Goal: Task Accomplishment & Management: Use online tool/utility

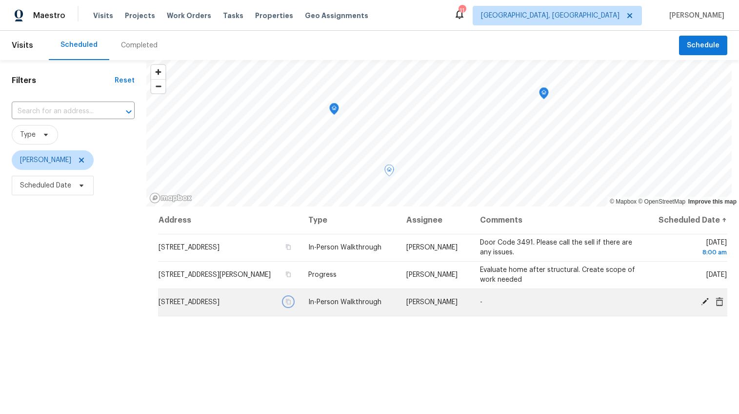
click at [291, 302] on icon "button" at bounding box center [288, 302] width 6 height 6
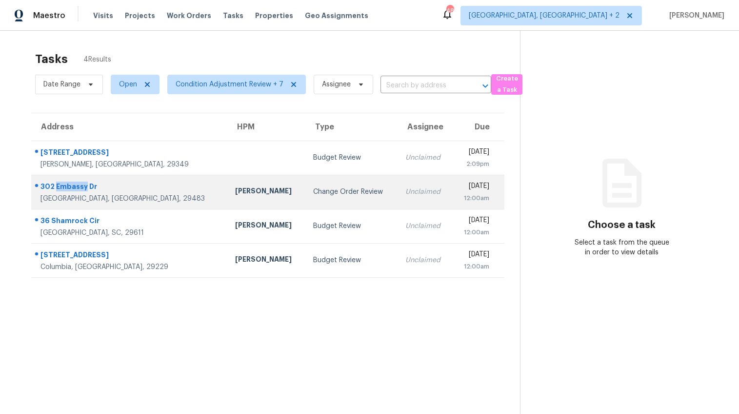
click at [68, 188] on div "302 Embassy Dr" at bounding box center [130, 188] width 179 height 12
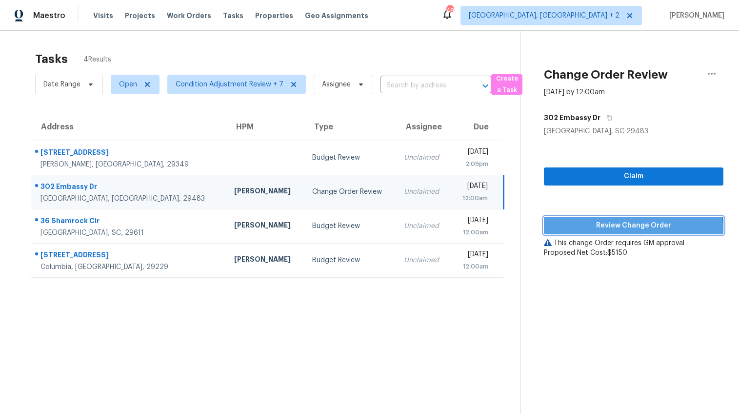
click at [583, 228] on span "Review Change Order" at bounding box center [634, 226] width 164 height 12
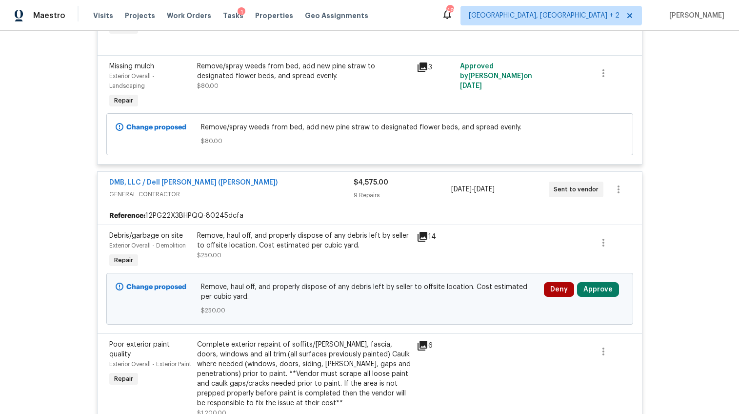
scroll to position [866, 0]
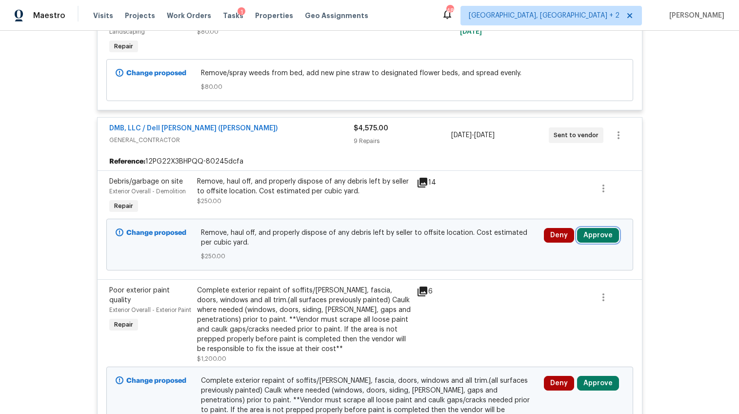
click at [594, 234] on button "Approve" at bounding box center [598, 235] width 42 height 15
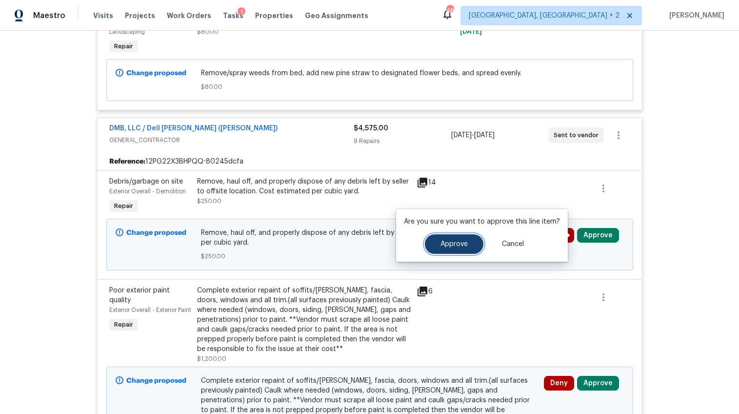
click at [453, 245] on span "Approve" at bounding box center [454, 244] width 27 height 7
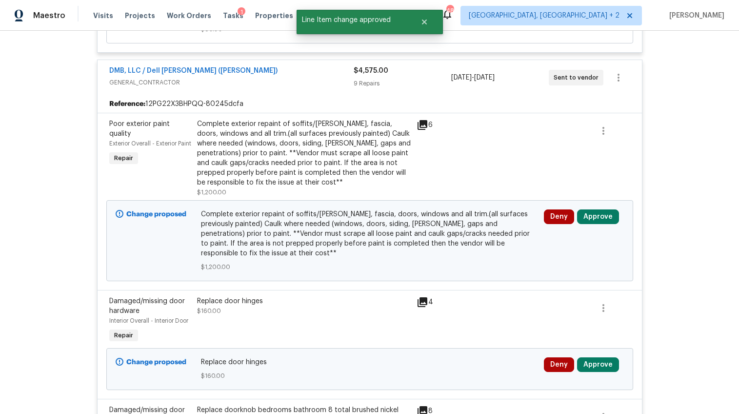
scroll to position [949, 0]
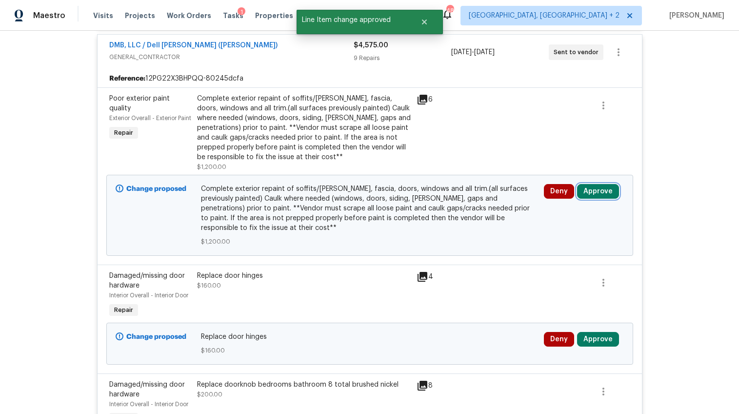
click at [602, 193] on button "Approve" at bounding box center [598, 191] width 42 height 15
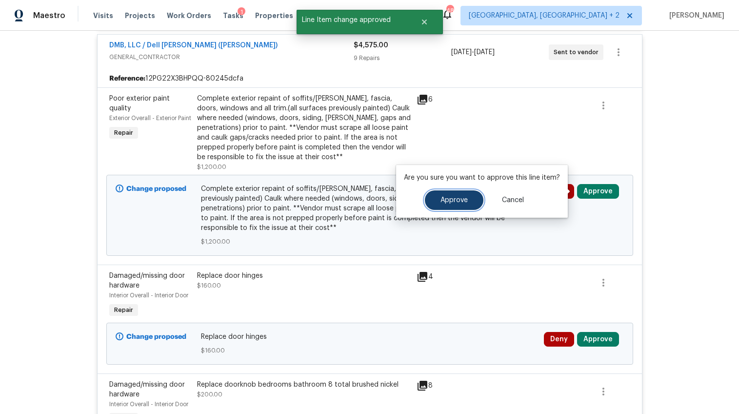
click at [471, 203] on button "Approve" at bounding box center [454, 200] width 59 height 20
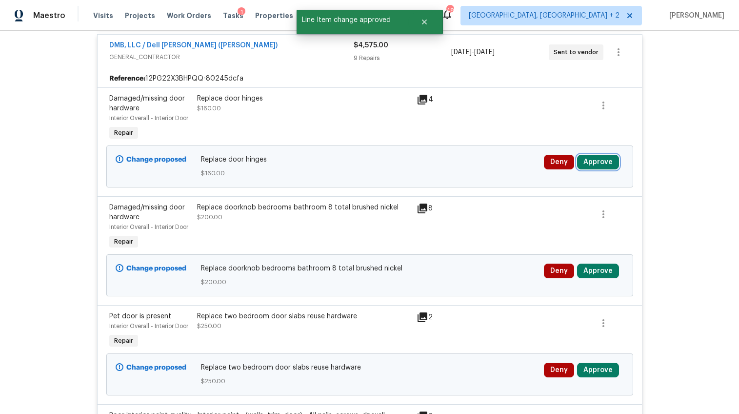
click at [602, 166] on button "Approve" at bounding box center [598, 162] width 42 height 15
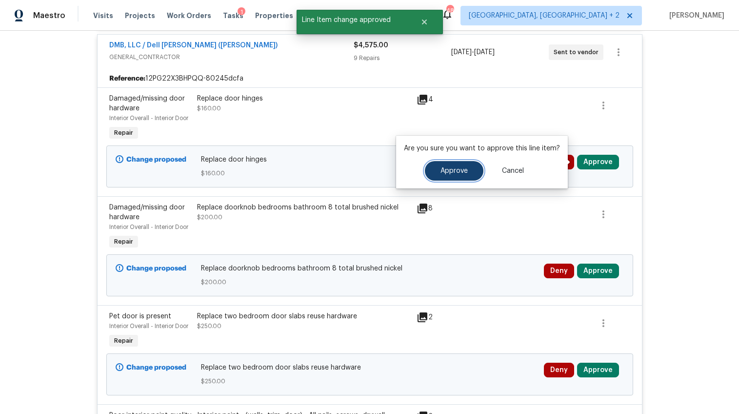
click at [470, 174] on button "Approve" at bounding box center [454, 171] width 59 height 20
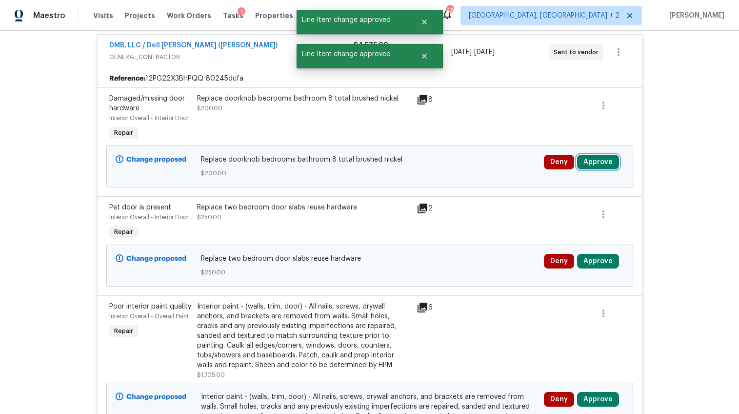
click at [587, 162] on button "Approve" at bounding box center [598, 162] width 42 height 15
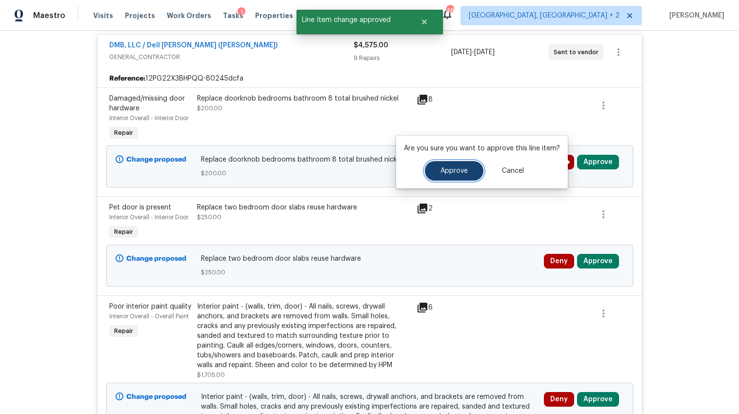
click at [452, 173] on span "Approve" at bounding box center [454, 170] width 27 height 7
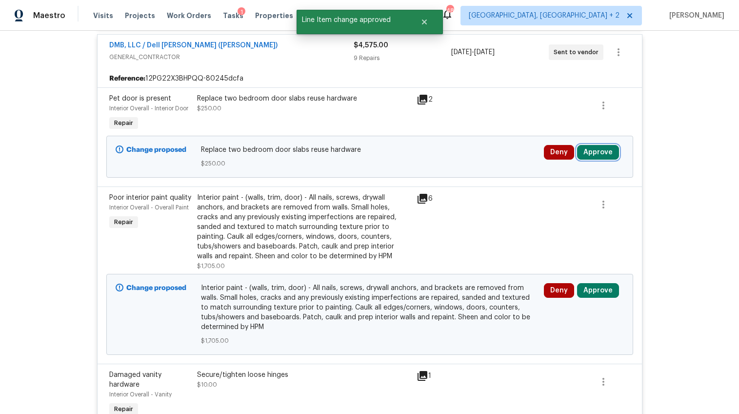
click at [593, 149] on button "Approve" at bounding box center [598, 152] width 42 height 15
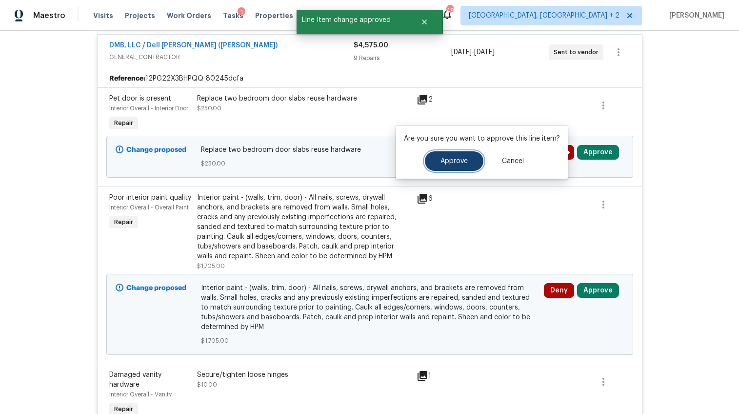
click at [458, 162] on span "Approve" at bounding box center [454, 161] width 27 height 7
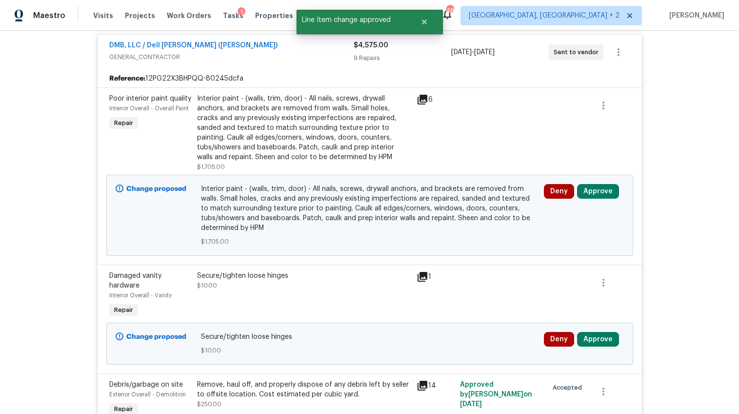
click at [323, 123] on div "Interior paint - (walls, trim, door) - All nails, screws, drywall anchors, and …" at bounding box center [304, 128] width 214 height 68
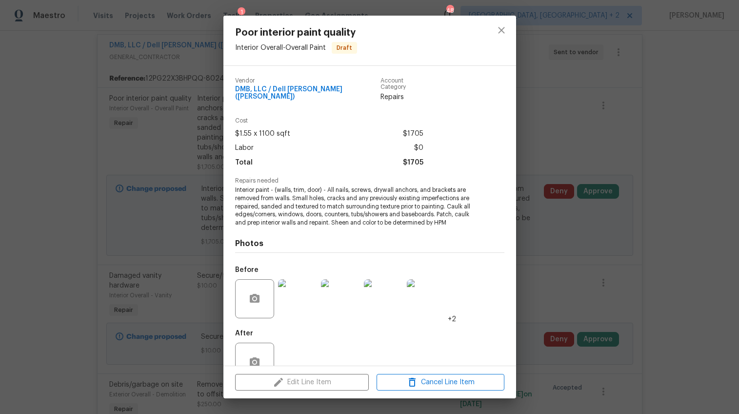
click at [304, 292] on img at bounding box center [297, 298] width 39 height 39
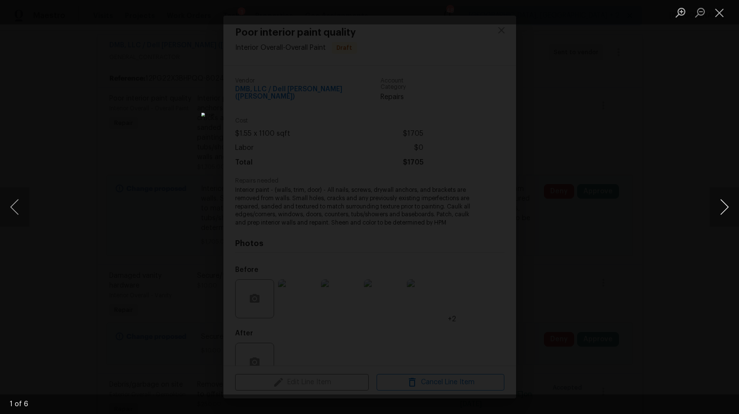
click at [724, 207] on button "Next image" at bounding box center [724, 206] width 29 height 39
click at [598, 229] on div "Lightbox" at bounding box center [369, 207] width 739 height 414
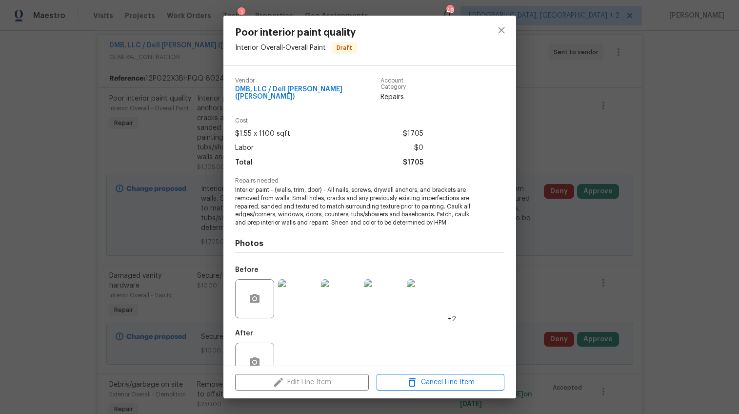
click at [581, 233] on div "Poor interior paint quality Interior Overall - Overall Paint Draft Vendor DMB, …" at bounding box center [369, 207] width 739 height 414
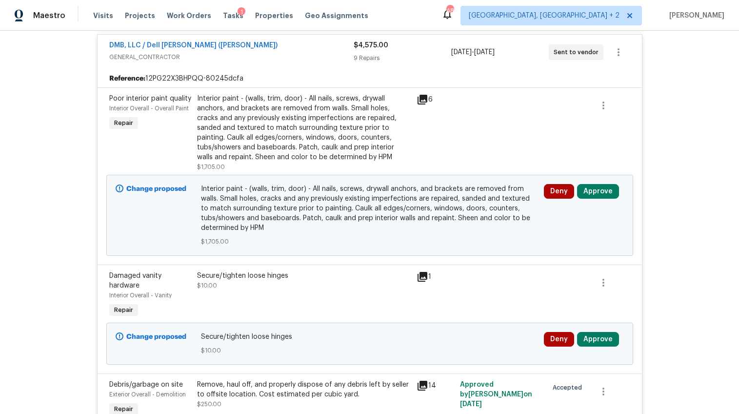
scroll to position [942, 0]
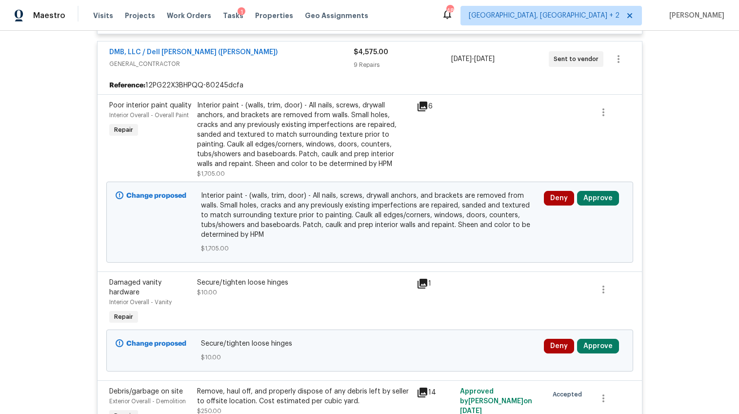
click at [284, 140] on div "Interior paint - (walls, trim, door) - All nails, screws, drywall anchors, and …" at bounding box center [304, 135] width 214 height 68
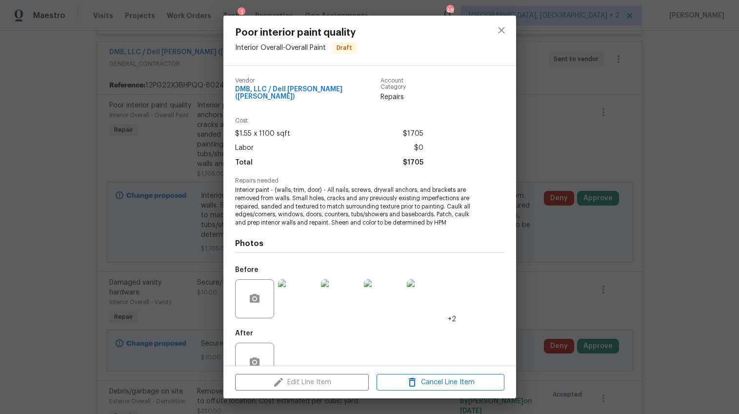
click at [568, 214] on div "Poor interior paint quality Interior Overall - Overall Paint Draft Vendor DMB, …" at bounding box center [369, 207] width 739 height 414
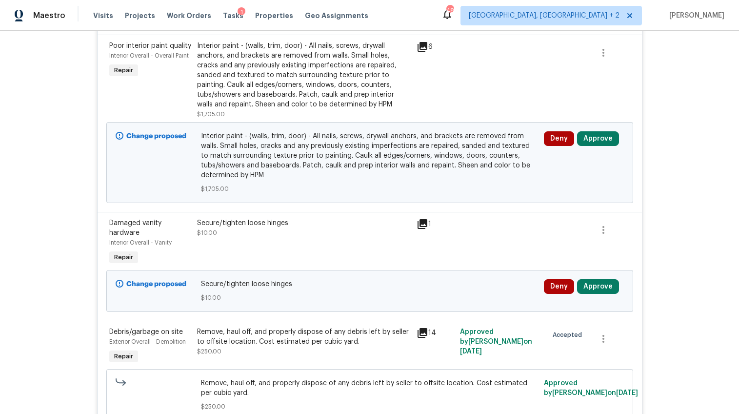
scroll to position [995, 0]
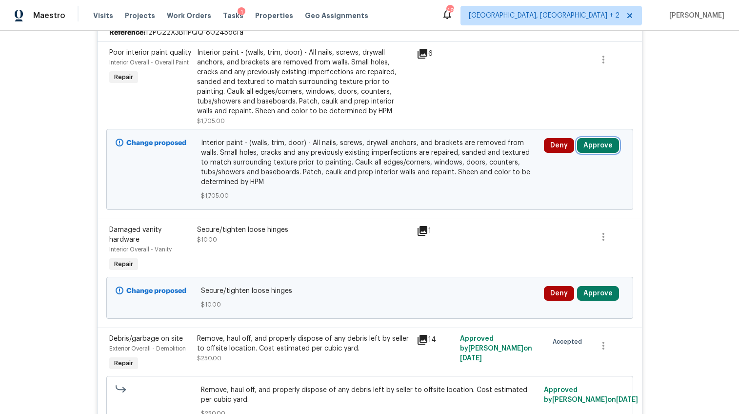
click at [601, 142] on button "Approve" at bounding box center [598, 145] width 42 height 15
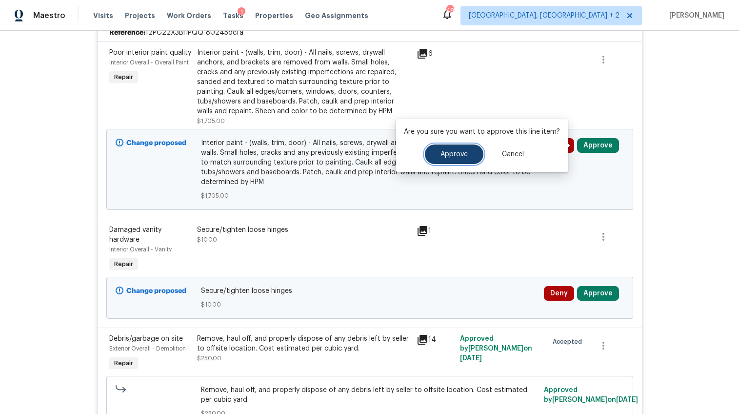
click at [452, 156] on span "Approve" at bounding box center [454, 154] width 27 height 7
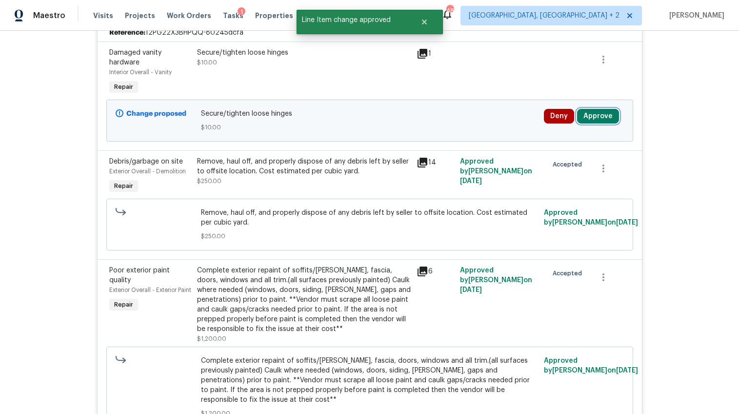
click at [591, 116] on button "Approve" at bounding box center [598, 116] width 42 height 15
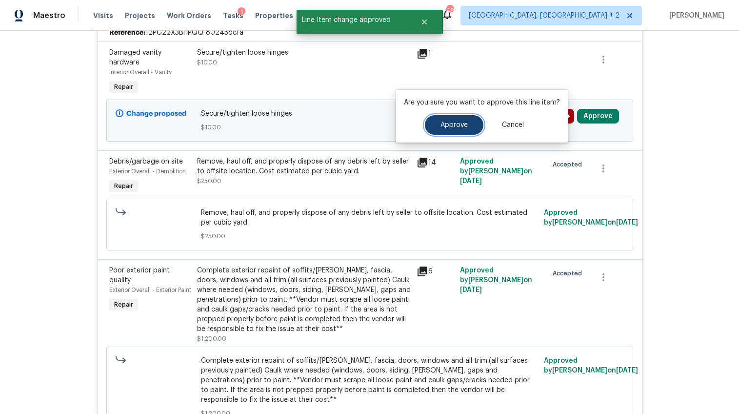
click at [465, 128] on span "Approve" at bounding box center [454, 125] width 27 height 7
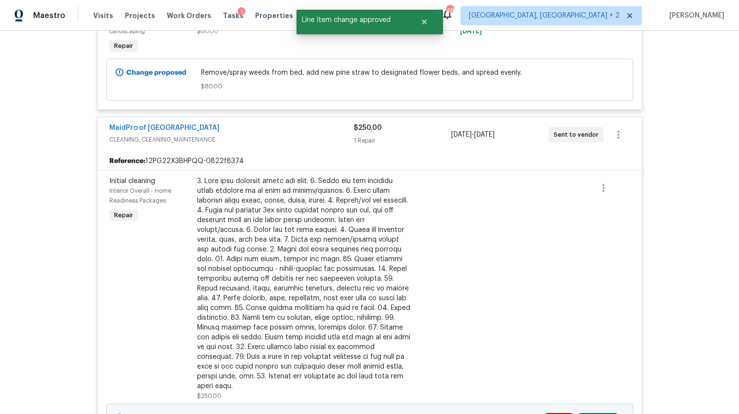
scroll to position [2276, 0]
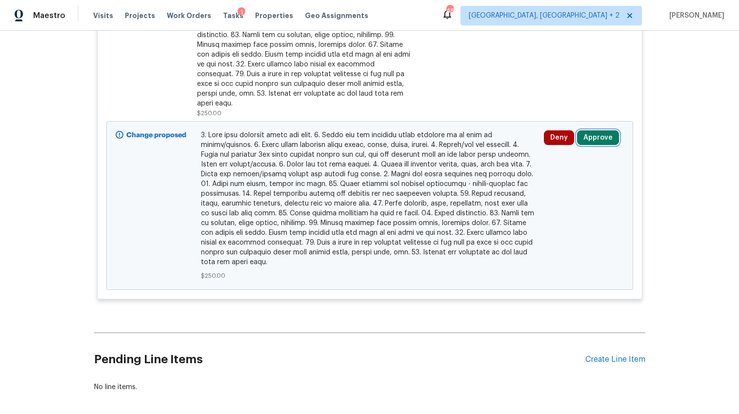
click at [595, 130] on button "Approve" at bounding box center [598, 137] width 42 height 15
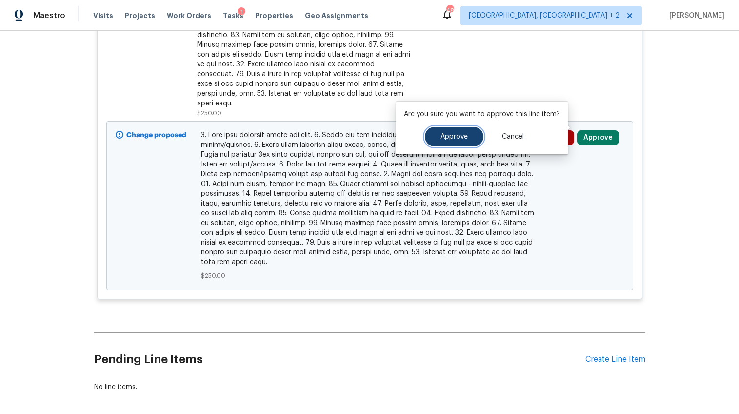
click at [469, 136] on button "Approve" at bounding box center [454, 137] width 59 height 20
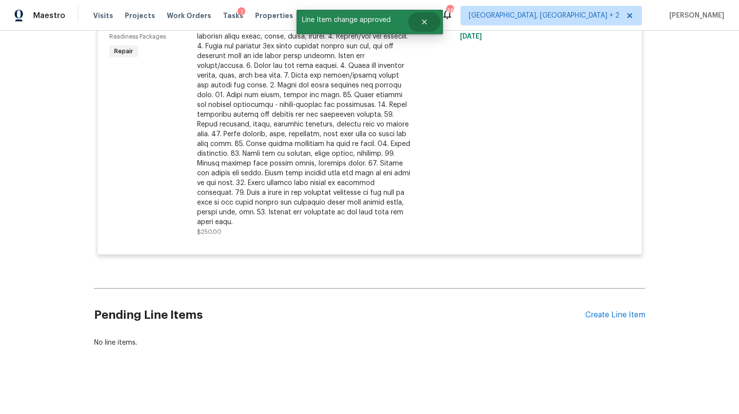
scroll to position [1503, 0]
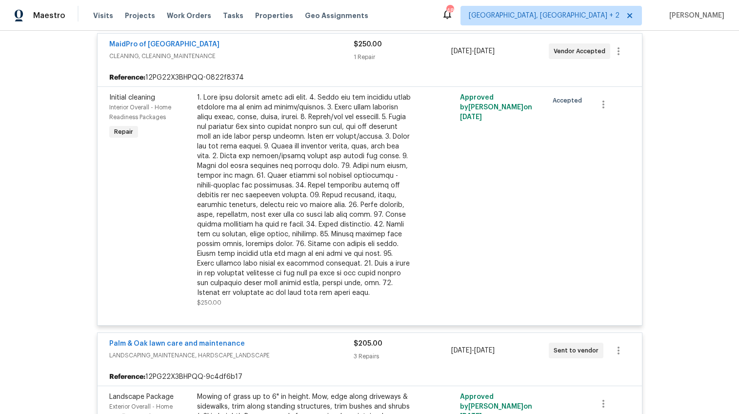
scroll to position [1588, 0]
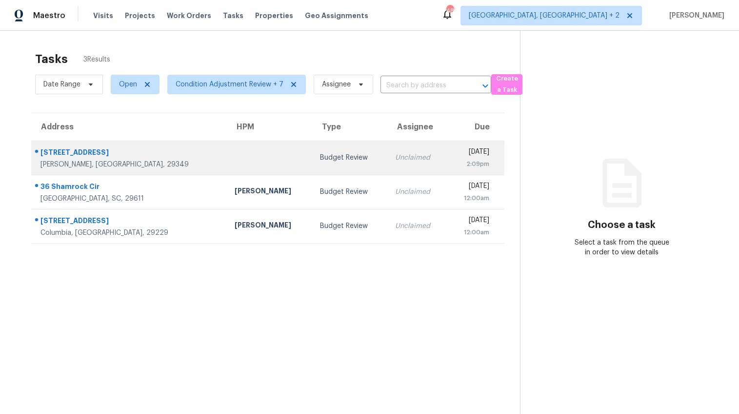
click at [146, 153] on td "[STREET_ADDRESS][PERSON_NAME]" at bounding box center [129, 158] width 196 height 34
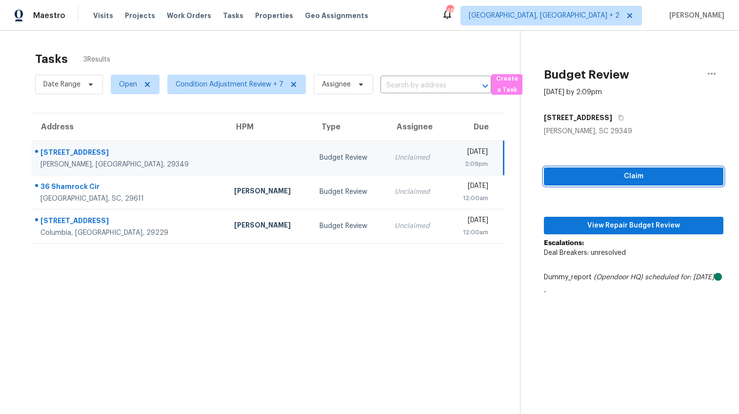
click at [651, 174] on span "Claim" at bounding box center [634, 176] width 164 height 12
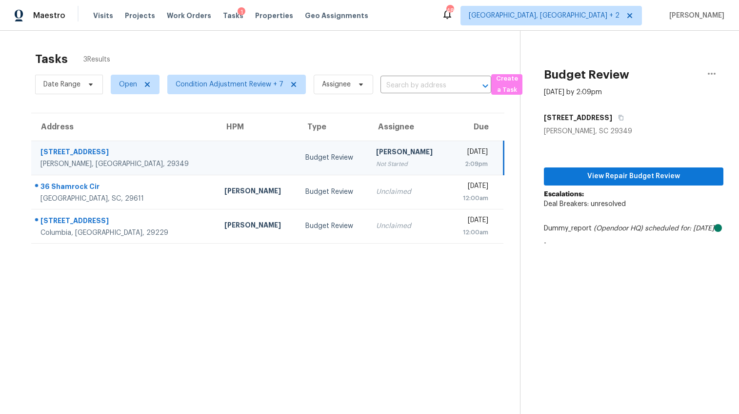
click at [638, 221] on div "Escalations: Deal Breakers: unresolved Dummy_report (Opendoor HQ) scheduled for…" at bounding box center [634, 218] width 180 height 59
click at [633, 177] on span "View Repair Budget Review" at bounding box center [634, 176] width 164 height 12
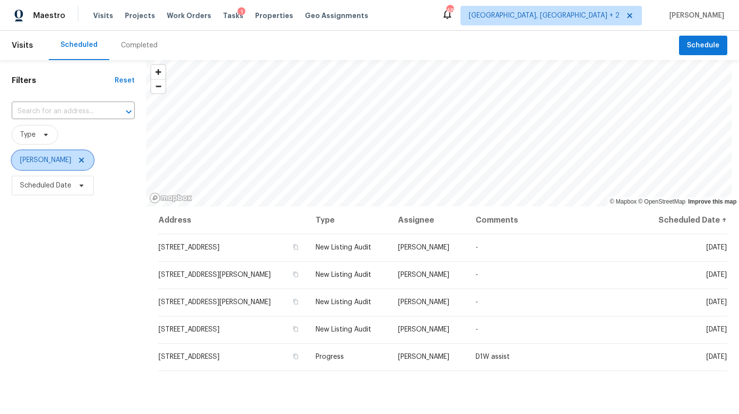
click at [78, 158] on icon at bounding box center [82, 160] width 8 height 8
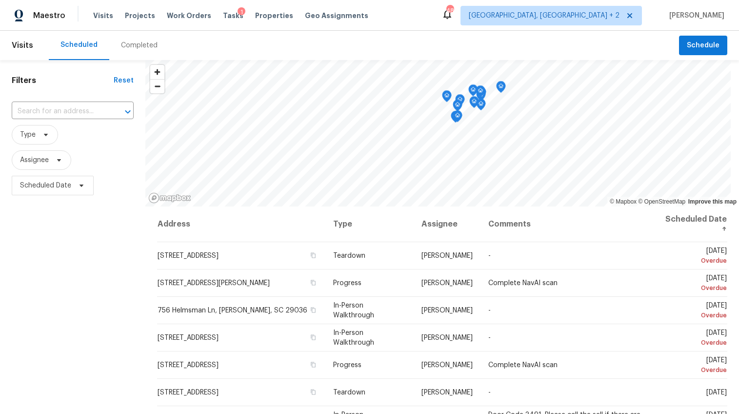
click at [136, 46] on div "Completed" at bounding box center [139, 46] width 37 height 10
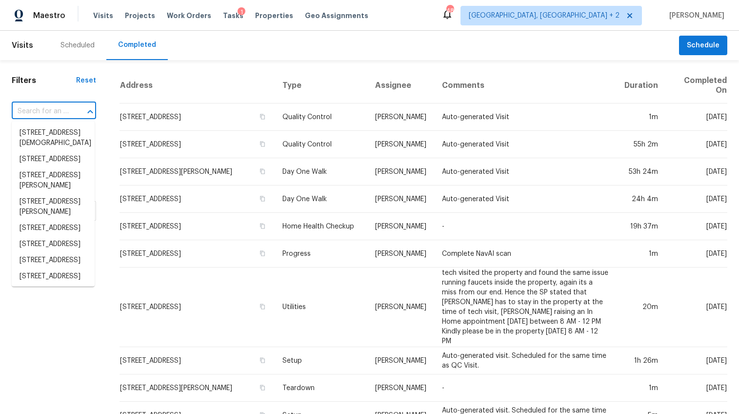
click at [67, 109] on input "text" at bounding box center [40, 111] width 57 height 15
paste input "466 Pleasant Green Dr, Inman, SC 29349"
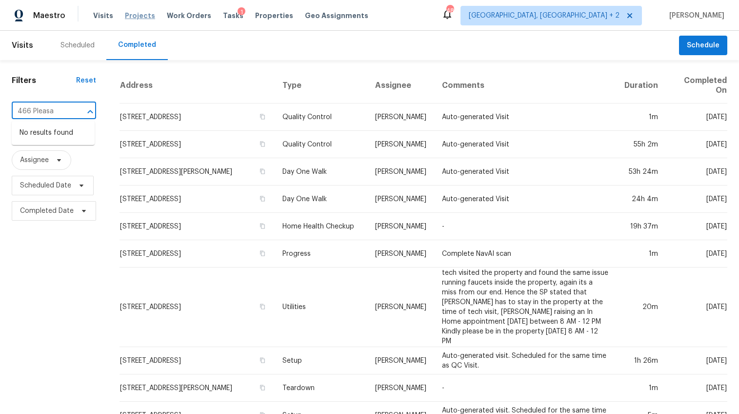
type input "466 Pleasa"
type input "466 plesant green"
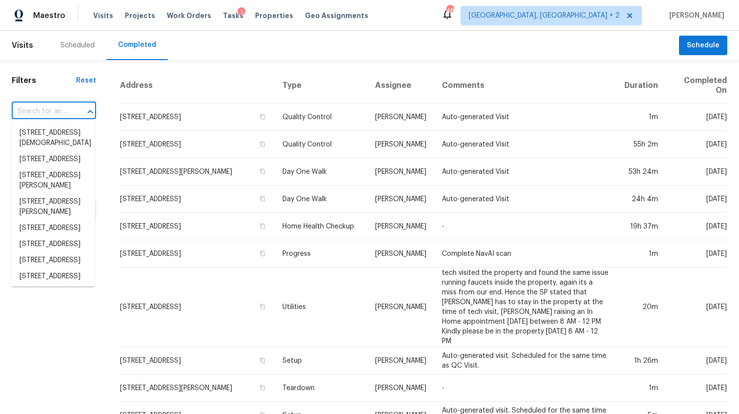
scroll to position [1, 0]
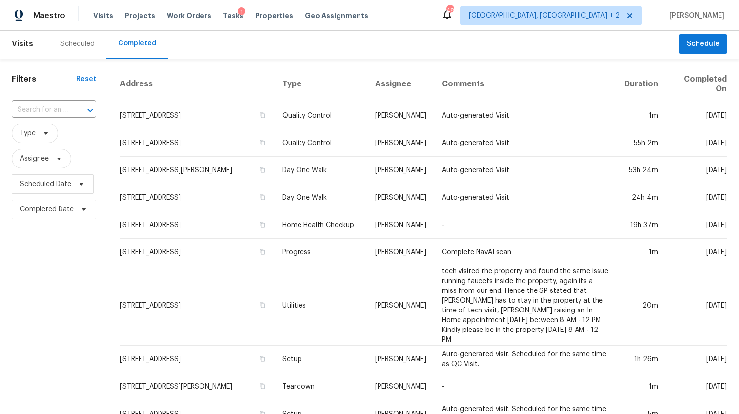
click at [232, 35] on div "Scheduled Completed" at bounding box center [364, 43] width 630 height 29
click at [41, 135] on span at bounding box center [44, 133] width 11 height 8
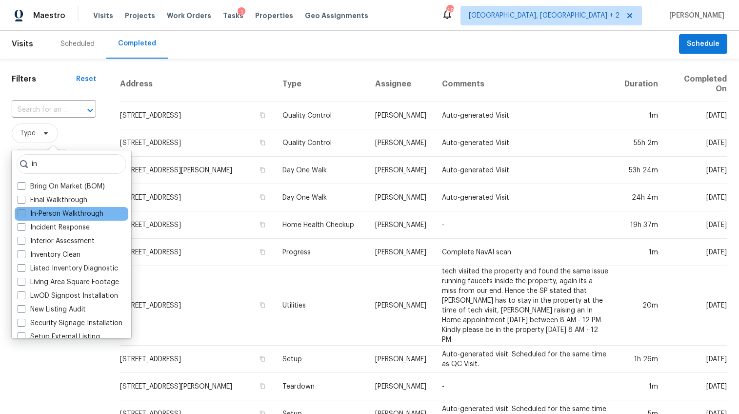
type input "in"
click at [52, 214] on label "In-Person Walkthrough" at bounding box center [61, 214] width 86 height 10
click at [24, 214] on input "In-Person Walkthrough" at bounding box center [21, 212] width 6 height 6
checkbox input "true"
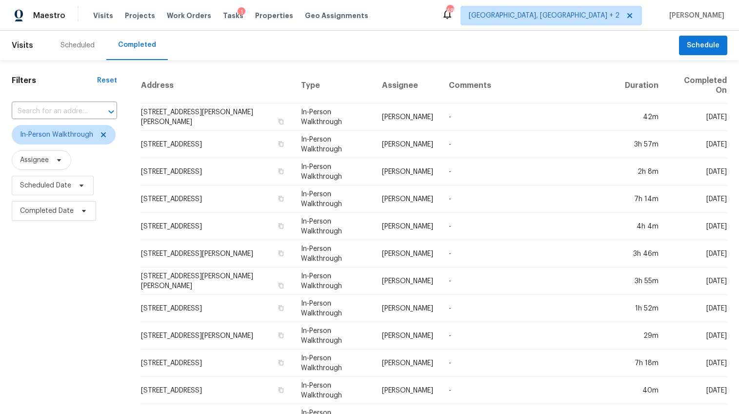
click at [41, 362] on div "Filters Reset ​ In-Person Walkthrough Assignee Scheduled Date Completed Date" at bounding box center [64, 368] width 129 height 616
click at [52, 189] on span "Scheduled Date" at bounding box center [45, 186] width 51 height 10
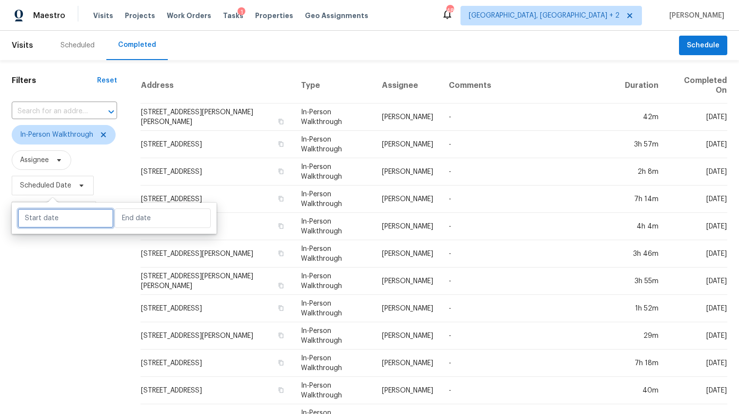
click at [63, 216] on input "text" at bounding box center [66, 218] width 96 height 20
select select "8"
select select "2025"
select select "9"
select select "2025"
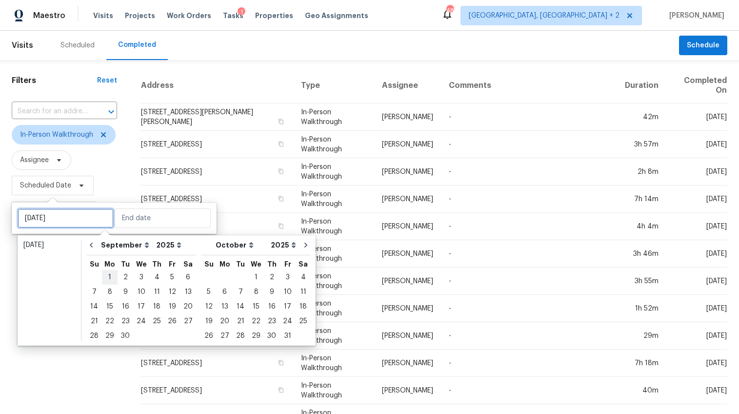
type input "Mon, Sep 01"
click at [90, 242] on icon "Go to previous month" at bounding box center [91, 245] width 8 height 8
select select "7"
select select "8"
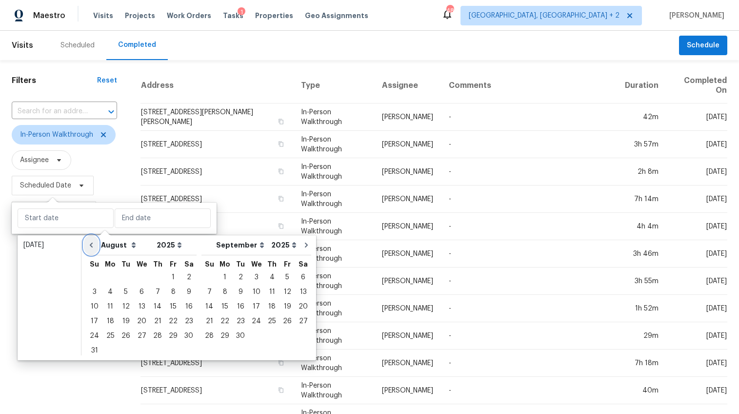
click at [90, 242] on icon "Go to previous month" at bounding box center [91, 245] width 8 height 8
select select "6"
select select "7"
click at [90, 242] on icon "Go to previous month" at bounding box center [91, 245] width 8 height 8
select select "5"
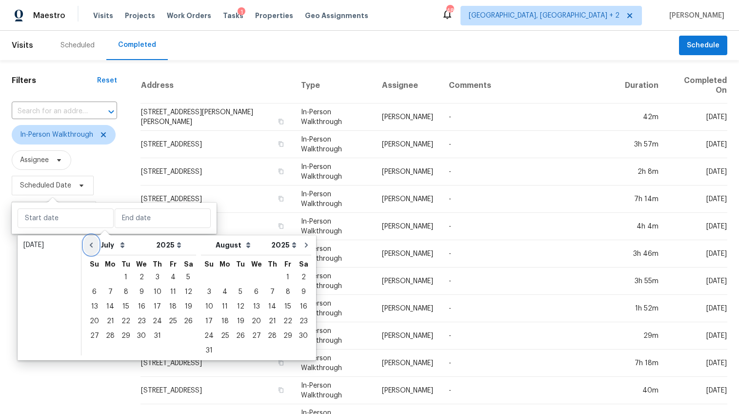
select select "6"
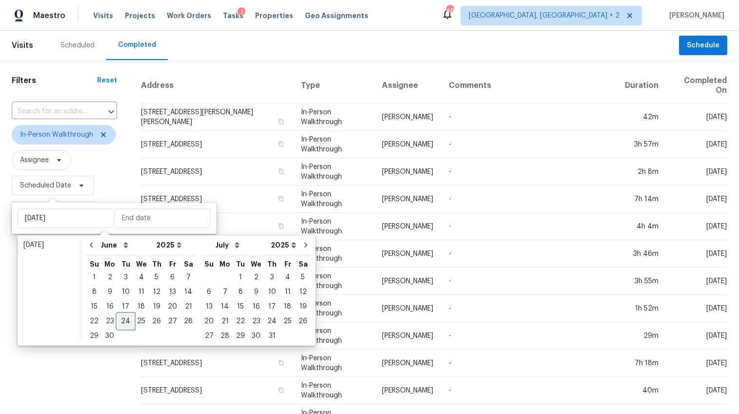
click at [121, 318] on div "24" at bounding box center [126, 321] width 16 height 14
type input "Tue, Jun 24"
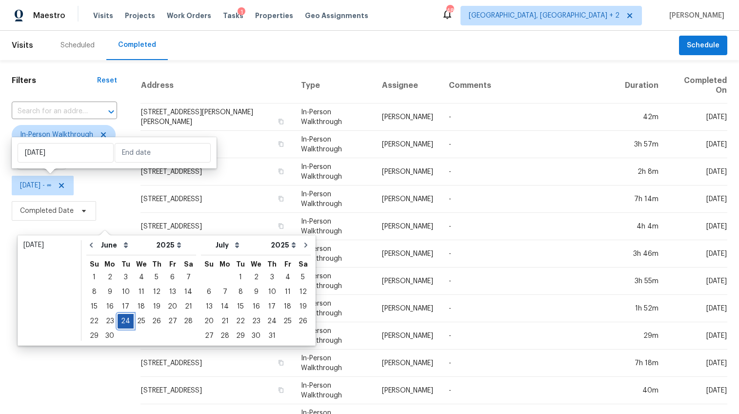
click at [121, 318] on div "24" at bounding box center [126, 321] width 16 height 14
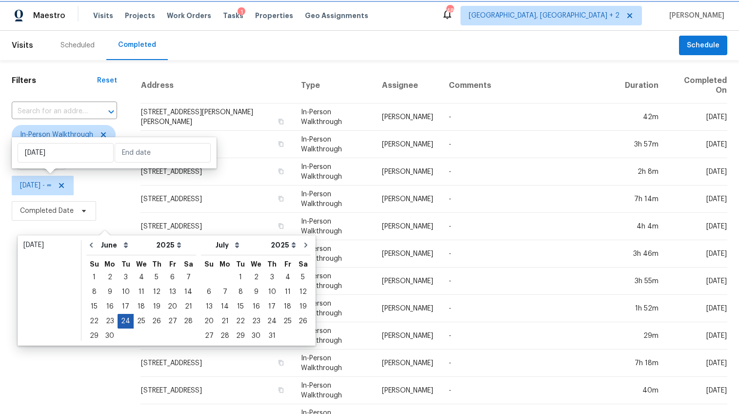
type input "Tue, Jun 24"
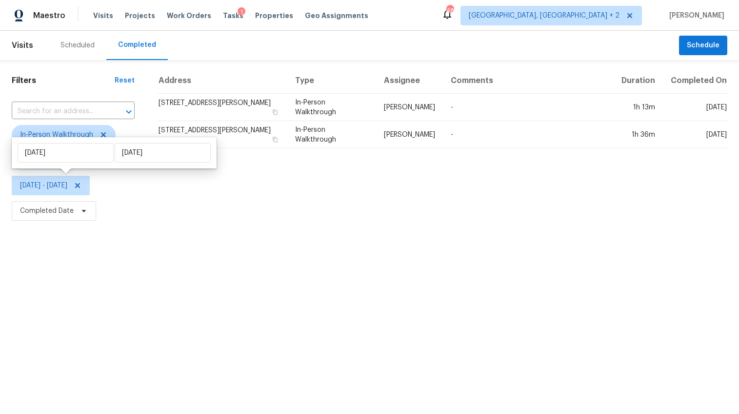
click at [96, 224] on html "Maestro Visits Projects Work Orders Tasks 1 Properties Geo Assignments 48 Charl…" at bounding box center [369, 112] width 739 height 224
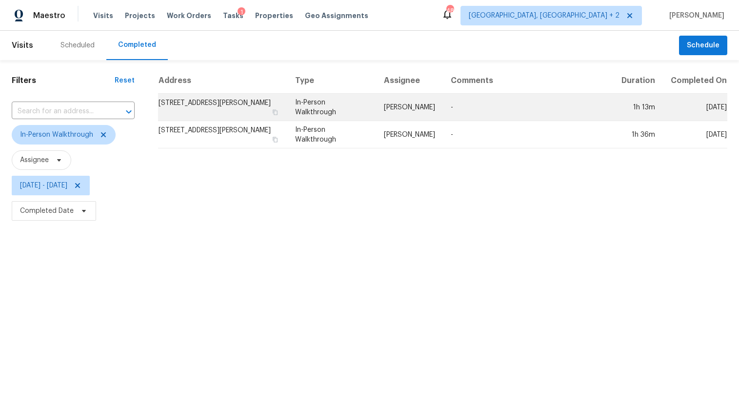
click at [452, 114] on td "-" at bounding box center [528, 107] width 171 height 27
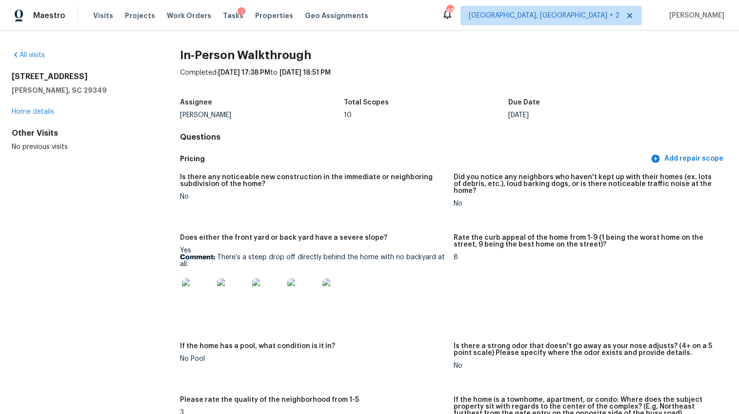
scroll to position [49, 0]
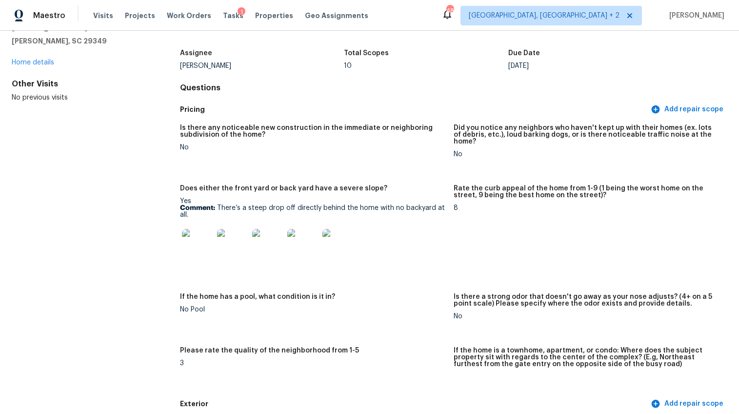
click at [197, 235] on img at bounding box center [197, 244] width 31 height 31
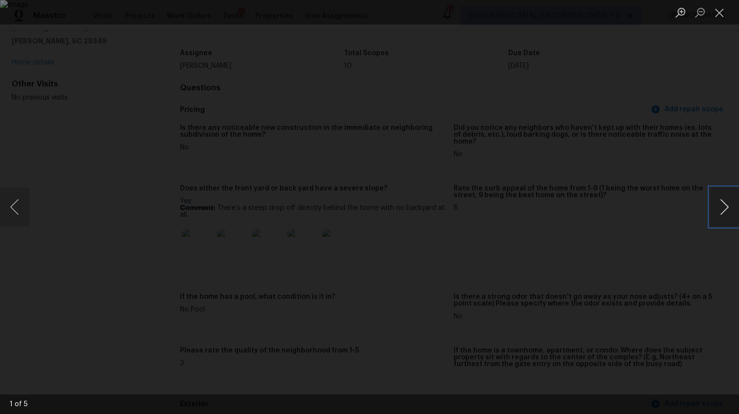
click at [723, 203] on button "Next image" at bounding box center [724, 206] width 29 height 39
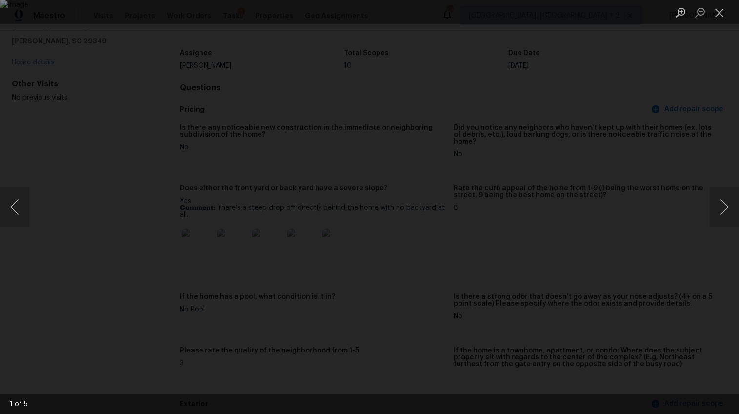
click at [676, 284] on div "Lightbox" at bounding box center [369, 207] width 739 height 414
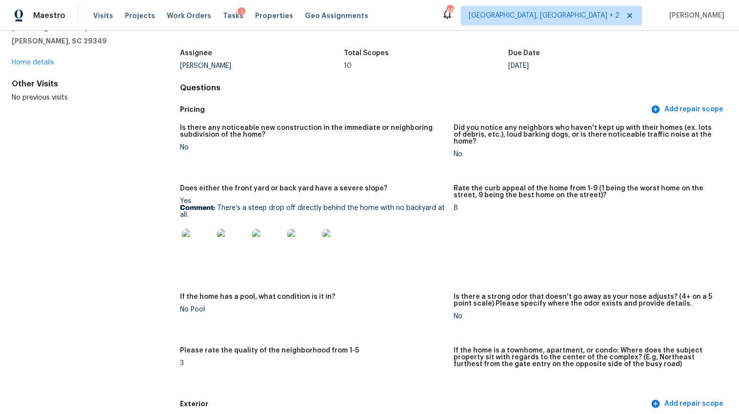
click at [192, 245] on img at bounding box center [197, 244] width 31 height 31
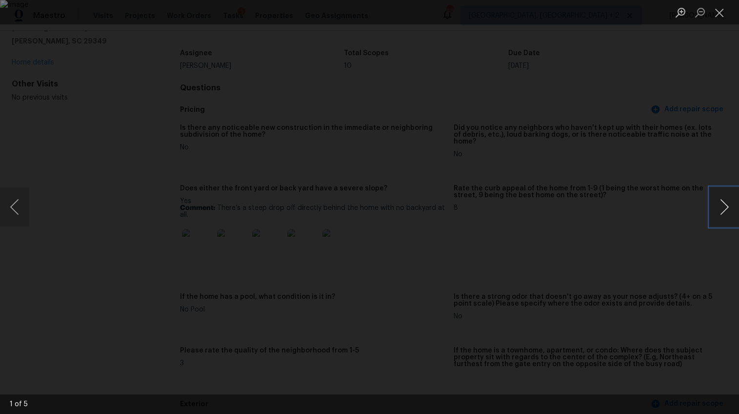
click at [723, 209] on button "Next image" at bounding box center [724, 206] width 29 height 39
click at [708, 271] on div "Lightbox" at bounding box center [369, 207] width 739 height 414
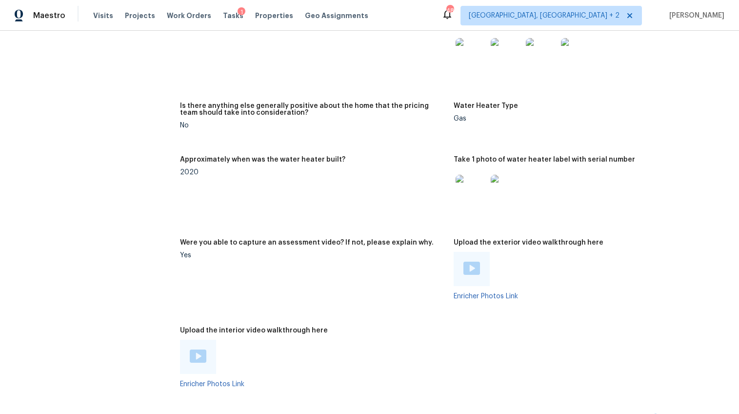
scroll to position [1782, 0]
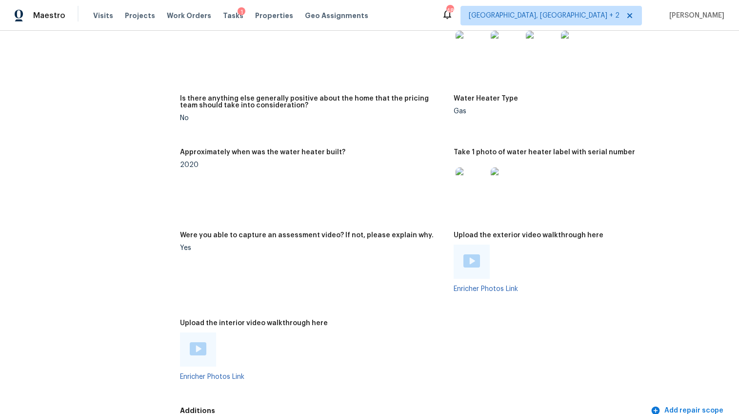
click at [475, 254] on img at bounding box center [472, 260] width 17 height 13
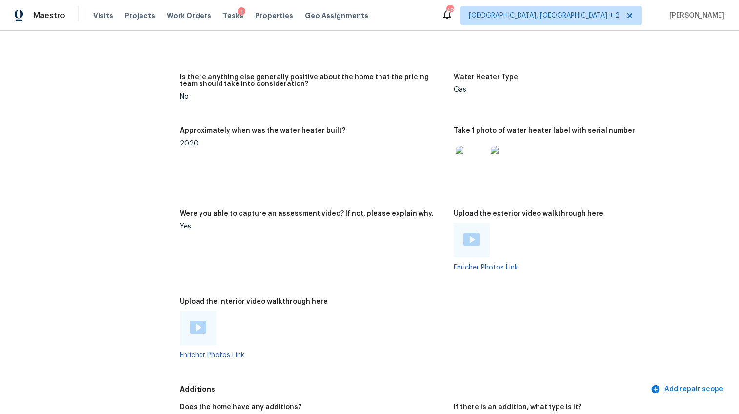
click at [206, 311] on div at bounding box center [198, 328] width 36 height 34
click at [199, 321] on img at bounding box center [198, 327] width 17 height 13
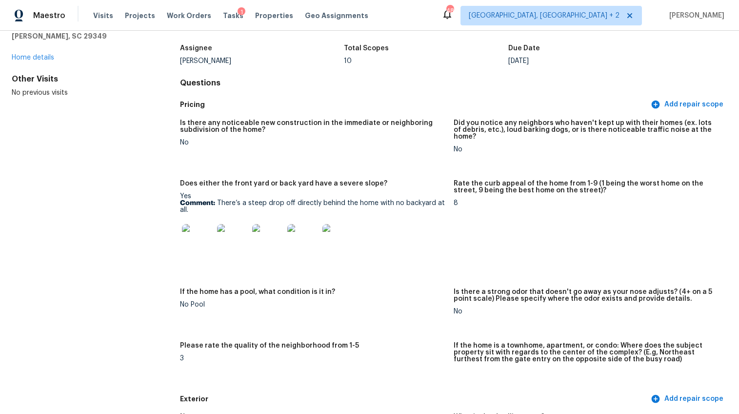
scroll to position [0, 0]
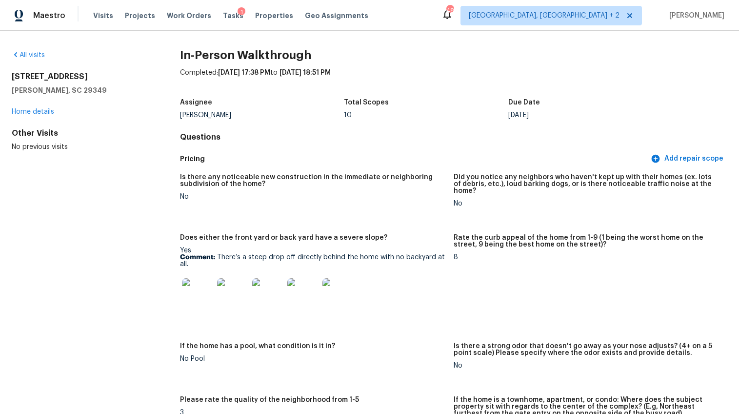
click at [38, 59] on div "All visits" at bounding box center [80, 55] width 137 height 10
click at [38, 56] on link "All visits" at bounding box center [28, 55] width 33 height 7
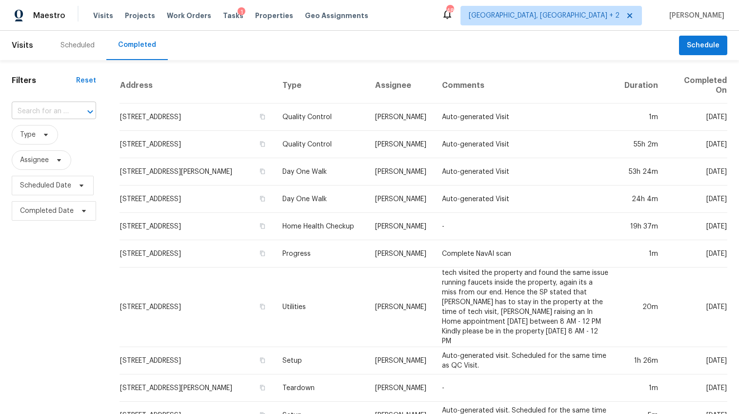
click at [41, 106] on input "text" at bounding box center [40, 111] width 57 height 15
type input "36 shamrock"
click at [36, 129] on li "36 Shamrock Cir, Greenville, SC 29611" at bounding box center [53, 133] width 83 height 16
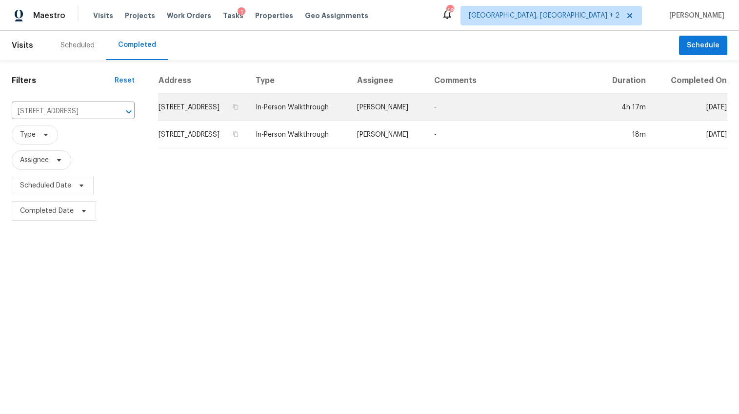
click at [552, 120] on td "-" at bounding box center [512, 107] width 171 height 27
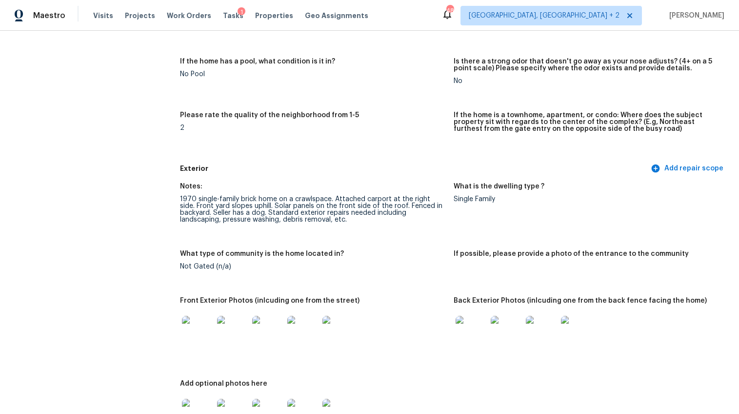
scroll to position [331, 0]
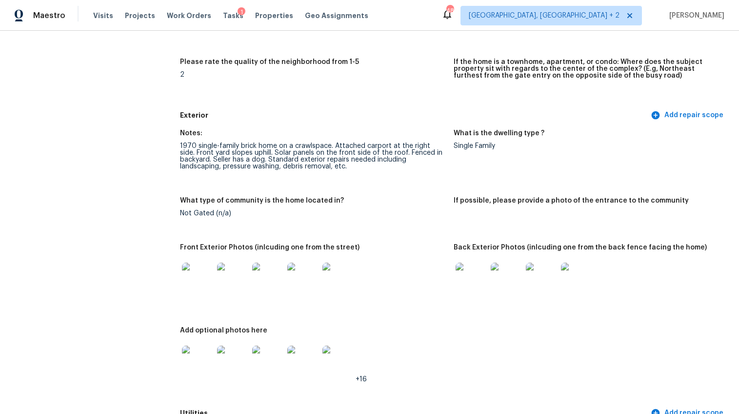
click at [202, 276] on img at bounding box center [197, 278] width 31 height 31
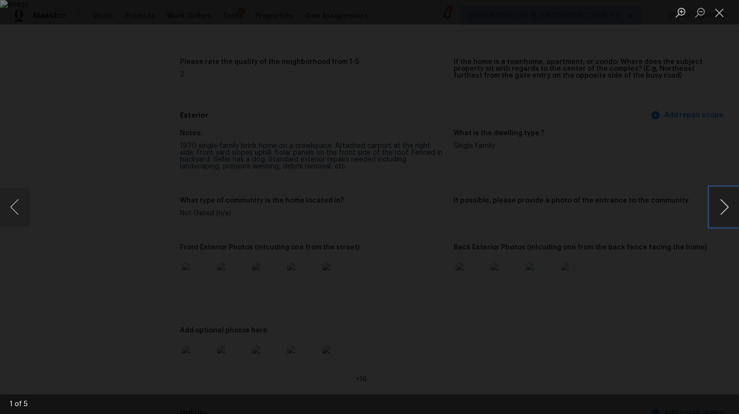
click at [724, 207] on button "Next image" at bounding box center [724, 206] width 29 height 39
click at [377, 195] on img "Lightbox" at bounding box center [364, 187] width 1205 height 674
click at [732, 212] on button "Next image" at bounding box center [724, 206] width 29 height 39
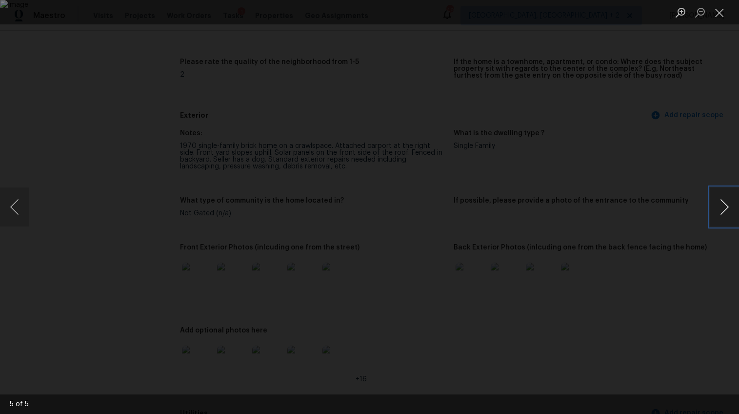
click at [732, 212] on button "Next image" at bounding box center [724, 206] width 29 height 39
click at [662, 261] on div "Lightbox" at bounding box center [369, 207] width 739 height 414
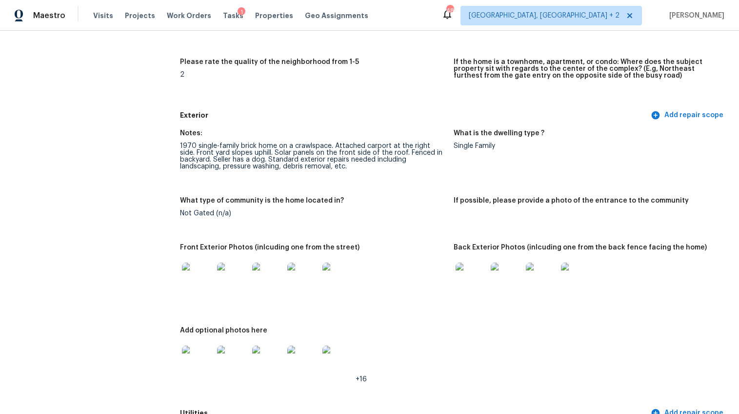
click at [489, 265] on div at bounding box center [506, 278] width 35 height 43
click at [480, 266] on img at bounding box center [471, 278] width 31 height 31
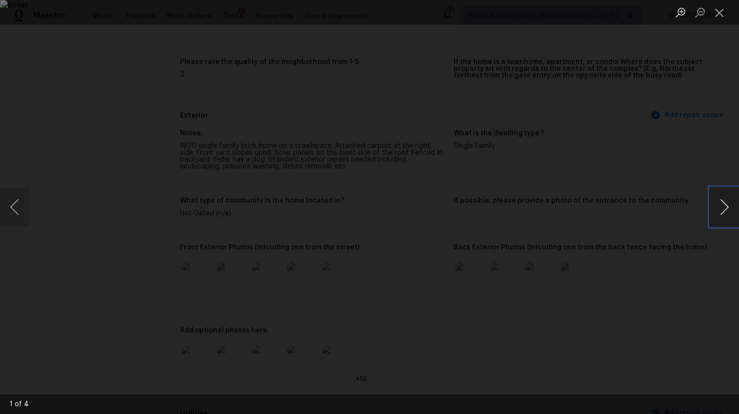
click at [726, 202] on button "Next image" at bounding box center [724, 206] width 29 height 39
click at [652, 229] on div "Lightbox" at bounding box center [369, 207] width 739 height 414
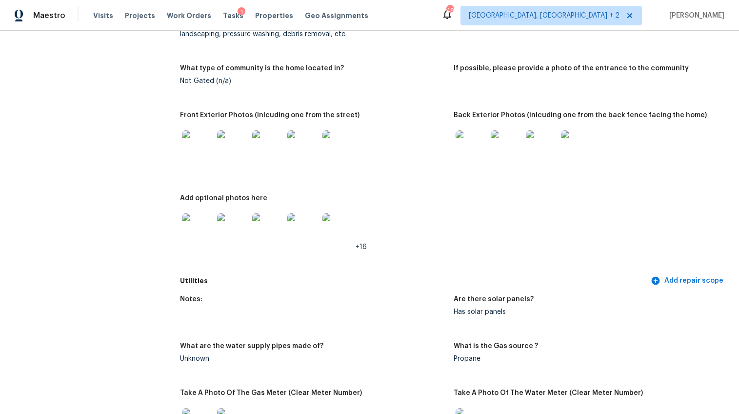
scroll to position [478, 0]
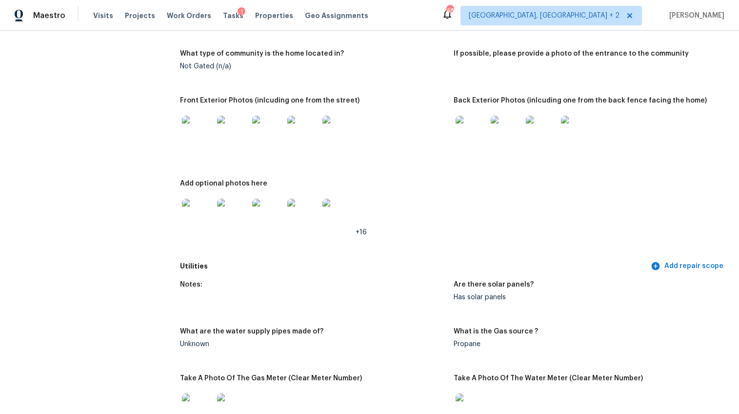
click at [195, 210] on img at bounding box center [197, 214] width 31 height 31
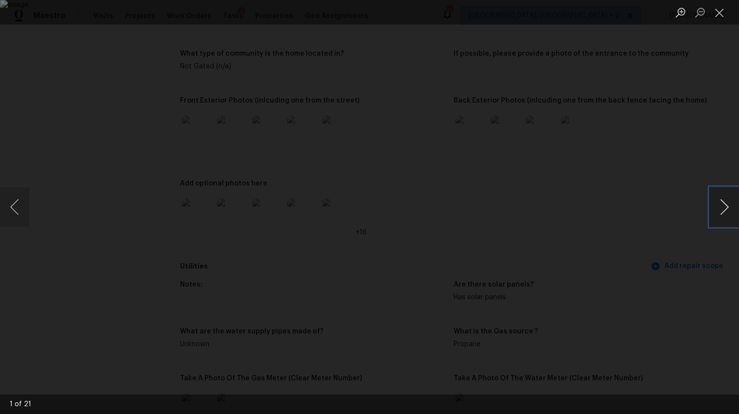
click at [715, 208] on button "Next image" at bounding box center [724, 206] width 29 height 39
click at [720, 205] on button "Next image" at bounding box center [724, 206] width 29 height 39
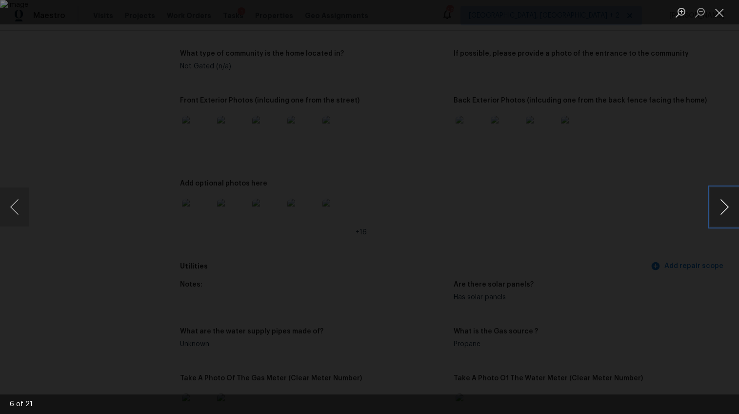
click at [718, 205] on button "Next image" at bounding box center [724, 206] width 29 height 39
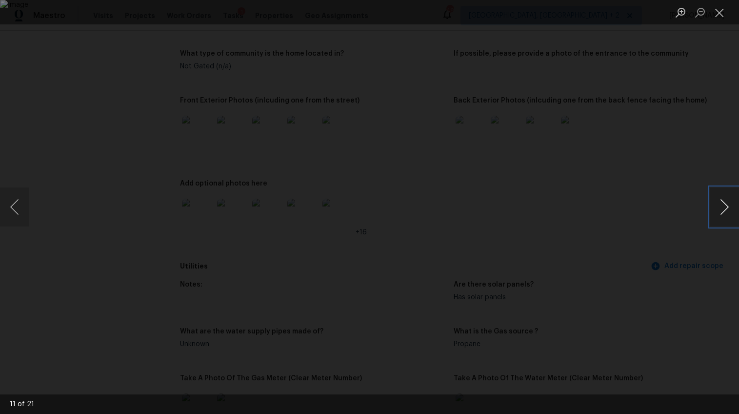
click at [718, 205] on button "Next image" at bounding box center [724, 206] width 29 height 39
click at [723, 196] on button "Next image" at bounding box center [724, 206] width 29 height 39
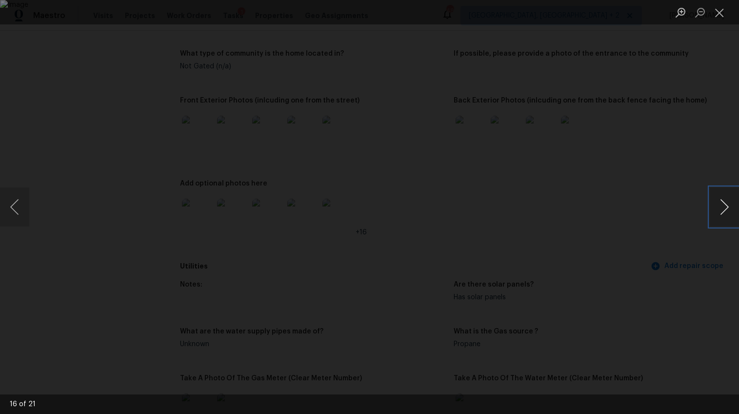
click at [720, 199] on button "Next image" at bounding box center [724, 206] width 29 height 39
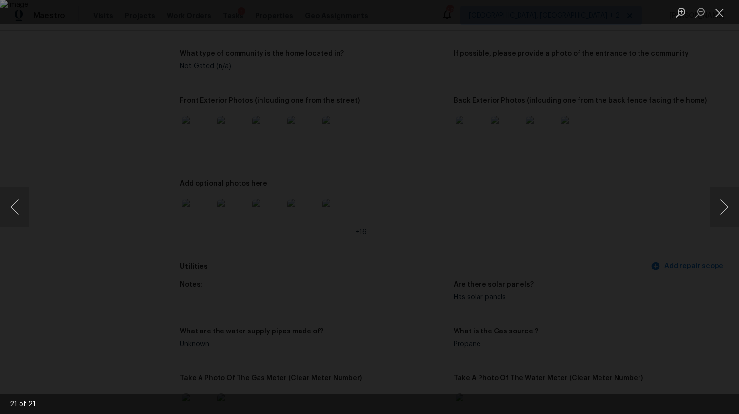
click at [687, 269] on div "Lightbox" at bounding box center [369, 207] width 739 height 414
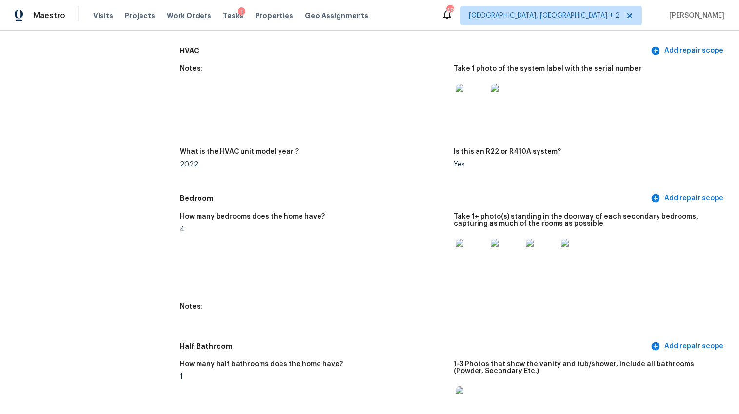
scroll to position [970, 0]
click at [469, 243] on img at bounding box center [471, 254] width 31 height 31
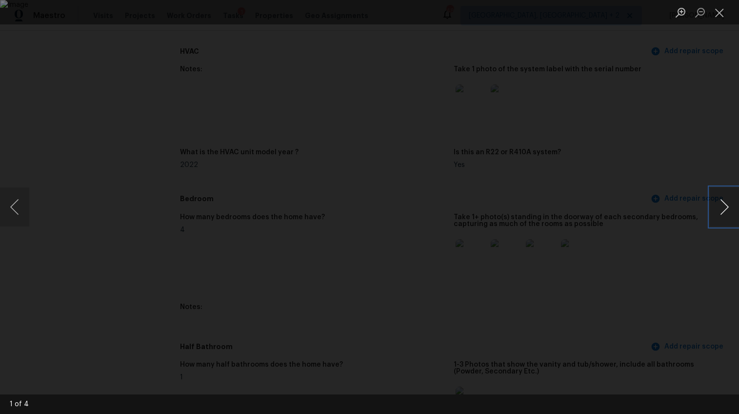
click at [720, 206] on button "Next image" at bounding box center [724, 206] width 29 height 39
click at [668, 236] on div "Lightbox" at bounding box center [369, 207] width 739 height 414
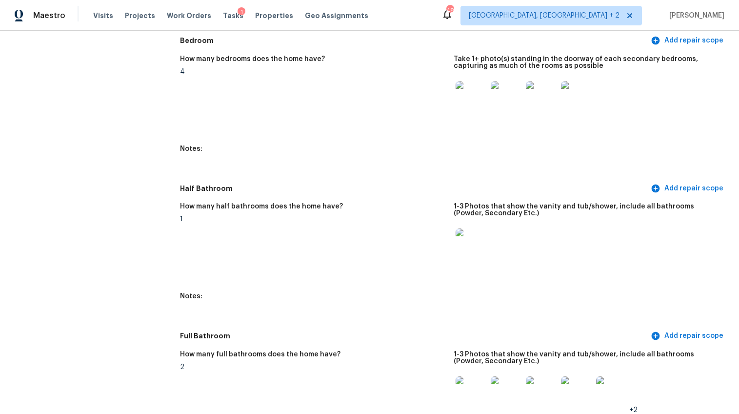
scroll to position [1211, 0]
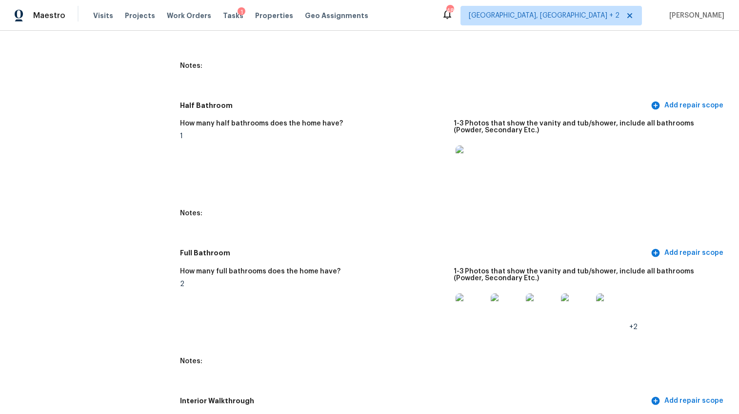
click at [475, 145] on img at bounding box center [471, 160] width 31 height 31
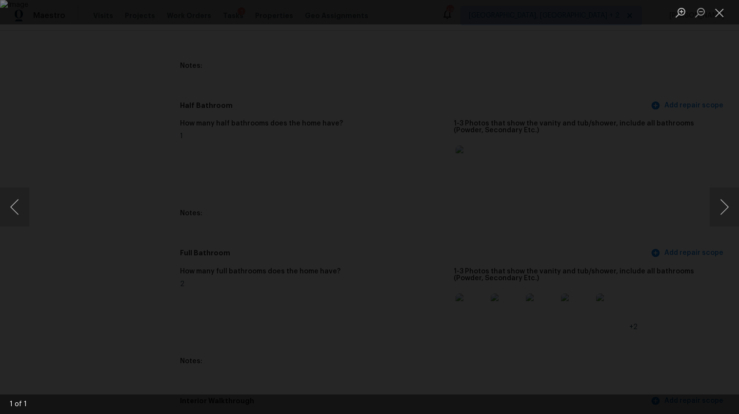
click at [672, 203] on div "Lightbox" at bounding box center [369, 207] width 739 height 414
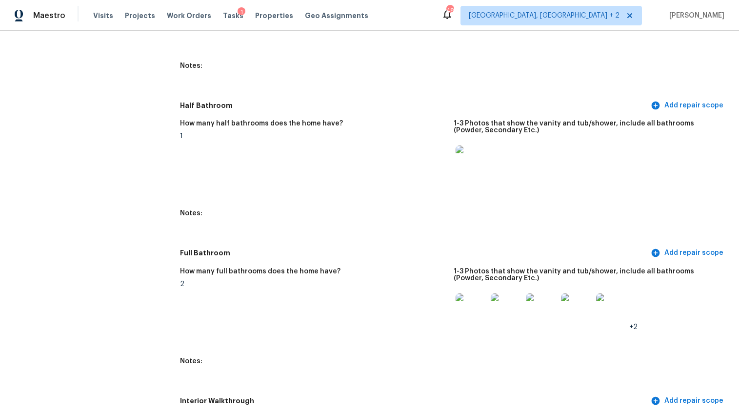
click at [472, 293] on img at bounding box center [471, 308] width 31 height 31
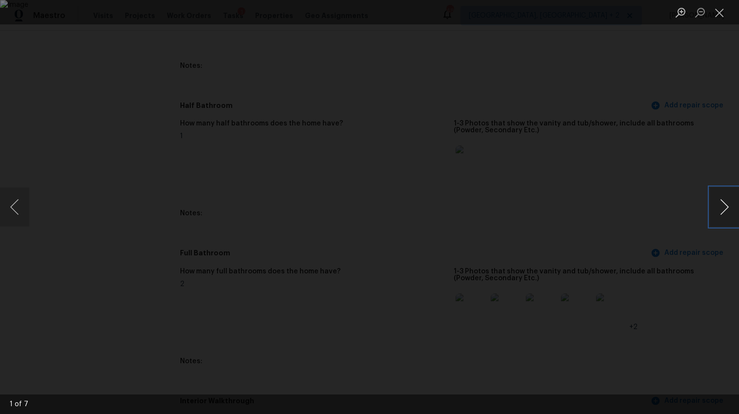
click at [721, 207] on button "Next image" at bounding box center [724, 206] width 29 height 39
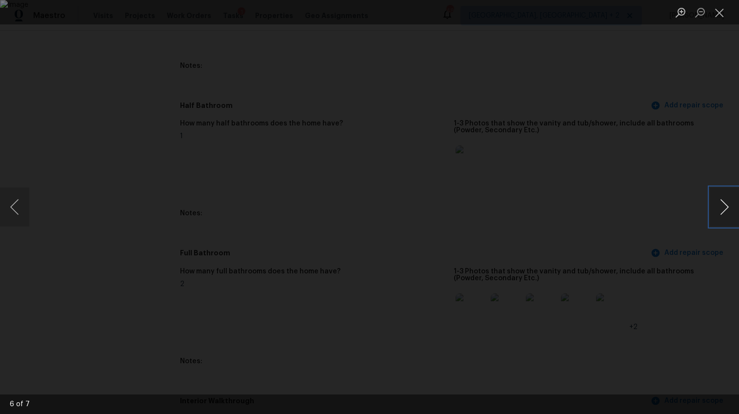
click at [723, 206] on button "Next image" at bounding box center [724, 206] width 29 height 39
click at [683, 151] on div "Lightbox" at bounding box center [369, 207] width 739 height 414
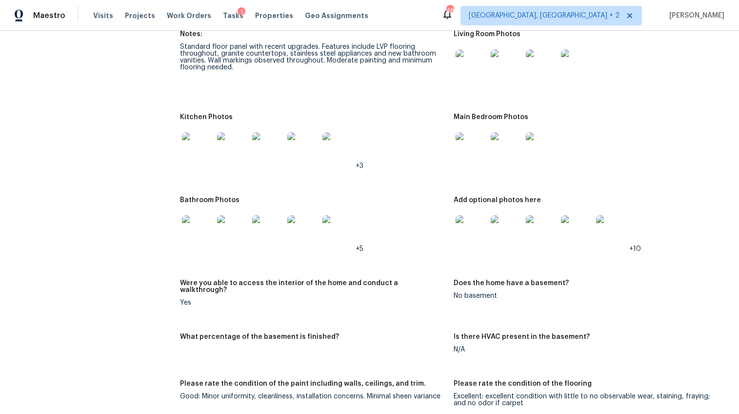
scroll to position [1653, 0]
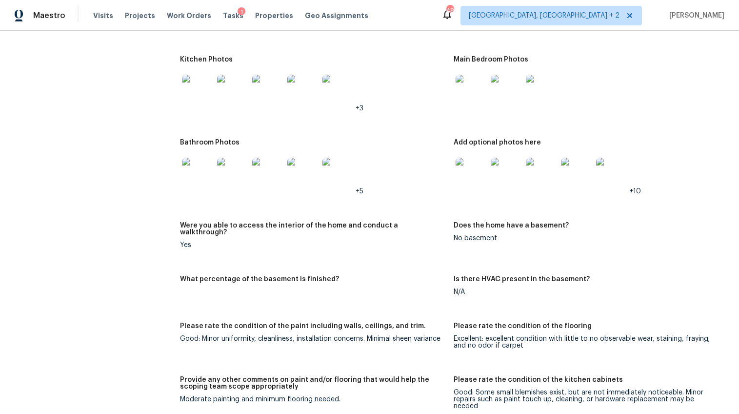
click at [472, 173] on img at bounding box center [471, 173] width 31 height 31
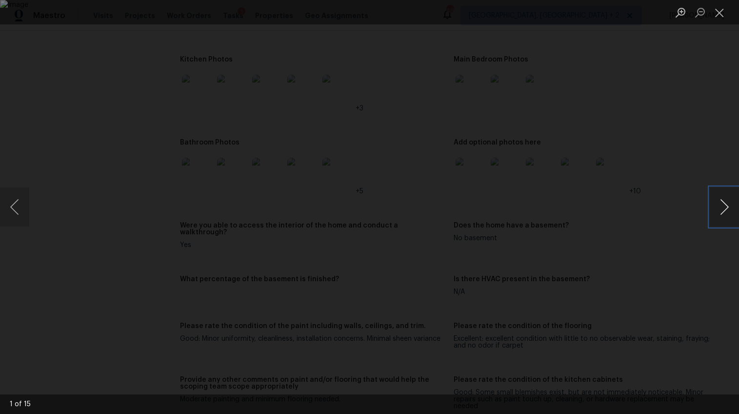
click at [725, 210] on button "Next image" at bounding box center [724, 206] width 29 height 39
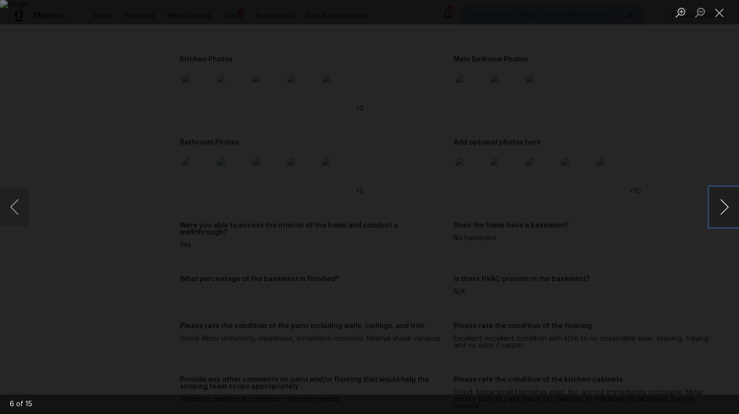
click at [725, 210] on button "Next image" at bounding box center [724, 206] width 29 height 39
click at [704, 140] on div "Lightbox" at bounding box center [369, 207] width 739 height 414
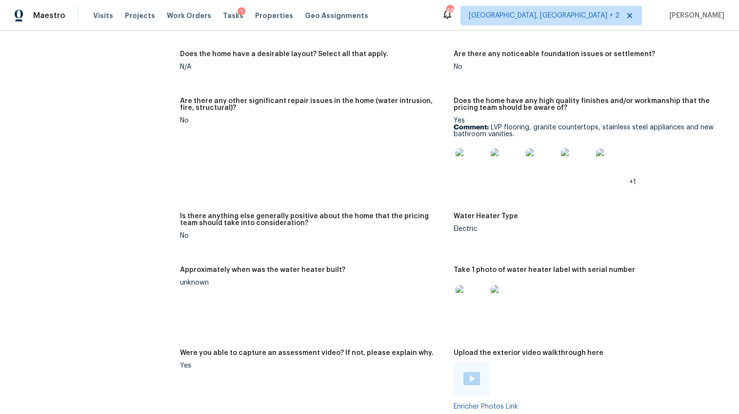
scroll to position [2100, 0]
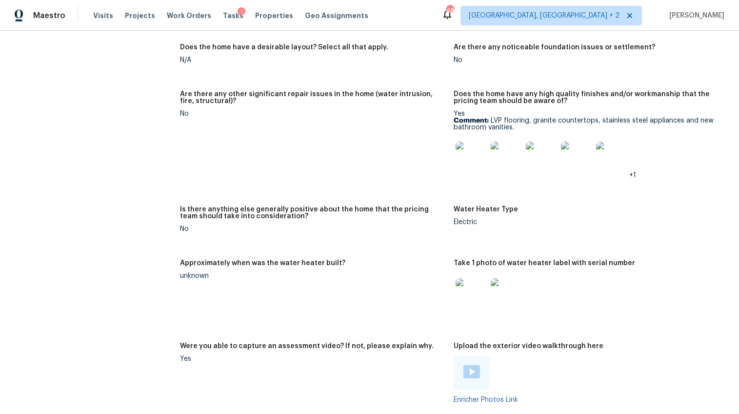
click at [469, 282] on img at bounding box center [471, 293] width 31 height 31
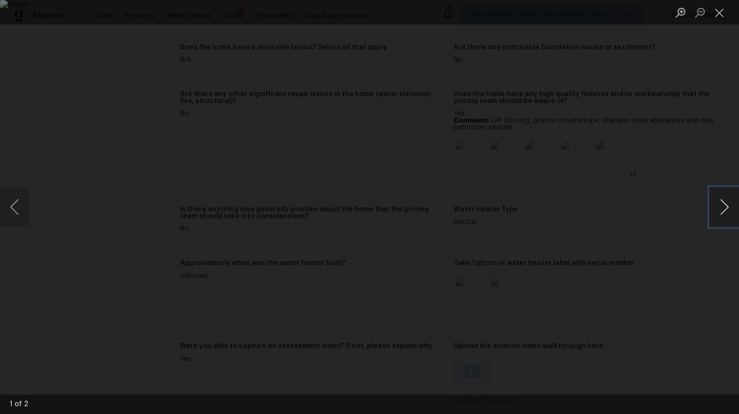
click at [722, 204] on button "Next image" at bounding box center [724, 206] width 29 height 39
click at [674, 302] on div "Lightbox" at bounding box center [369, 207] width 739 height 414
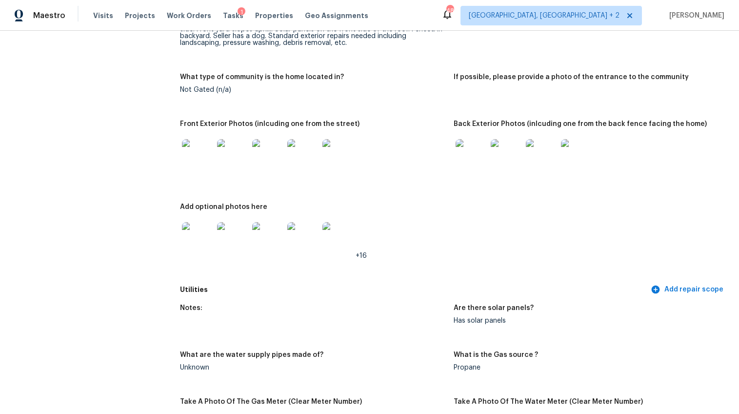
scroll to position [0, 0]
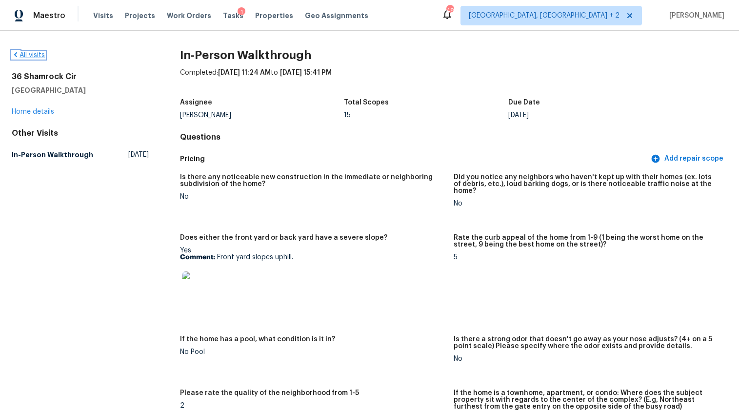
click at [36, 55] on link "All visits" at bounding box center [28, 55] width 33 height 7
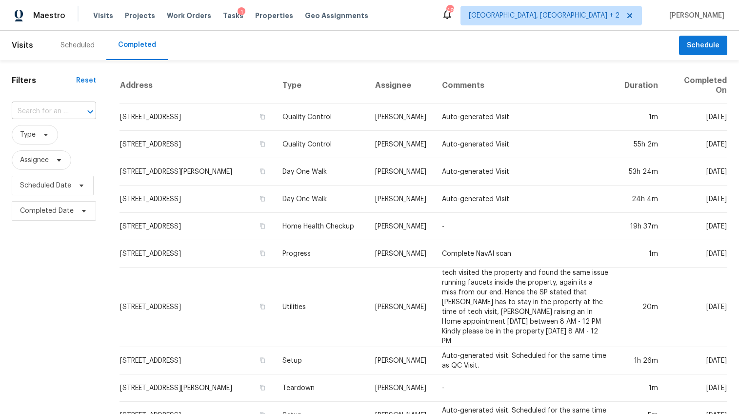
click at [52, 113] on input "text" at bounding box center [40, 111] width 57 height 15
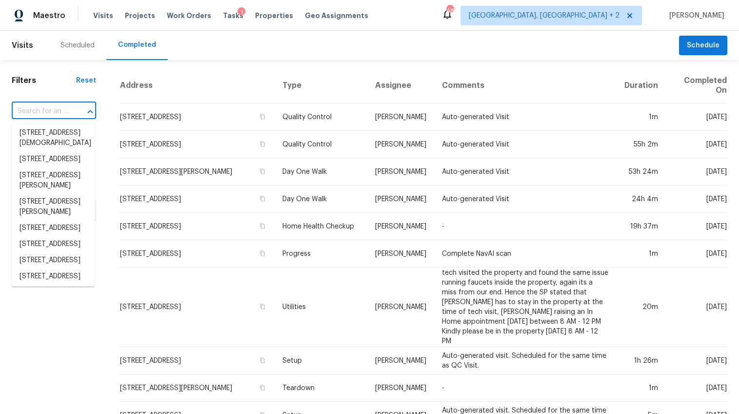
paste input "101 N Donar Dr, Columbia, SC 29229"
type input "101 N Donar Dr, Columbia, SC 29229"
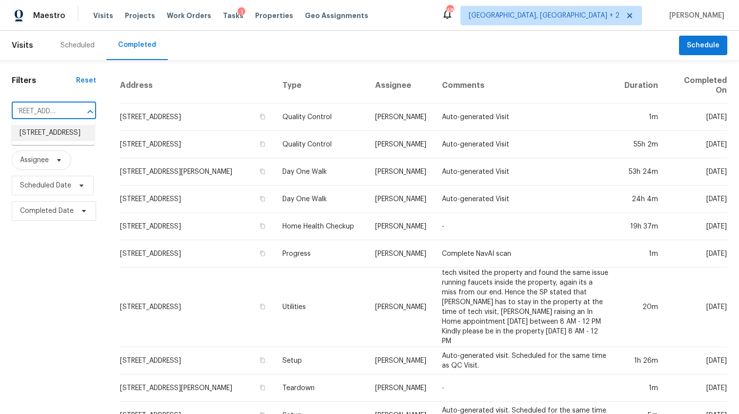
click at [45, 132] on li "101 N Donar Dr, Columbia, SC 29229" at bounding box center [53, 133] width 83 height 16
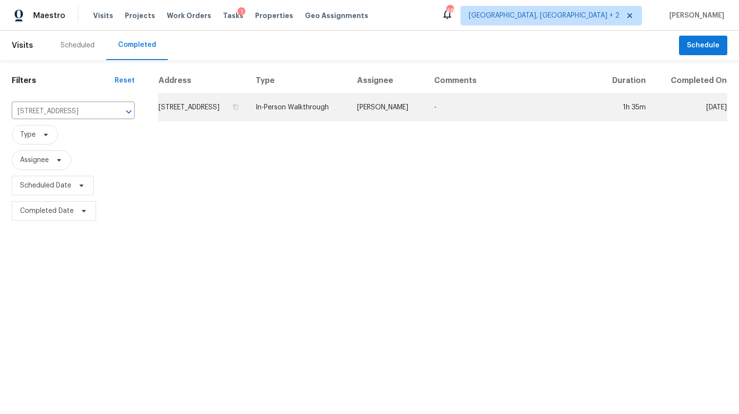
click at [237, 106] on td "101 N Donar Dr, Columbia, SC 29229" at bounding box center [203, 107] width 90 height 27
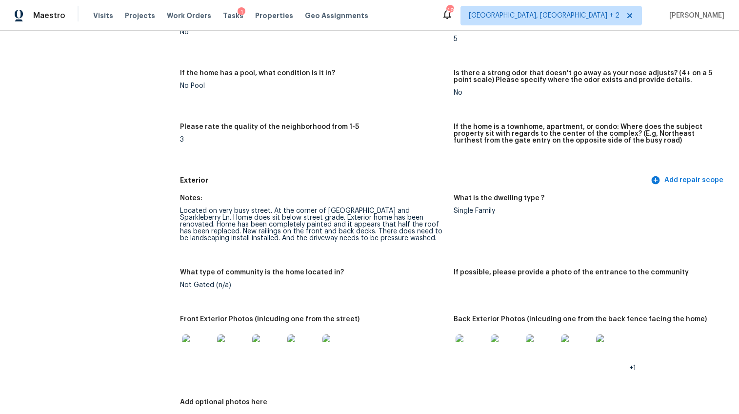
scroll to position [308, 0]
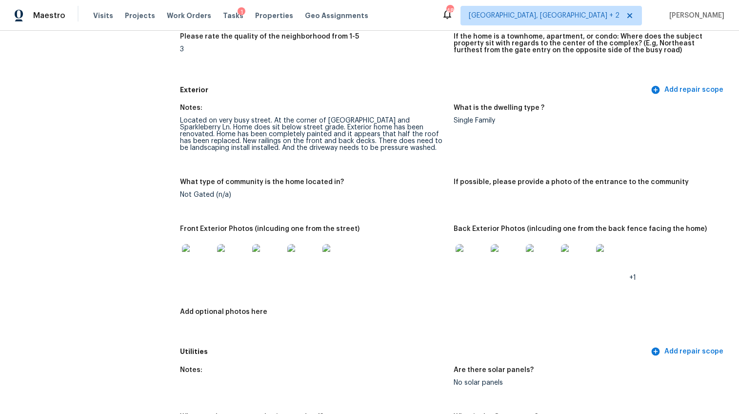
click at [210, 254] on img at bounding box center [197, 259] width 31 height 31
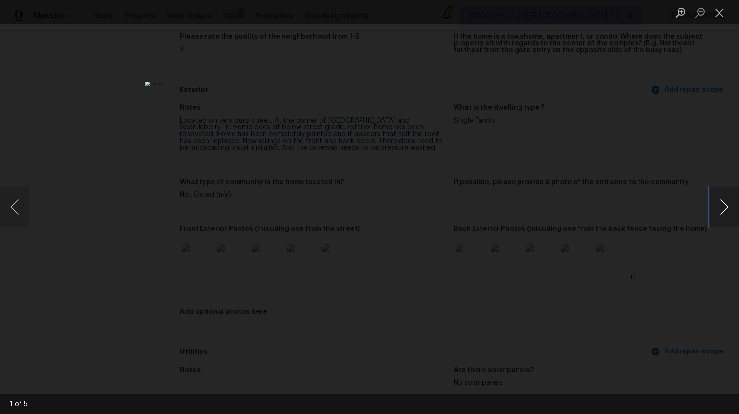
click at [717, 208] on button "Next image" at bounding box center [724, 206] width 29 height 39
click at [652, 237] on div "Lightbox" at bounding box center [369, 207] width 739 height 414
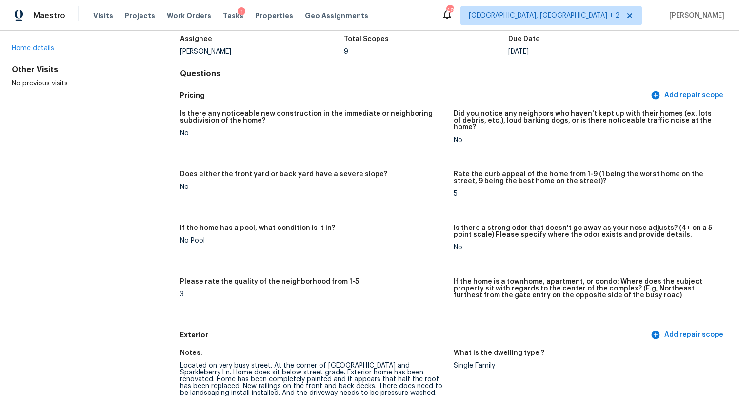
scroll to position [0, 0]
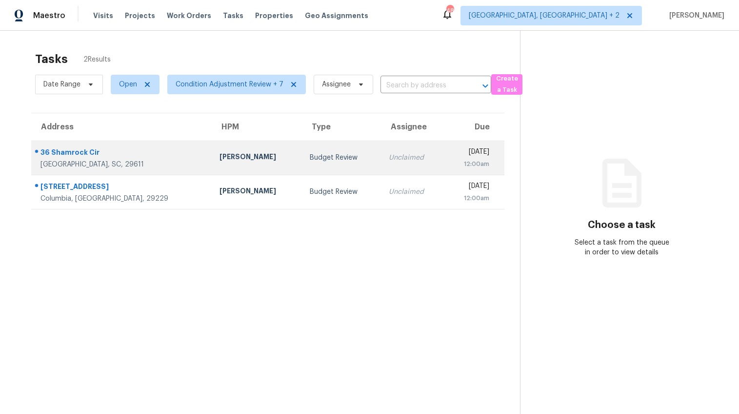
click at [129, 157] on div "36 Shamrock Cir" at bounding box center [122, 153] width 163 height 12
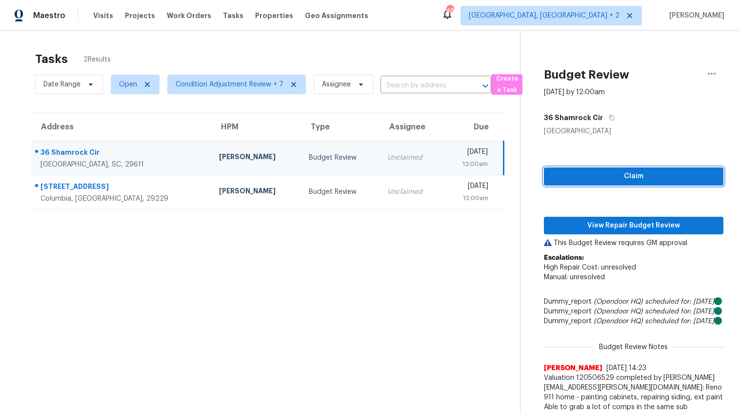
click at [640, 174] on span "Claim" at bounding box center [634, 176] width 164 height 12
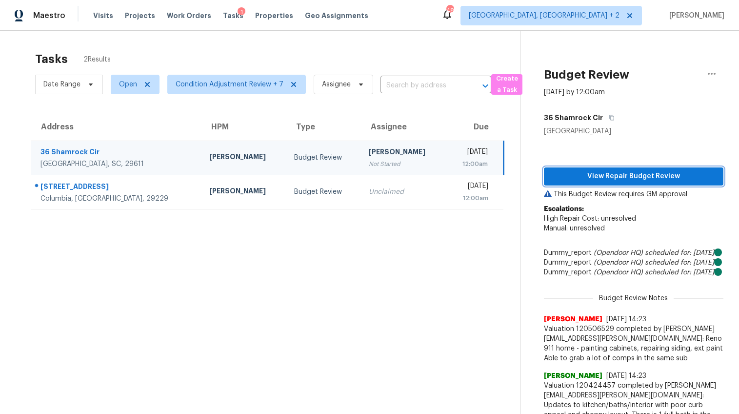
click at [630, 174] on span "View Repair Budget Review" at bounding box center [634, 176] width 164 height 12
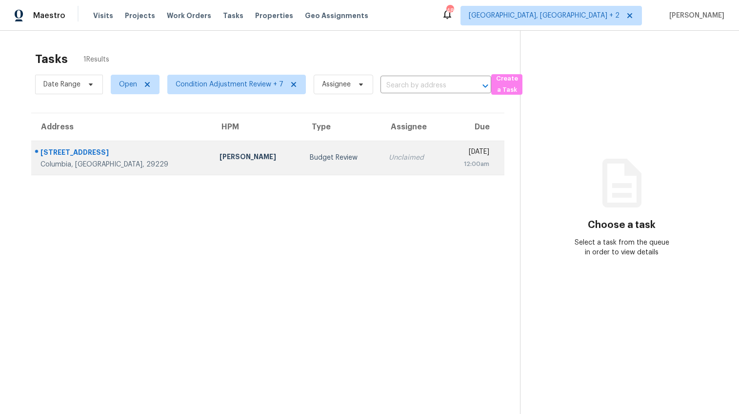
click at [212, 146] on td "[PERSON_NAME]" at bounding box center [257, 158] width 90 height 34
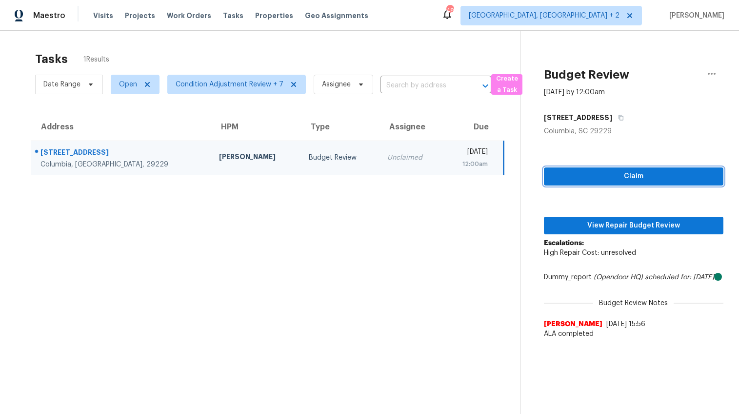
click at [592, 177] on span "Claim" at bounding box center [634, 176] width 164 height 12
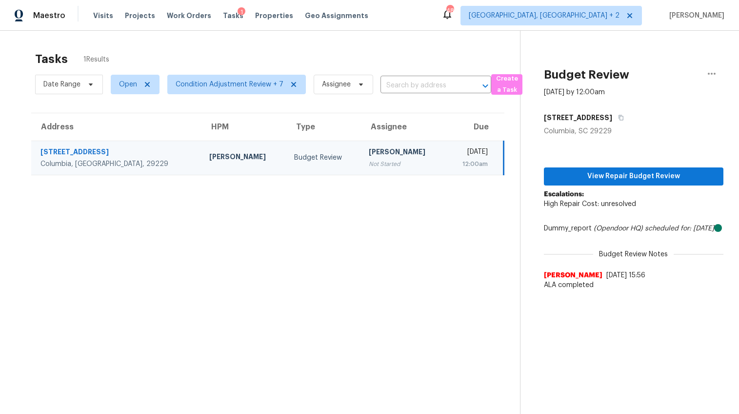
click at [614, 226] on icon "(Opendoor HQ)" at bounding box center [618, 228] width 49 height 7
click at [622, 173] on span "View Repair Budget Review" at bounding box center [634, 176] width 164 height 12
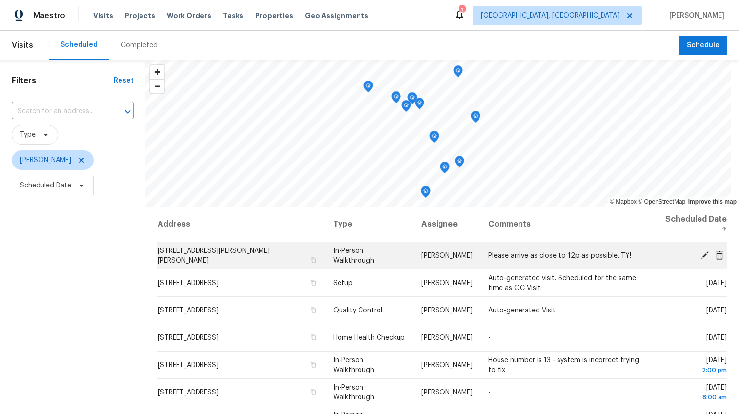
click at [202, 256] on td "[STREET_ADDRESS][PERSON_NAME][PERSON_NAME]" at bounding box center [241, 255] width 168 height 27
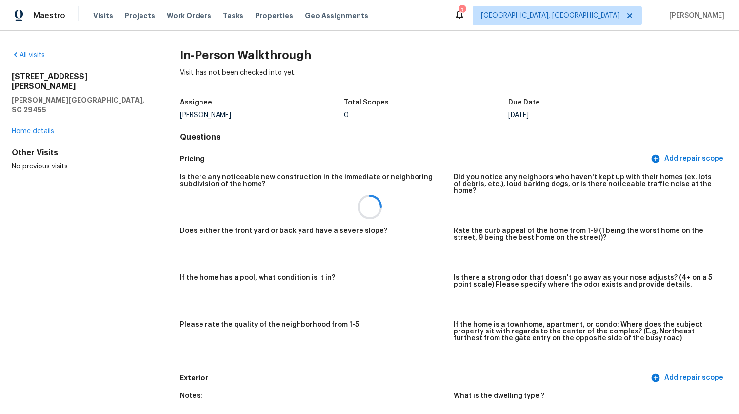
click at [34, 113] on div at bounding box center [369, 207] width 739 height 414
click at [35, 128] on link "Home details" at bounding box center [33, 131] width 42 height 7
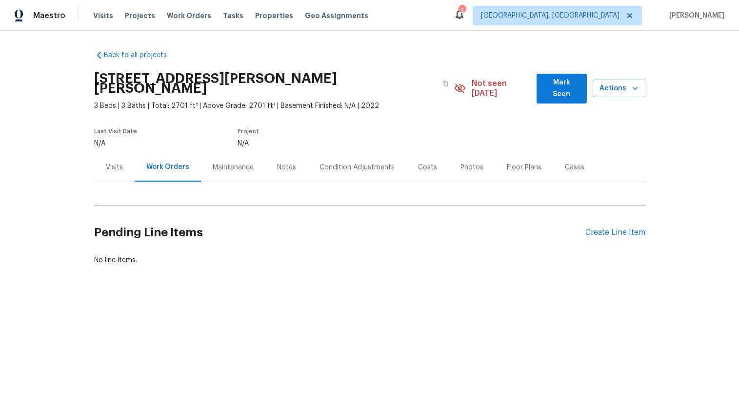
click at [590, 214] on div "Pending Line Items Create Line Item" at bounding box center [369, 232] width 551 height 45
click at [590, 228] on div "Create Line Item" at bounding box center [616, 232] width 60 height 9
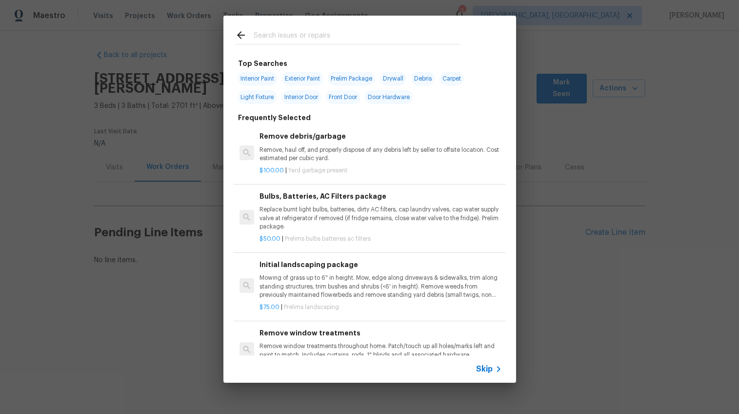
click at [284, 35] on input "text" at bounding box center [357, 36] width 207 height 15
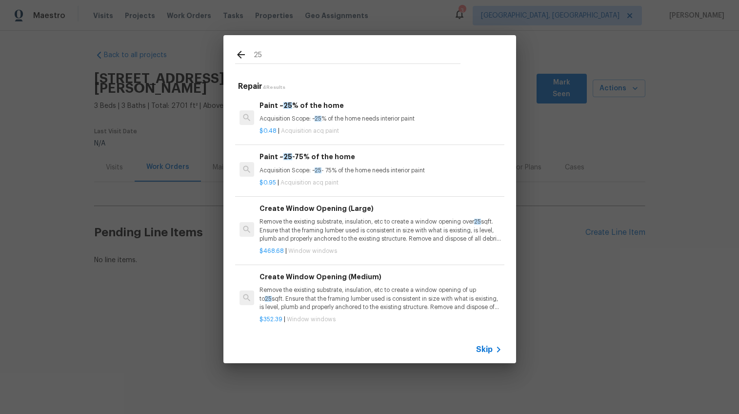
type input "25"
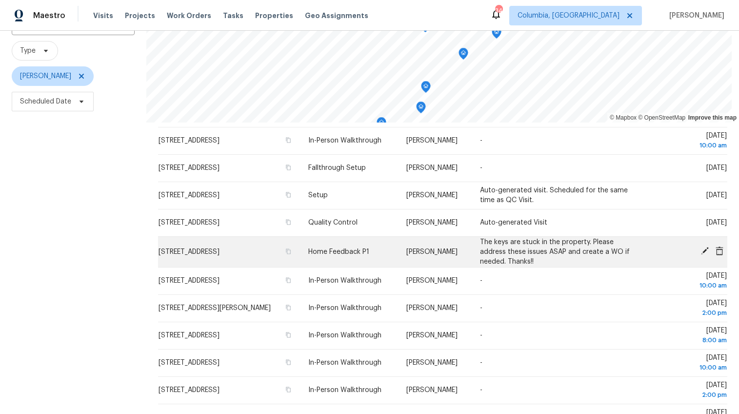
scroll to position [50, 0]
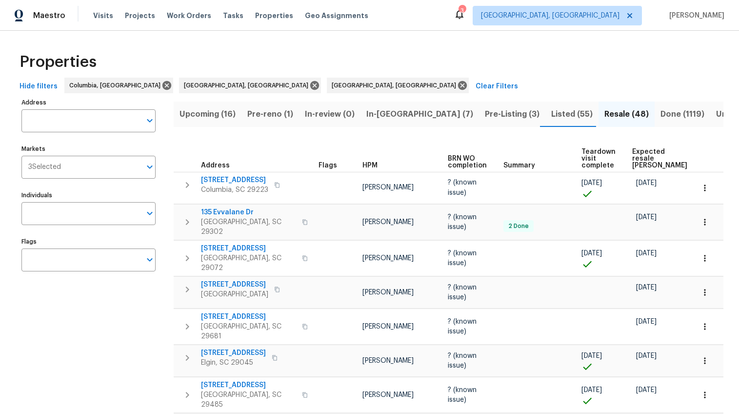
click at [206, 111] on span "Upcoming (16)" at bounding box center [208, 114] width 56 height 14
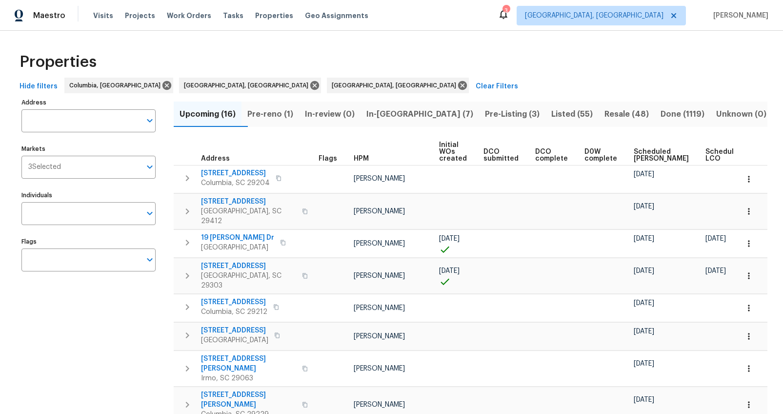
click at [642, 156] on span "Scheduled COE" at bounding box center [661, 155] width 55 height 14
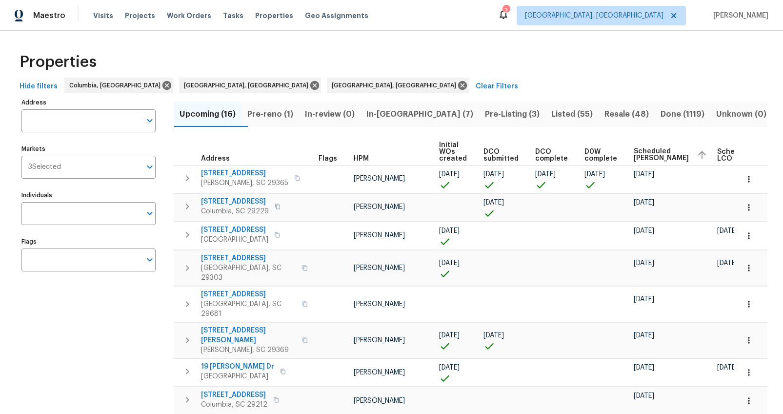
click at [283, 110] on span "Pre-reno (1)" at bounding box center [270, 114] width 46 height 14
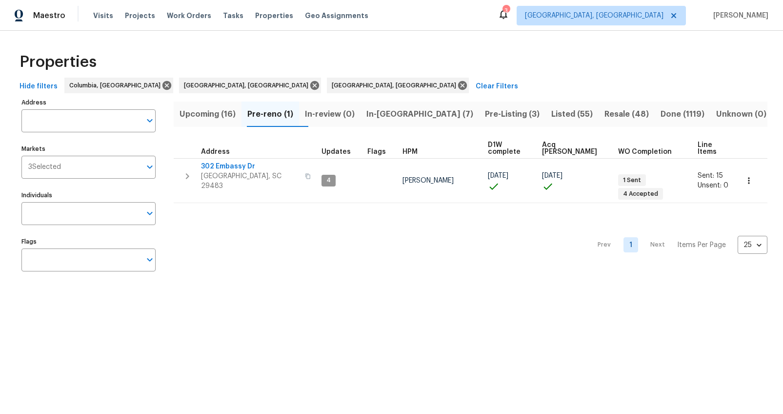
click at [406, 116] on span "In-reno (7)" at bounding box center [419, 114] width 107 height 14
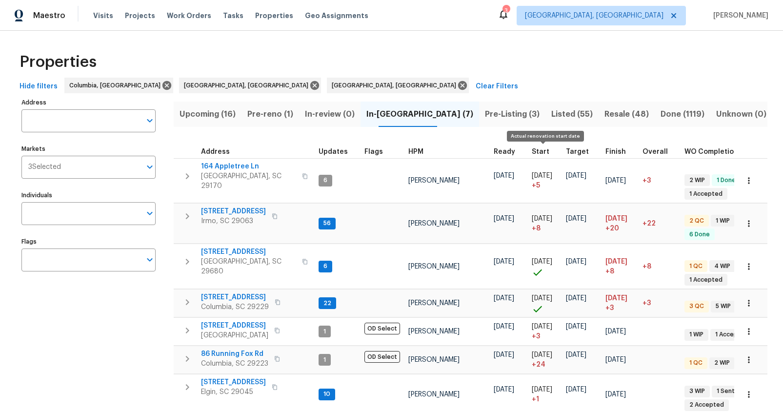
click at [540, 150] on span "Start" at bounding box center [541, 151] width 18 height 7
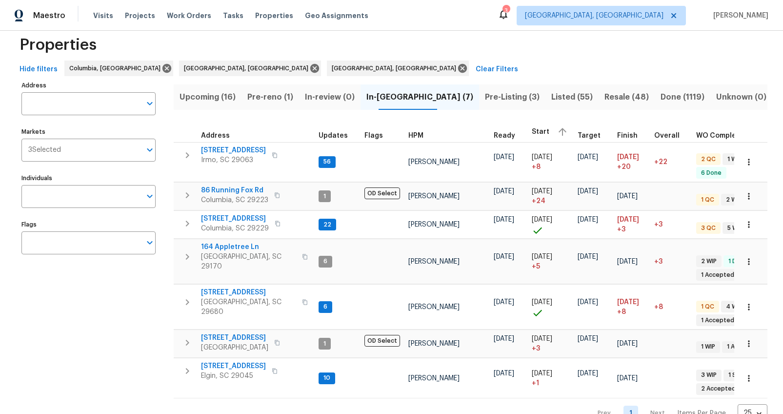
scroll to position [46, 0]
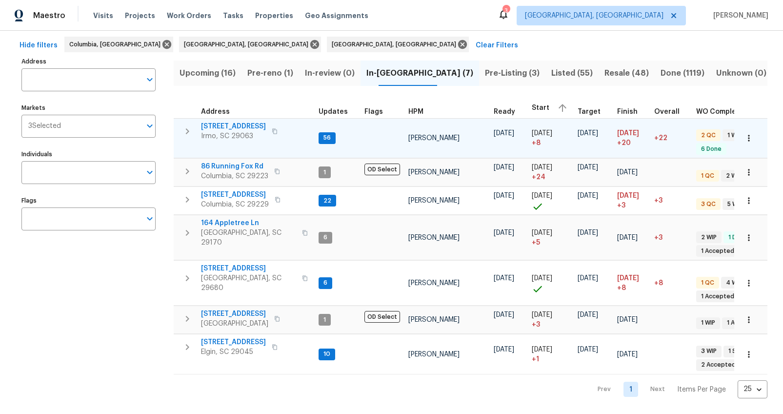
click at [231, 122] on span "105 Kenton Ct" at bounding box center [233, 127] width 65 height 10
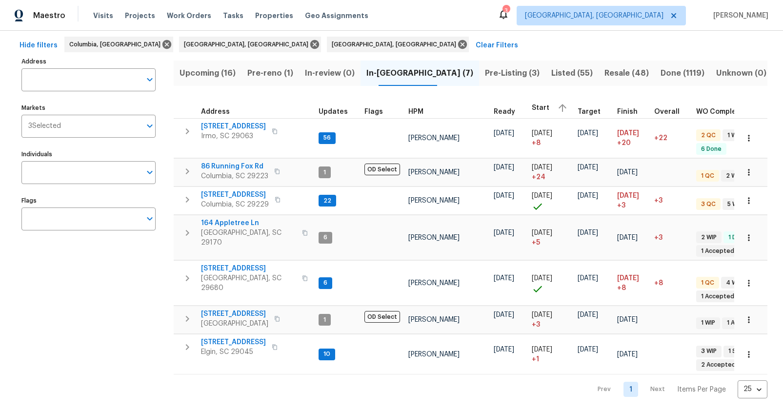
click at [491, 72] on span "Pre-Listing (3)" at bounding box center [512, 73] width 55 height 14
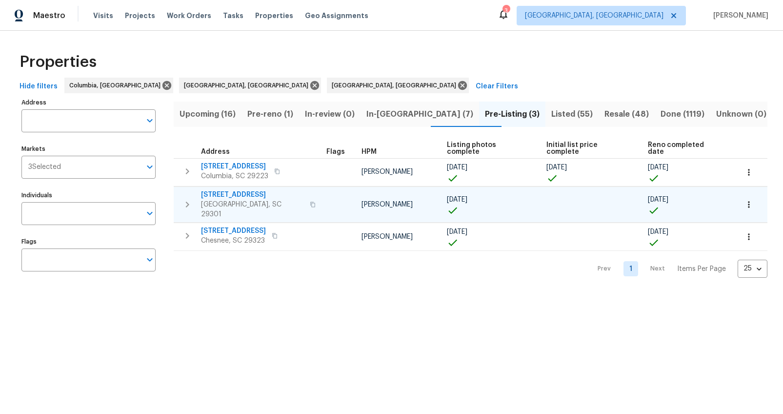
click at [248, 190] on span "710 Mosswood Ln" at bounding box center [252, 195] width 103 height 10
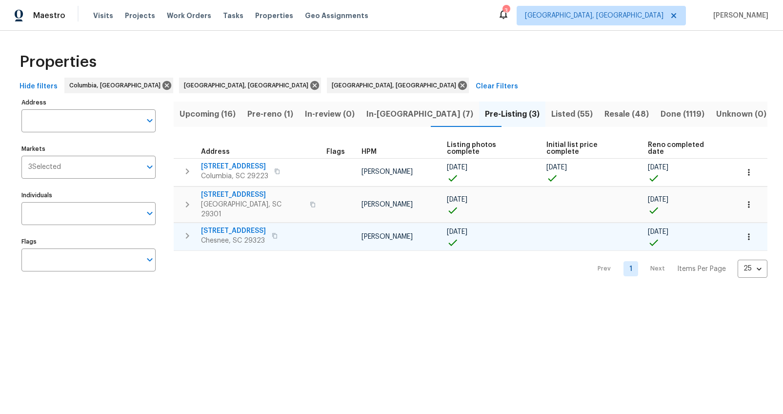
click at [230, 226] on span "917 Garnet Cir" at bounding box center [233, 231] width 65 height 10
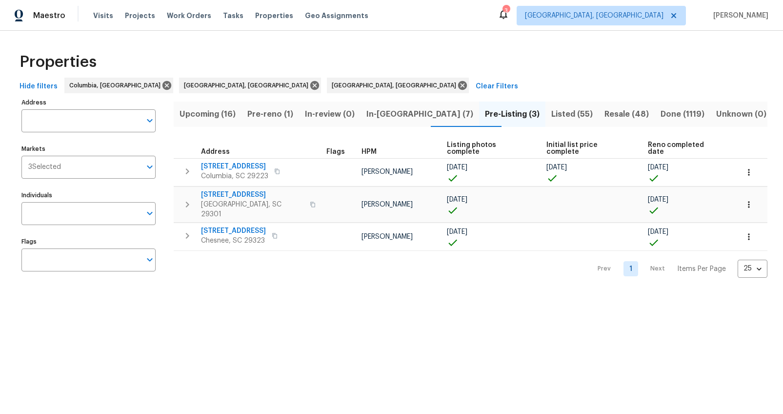
click at [605, 109] on span "Resale (48)" at bounding box center [627, 114] width 44 height 14
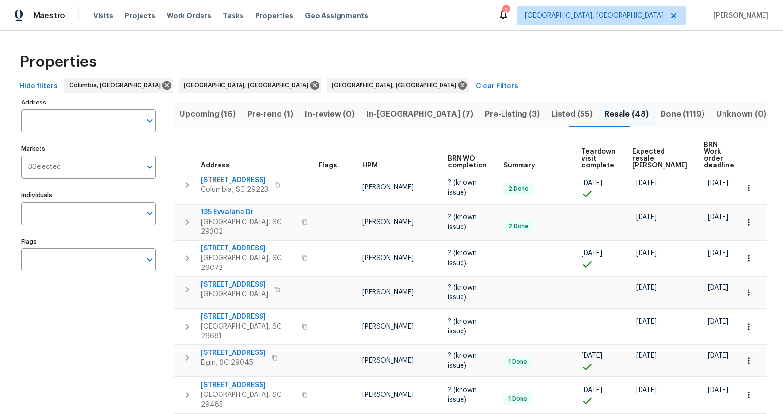
click at [636, 152] on span "Expected resale COE" at bounding box center [659, 158] width 55 height 20
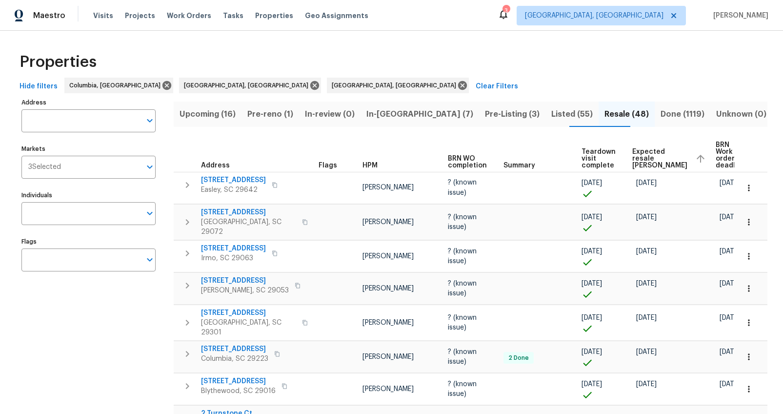
scroll to position [625, 0]
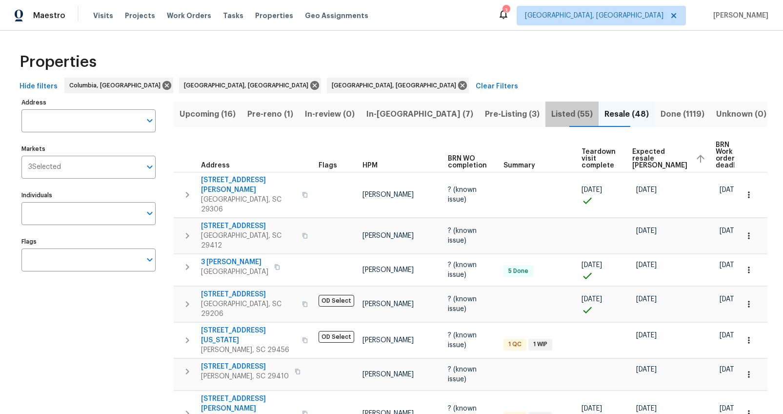
click at [551, 112] on span "Listed (55)" at bounding box center [571, 114] width 41 height 14
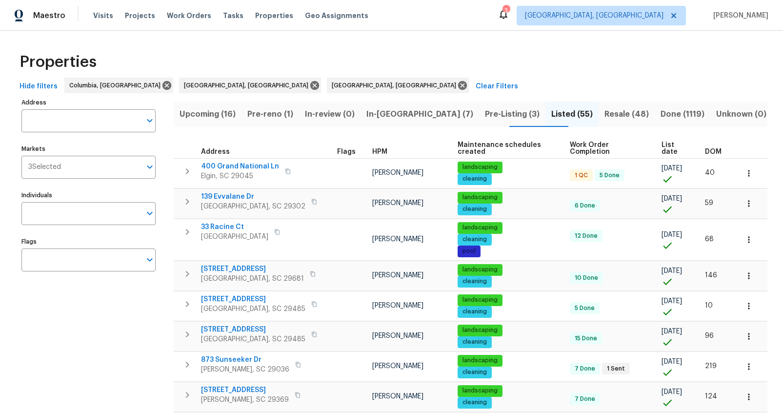
click at [706, 142] on th "DOM" at bounding box center [717, 149] width 33 height 20
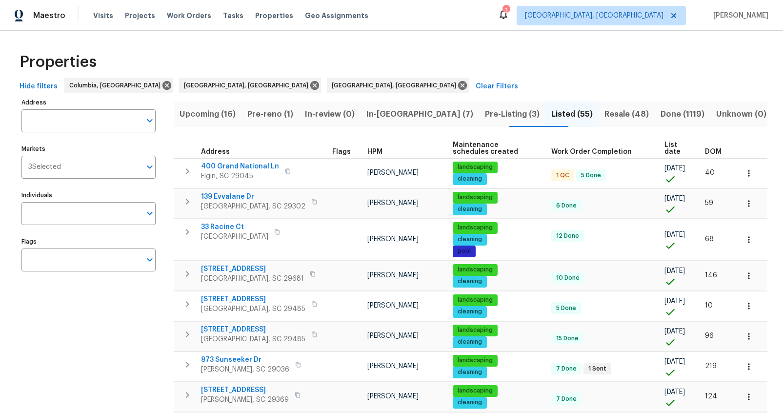
click at [705, 148] on span "DOM" at bounding box center [713, 151] width 17 height 7
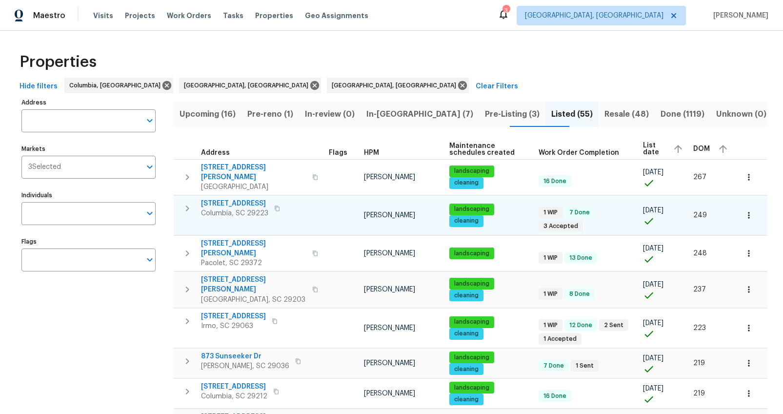
click at [224, 199] on span "[STREET_ADDRESS]" at bounding box center [234, 204] width 67 height 10
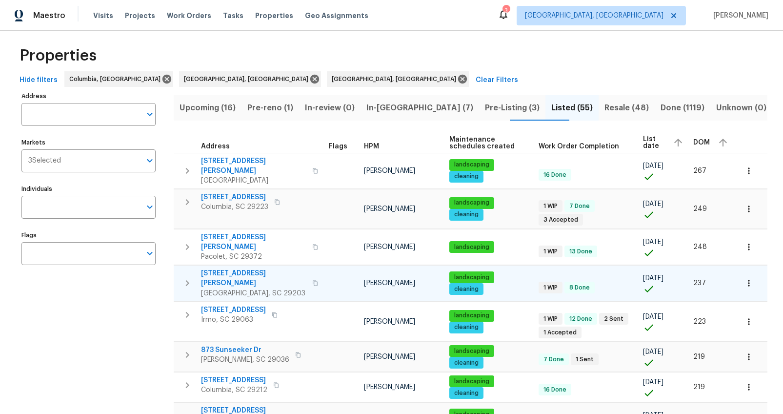
scroll to position [35, 0]
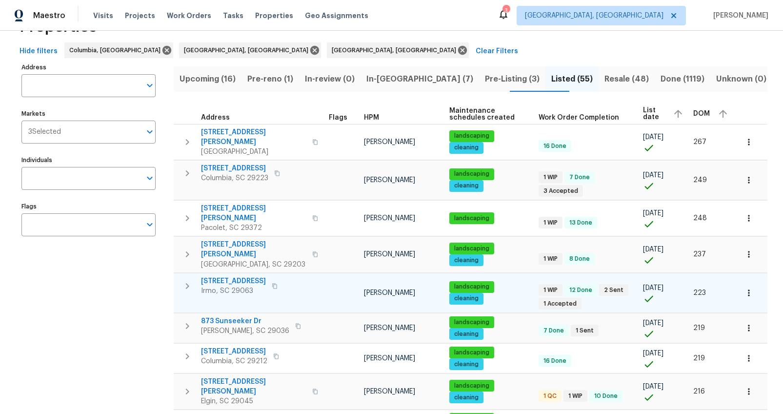
click at [246, 276] on span "457 Kingshead Ct" at bounding box center [233, 281] width 65 height 10
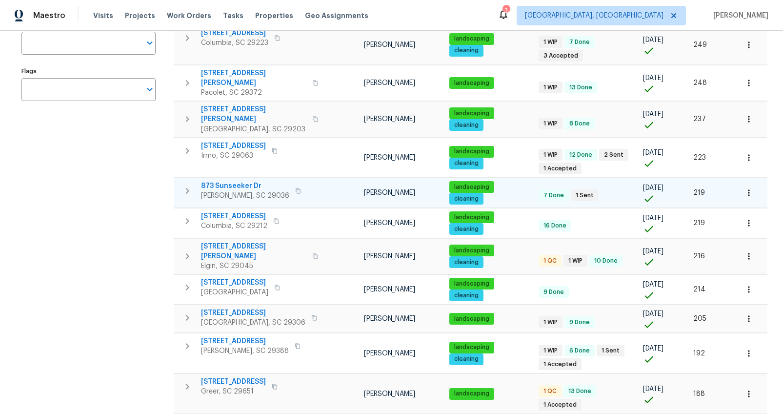
scroll to position [0, 0]
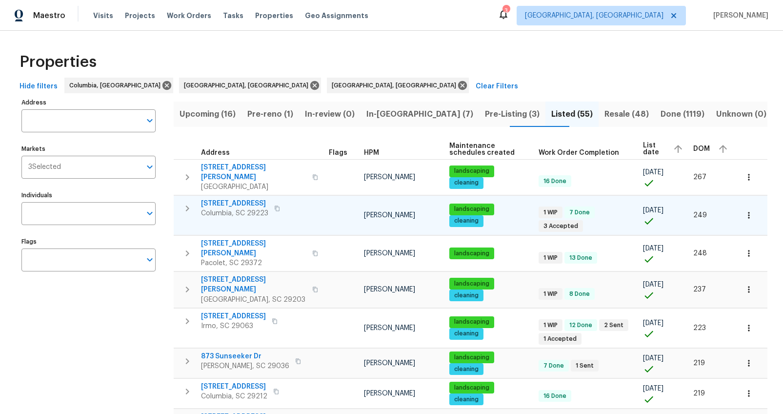
click at [246, 200] on span "[STREET_ADDRESS]" at bounding box center [234, 204] width 67 height 10
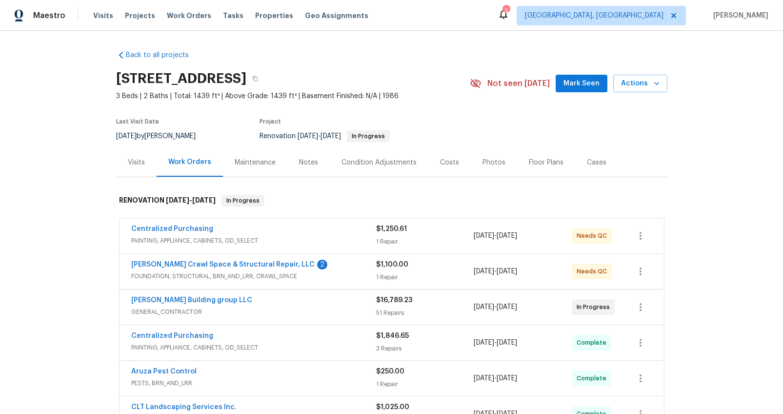
click at [304, 163] on div "Notes" at bounding box center [308, 163] width 19 height 10
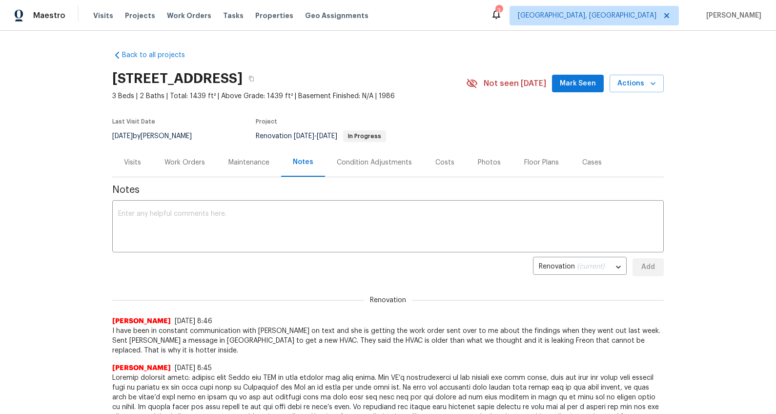
click at [174, 168] on div "Work Orders" at bounding box center [185, 162] width 64 height 29
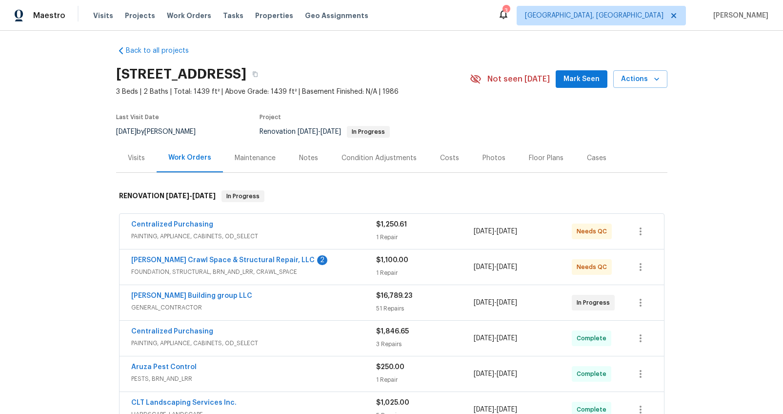
scroll to position [76, 0]
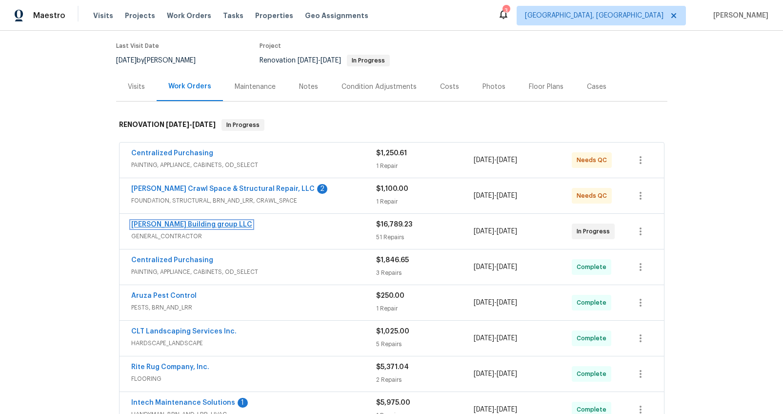
click at [198, 222] on link "[PERSON_NAME] Building group LLC" at bounding box center [191, 224] width 121 height 7
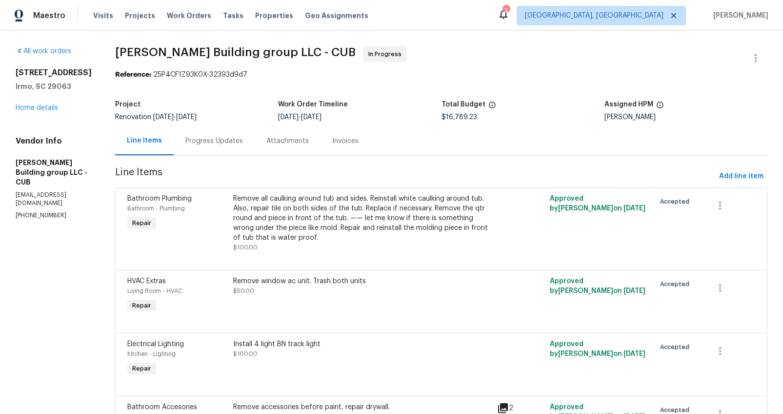
click at [202, 146] on div "Progress Updates" at bounding box center [214, 140] width 81 height 29
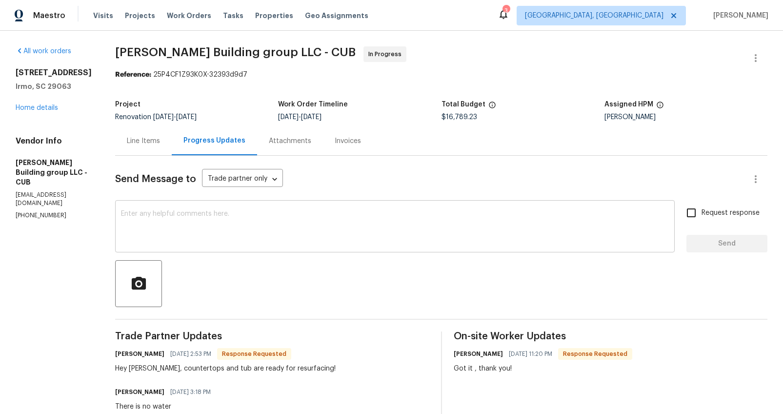
click at [162, 211] on textarea at bounding box center [395, 227] width 548 height 34
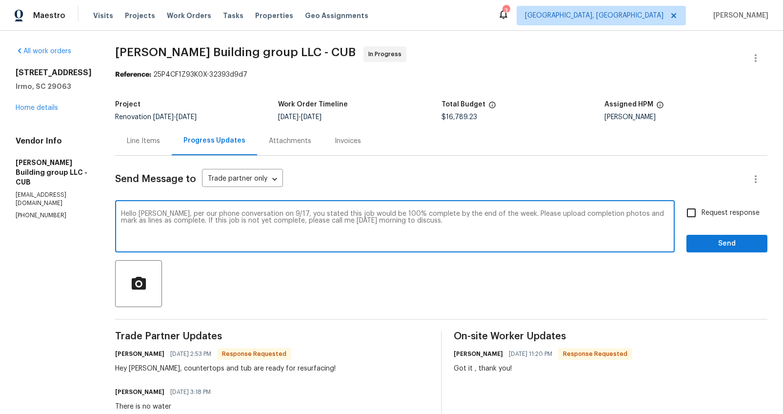
type textarea "Hello [PERSON_NAME], per our phone conversation on 9/17, you stated this job wo…"
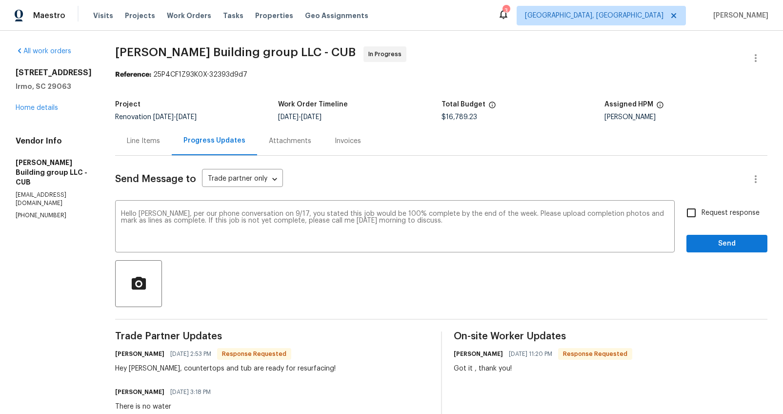
click at [702, 214] on span "Request response" at bounding box center [731, 213] width 58 height 10
click at [698, 214] on input "Request response" at bounding box center [691, 213] width 20 height 20
checkbox input "true"
click at [697, 247] on span "Send" at bounding box center [726, 244] width 65 height 12
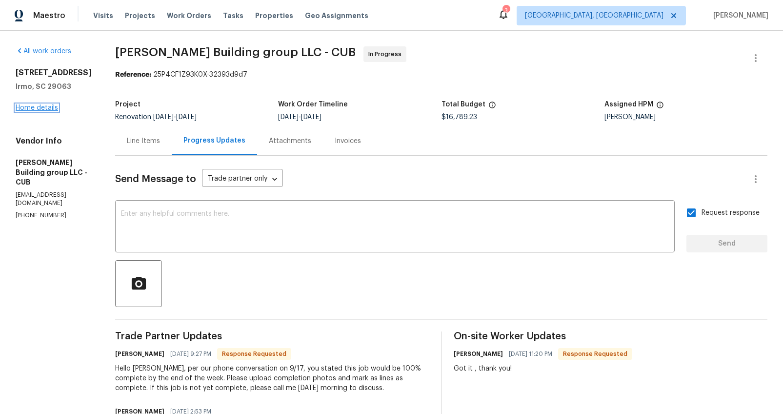
click at [45, 106] on link "Home details" at bounding box center [37, 107] width 42 height 7
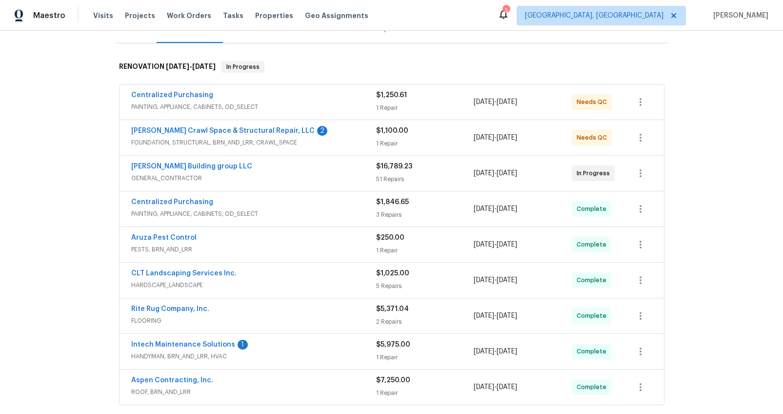
scroll to position [203, 0]
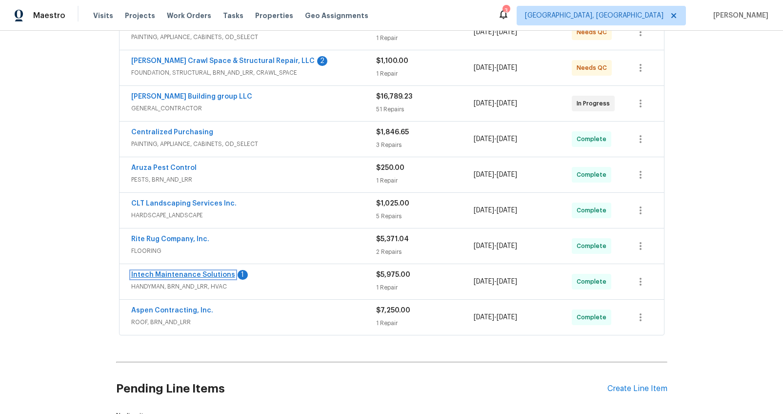
click at [213, 277] on link "Intech Maintenance Solutions" at bounding box center [183, 274] width 104 height 7
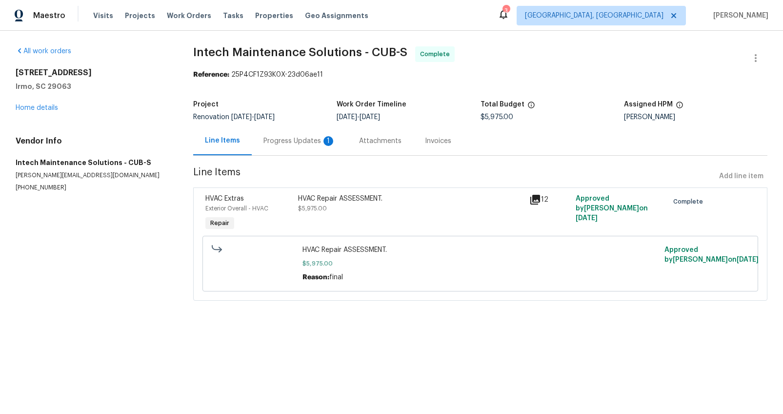
click at [277, 141] on div "Progress Updates 1" at bounding box center [300, 141] width 72 height 10
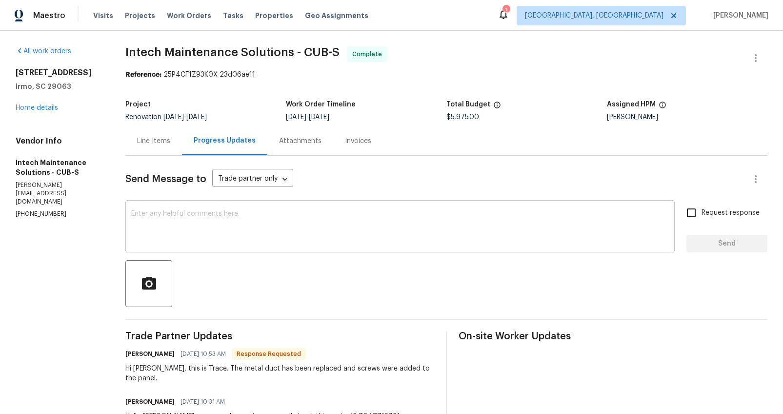
click at [226, 248] on div "x ​" at bounding box center [399, 228] width 549 height 50
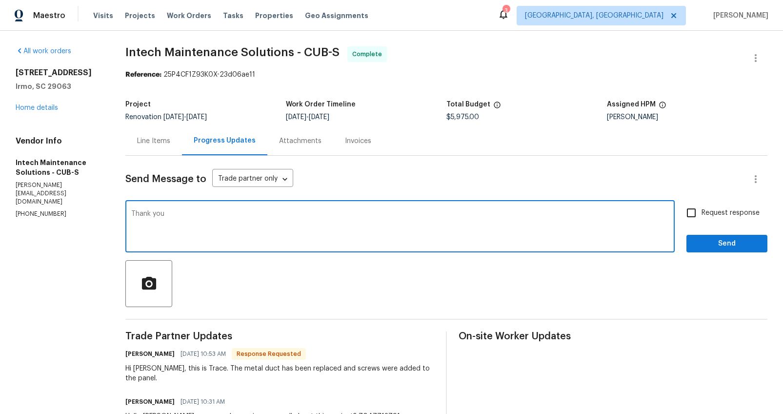
type textarea "Thank you"
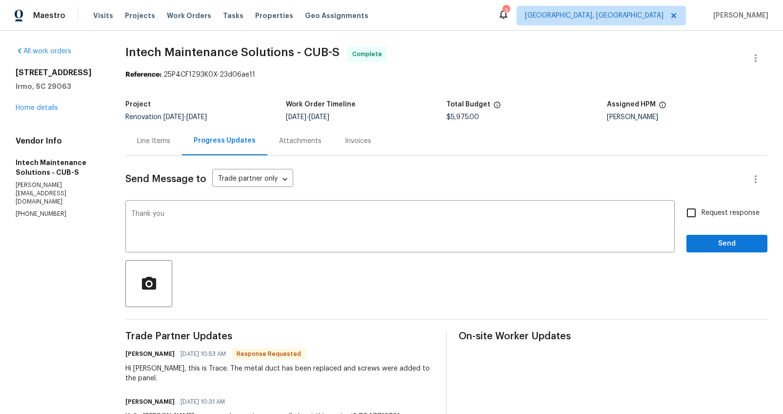
click at [726, 213] on span "Request response" at bounding box center [731, 213] width 58 height 10
click at [702, 213] on input "Request response" at bounding box center [691, 213] width 20 height 20
checkbox input "true"
click at [718, 244] on span "Send" at bounding box center [726, 244] width 65 height 12
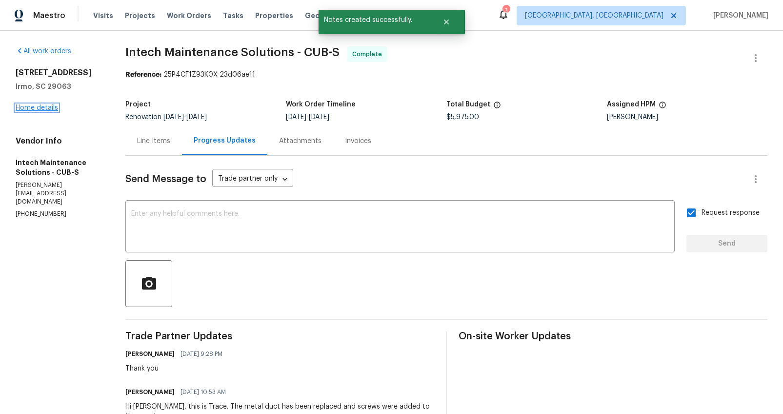
click at [40, 108] on link "Home details" at bounding box center [37, 107] width 42 height 7
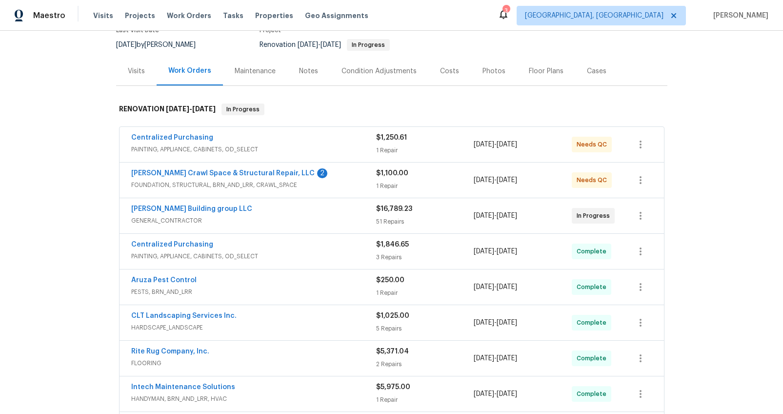
scroll to position [92, 0]
click at [247, 216] on span "GENERAL_CONTRACTOR" at bounding box center [253, 220] width 245 height 10
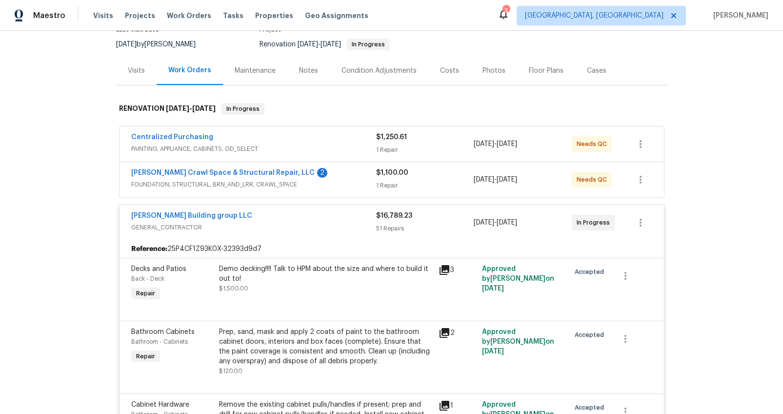
scroll to position [163, 0]
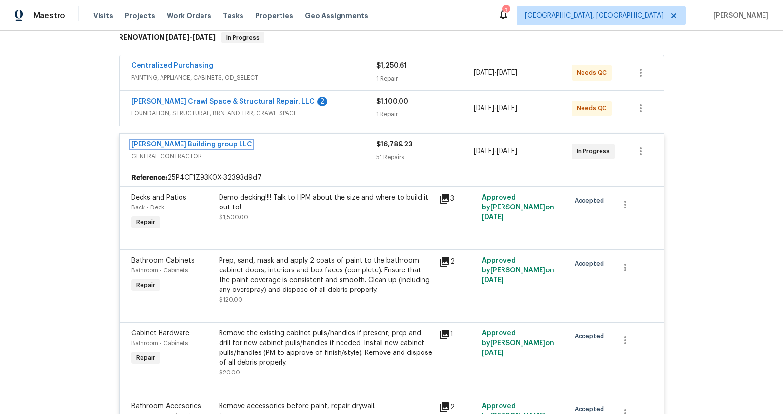
click at [197, 142] on link "Cobos Building group LLC" at bounding box center [191, 144] width 121 height 7
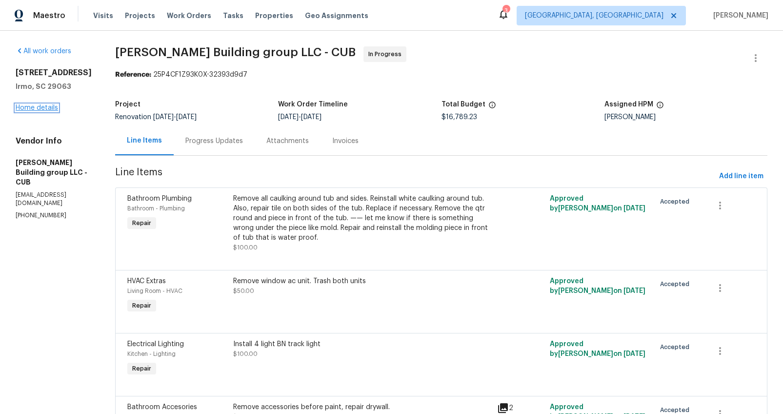
click at [47, 109] on link "Home details" at bounding box center [37, 107] width 42 height 7
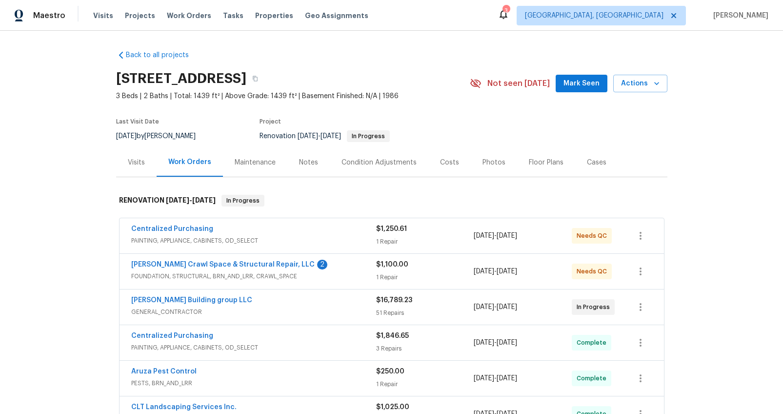
scroll to position [39, 0]
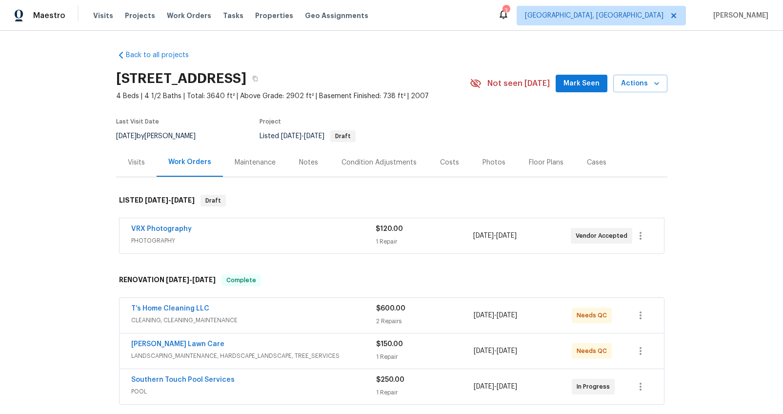
click at [490, 166] on div "Photos" at bounding box center [494, 163] width 23 height 10
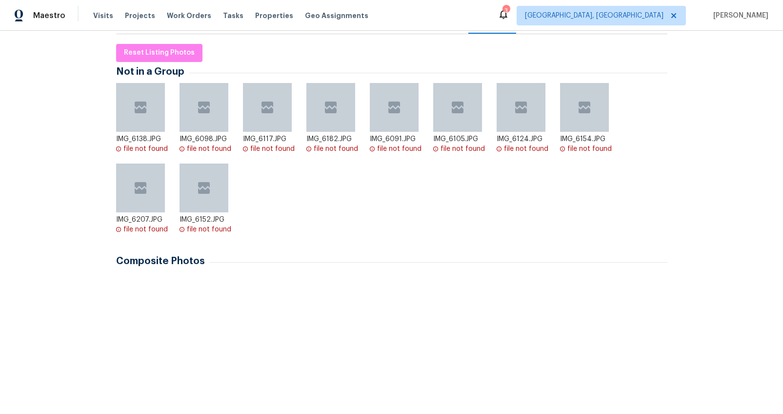
scroll to position [179, 0]
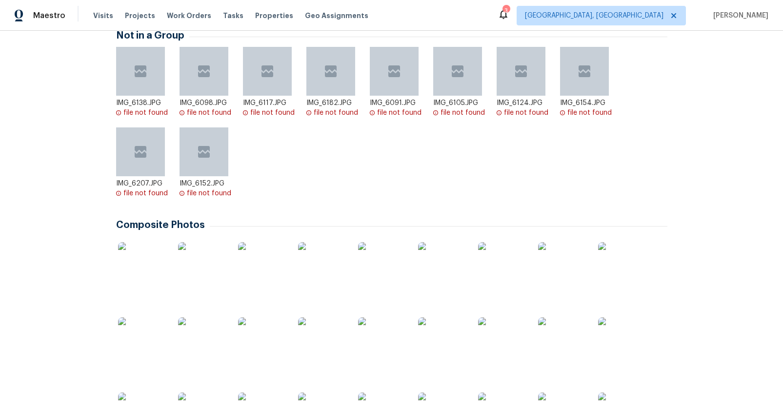
click at [141, 271] on img at bounding box center [142, 266] width 49 height 49
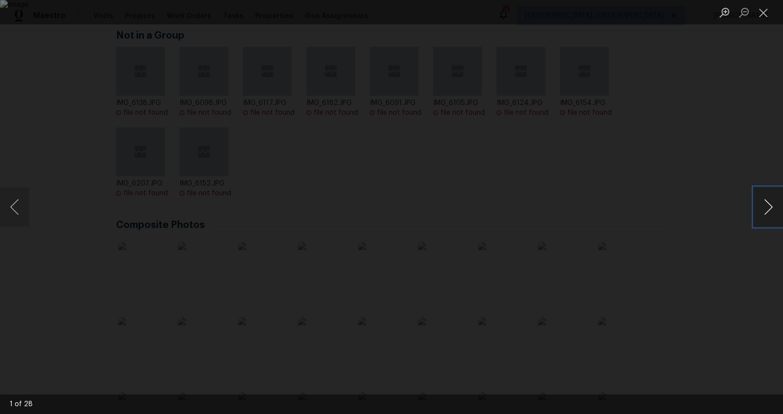
click at [769, 206] on button "Next image" at bounding box center [768, 206] width 29 height 39
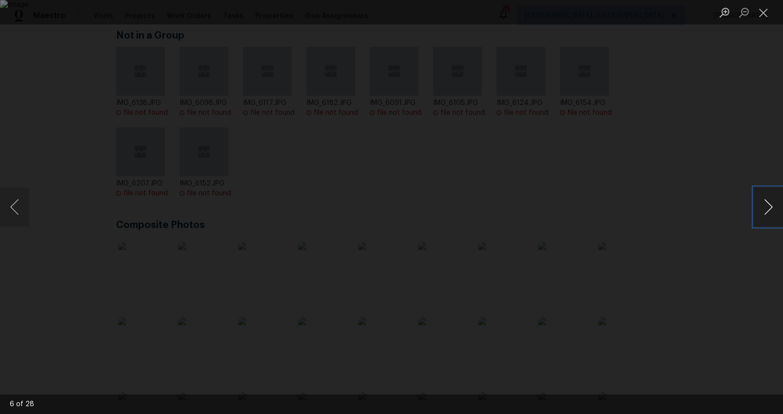
click at [769, 206] on button "Next image" at bounding box center [768, 206] width 29 height 39
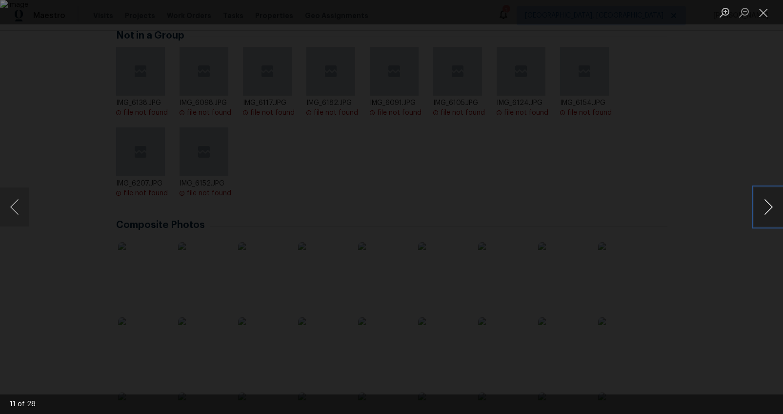
click at [769, 206] on button "Next image" at bounding box center [768, 206] width 29 height 39
click at [17, 204] on button "Previous image" at bounding box center [14, 206] width 29 height 39
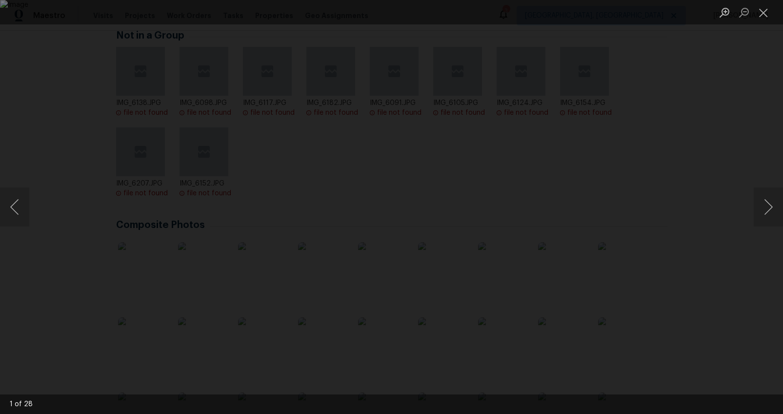
click at [685, 210] on div "Lightbox" at bounding box center [391, 207] width 783 height 414
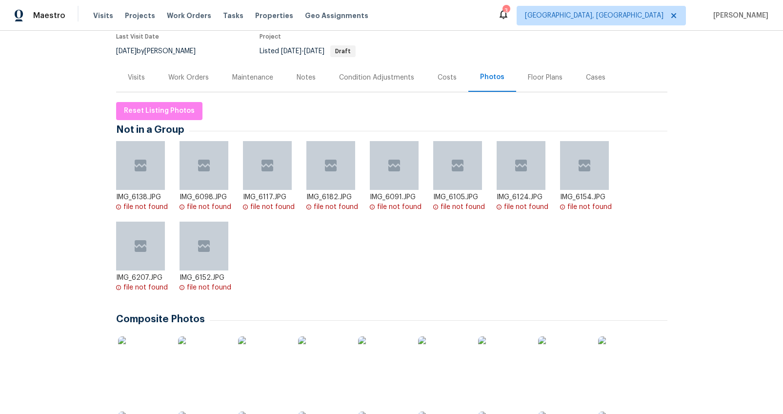
scroll to position [0, 0]
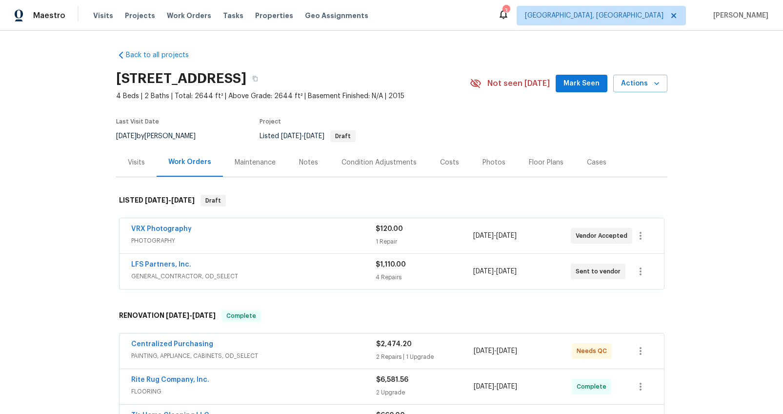
click at [494, 167] on div "Photos" at bounding box center [494, 163] width 23 height 10
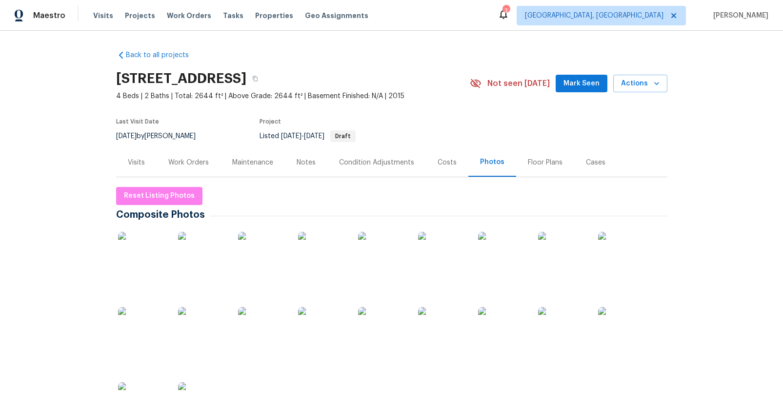
click at [145, 246] on img at bounding box center [142, 256] width 49 height 49
click at [450, 168] on div "Costs" at bounding box center [447, 162] width 42 height 29
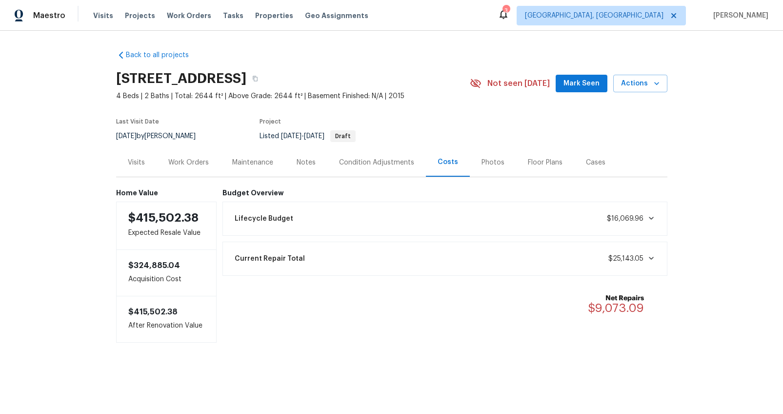
click at [197, 172] on div "Work Orders" at bounding box center [189, 162] width 64 height 29
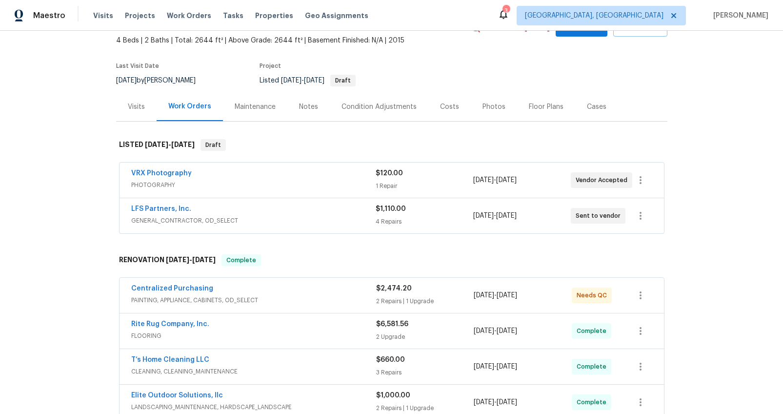
scroll to position [132, 0]
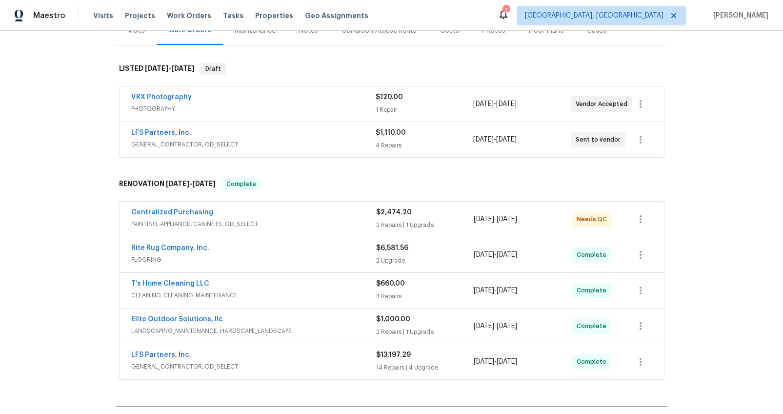
click at [443, 219] on div "$2,474.20 2 Repairs | 1 Upgrade" at bounding box center [425, 218] width 98 height 23
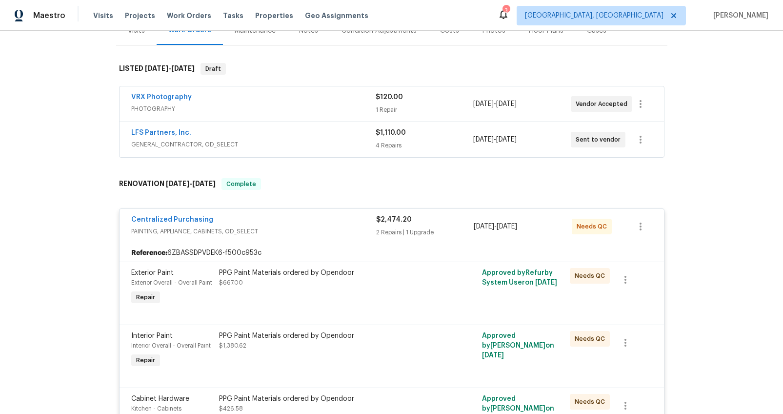
scroll to position [291, 0]
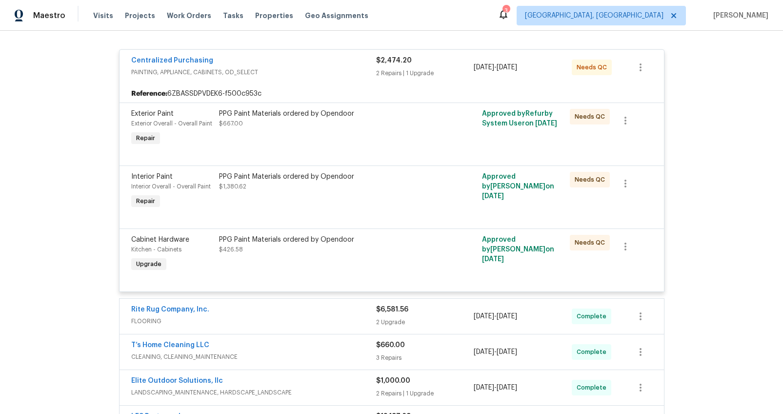
click at [429, 73] on div "2 Repairs | 1 Upgrade" at bounding box center [425, 73] width 98 height 10
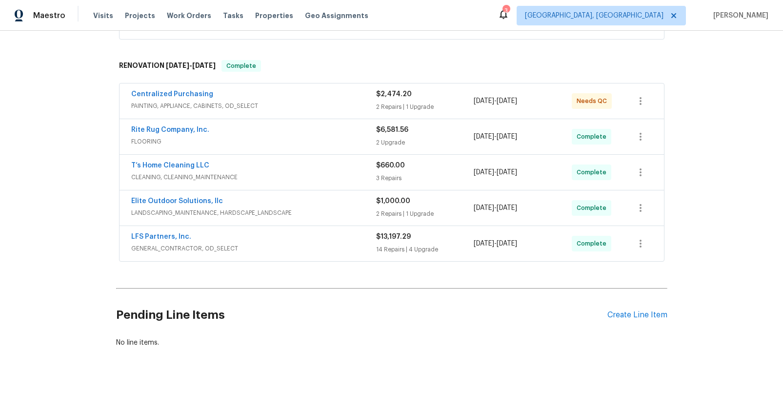
click at [421, 246] on div "14 Repairs | 4 Upgrade" at bounding box center [425, 249] width 98 height 10
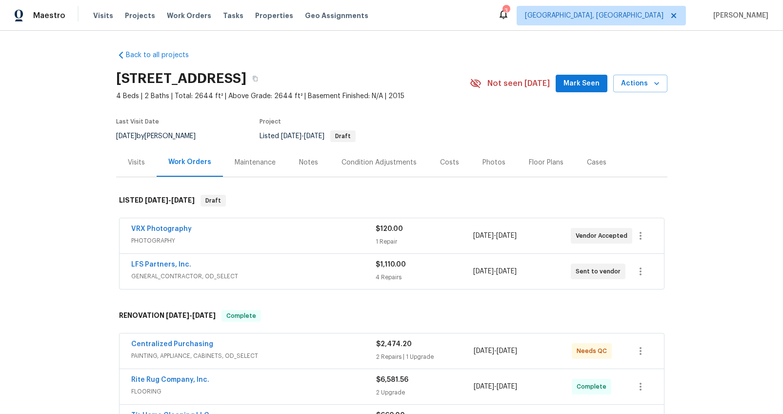
scroll to position [1, 0]
click at [296, 168] on div "Notes" at bounding box center [308, 161] width 42 height 29
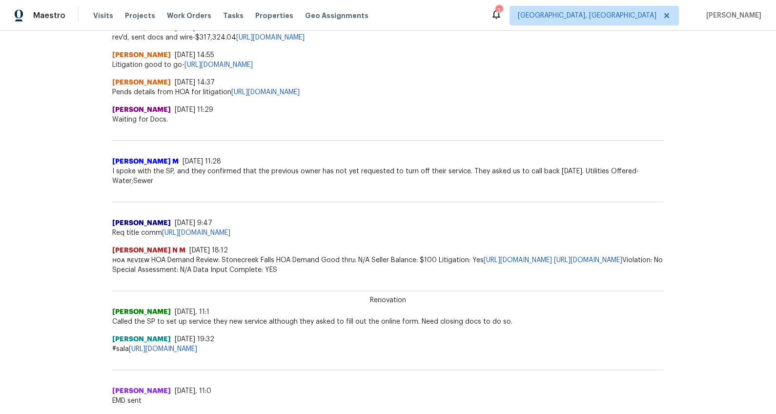
scroll to position [580, 0]
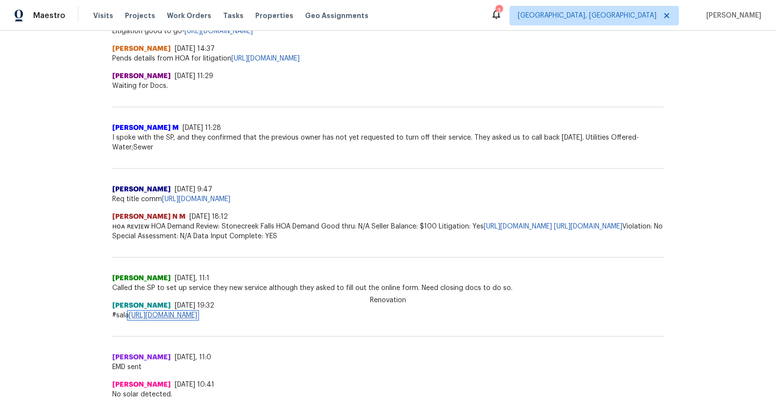
click at [197, 319] on link "https://docs.google.com/spreadsheets/d/1hfwzuBkeq7ywxHYTiRC_ivhRFja0yLd3mHeMU44…" at bounding box center [163, 315] width 68 height 7
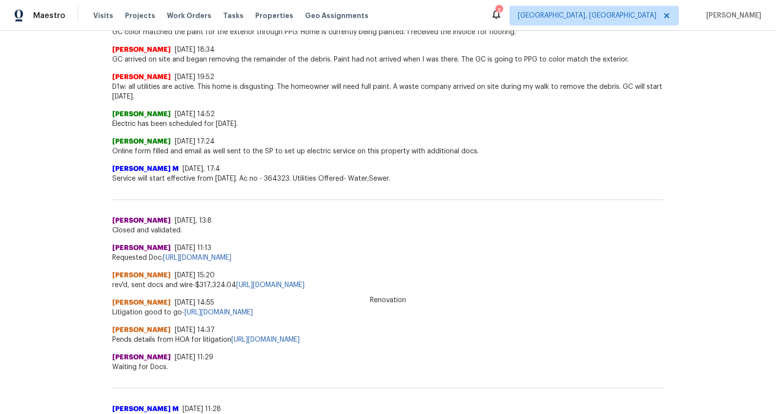
scroll to position [0, 0]
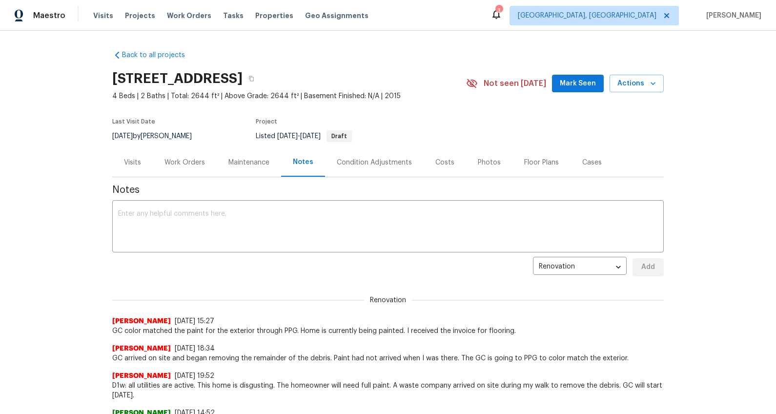
click at [128, 161] on div "Visits" at bounding box center [132, 163] width 17 height 10
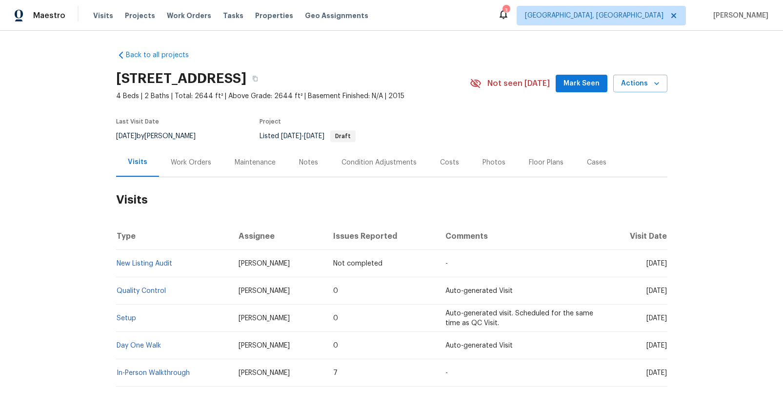
click at [304, 163] on div "Notes" at bounding box center [308, 163] width 19 height 10
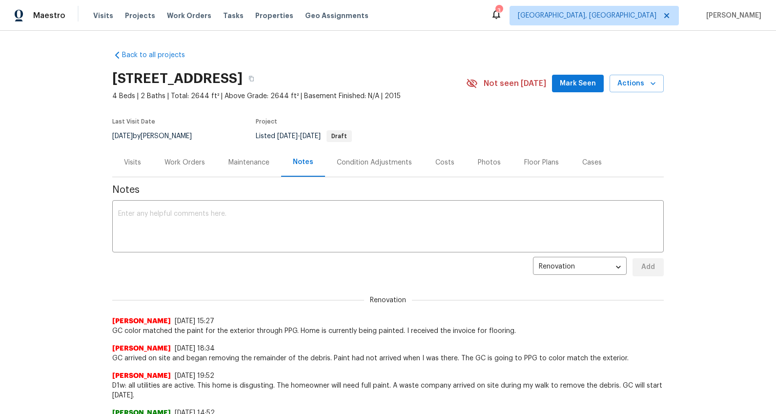
click at [175, 172] on div "Work Orders" at bounding box center [185, 162] width 64 height 29
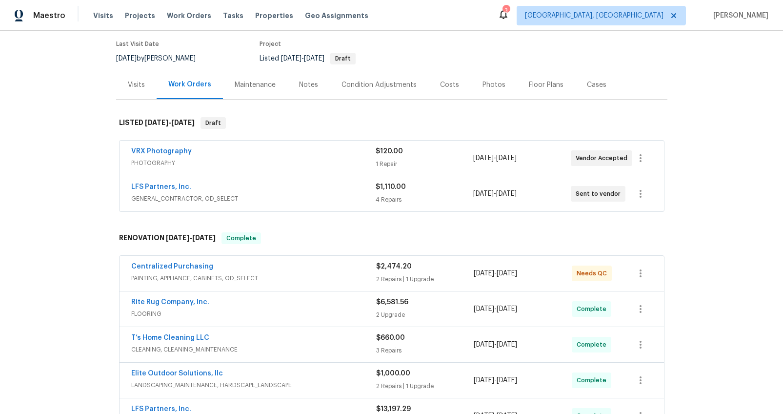
scroll to position [114, 0]
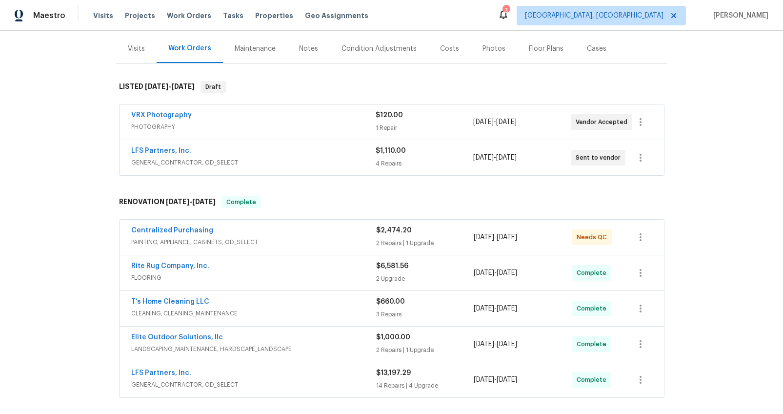
click at [325, 160] on span "GENERAL_CONTRACTOR, OD_SELECT" at bounding box center [253, 163] width 244 height 10
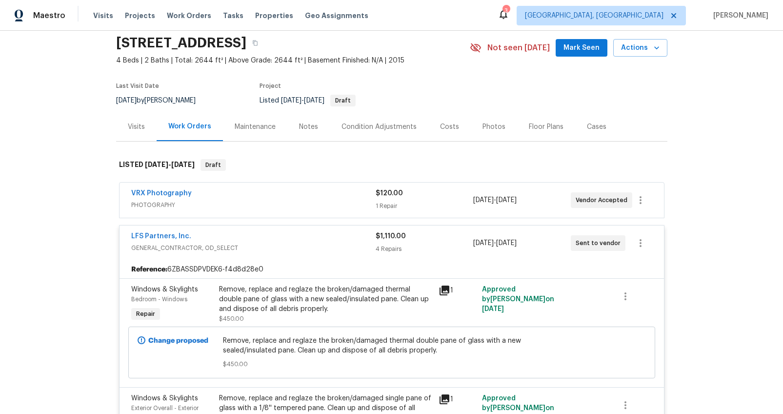
scroll to position [0, 0]
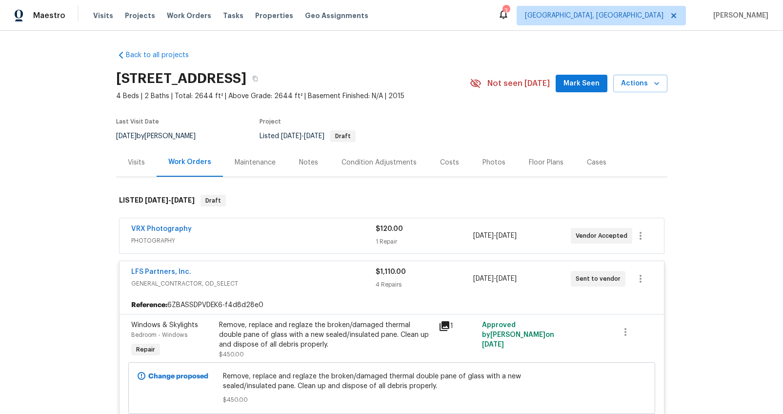
click at [253, 277] on div "LFS Partners, Inc." at bounding box center [253, 273] width 244 height 12
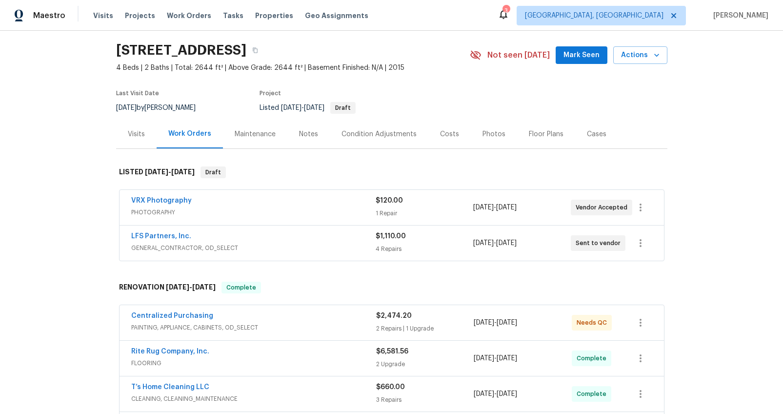
scroll to position [14, 0]
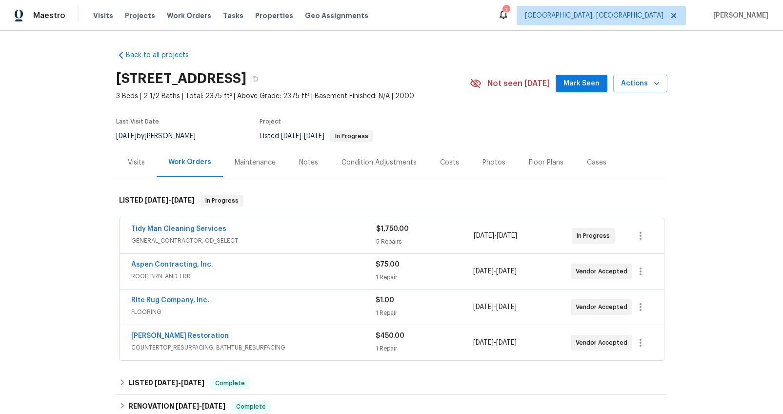
scroll to position [23, 0]
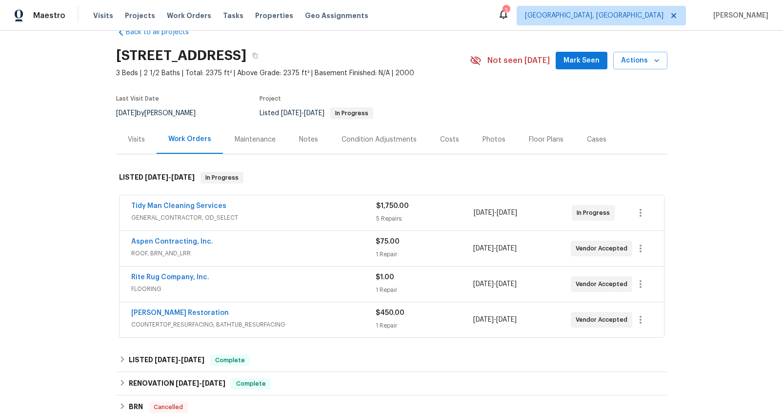
click at [258, 212] on div "Tidy Man Cleaning Services" at bounding box center [253, 207] width 245 height 12
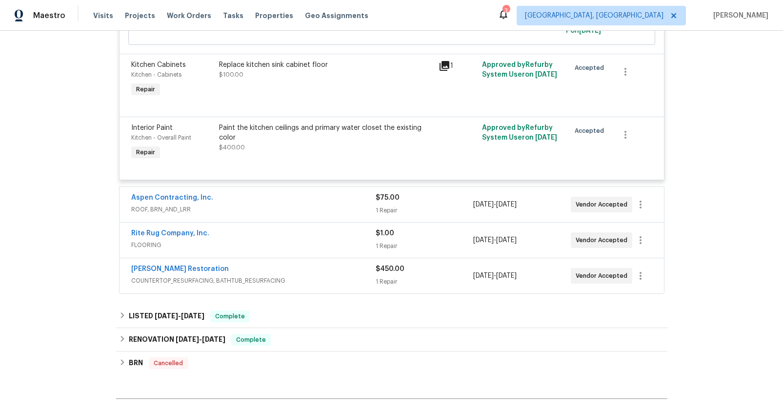
scroll to position [455, 0]
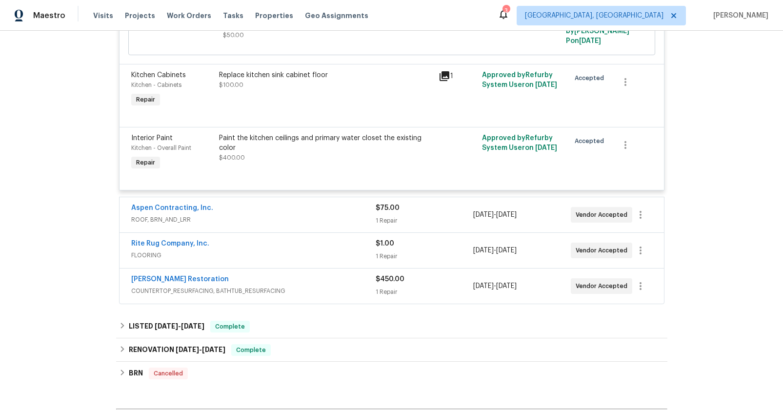
click at [307, 215] on span "ROOF, BRN_AND_LRR" at bounding box center [253, 220] width 244 height 10
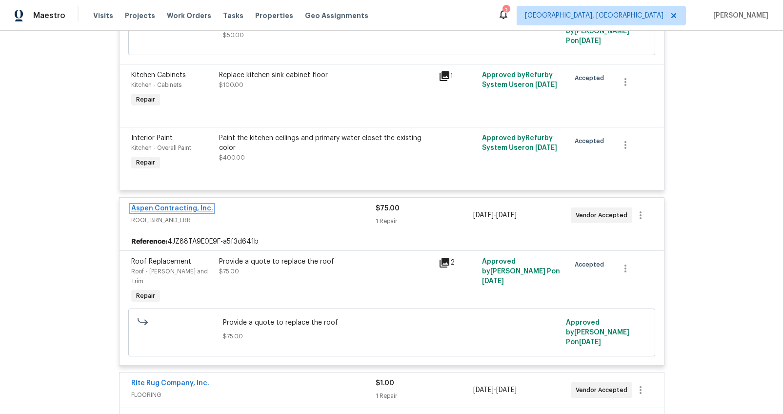
click at [191, 205] on link "Aspen Contracting, Inc." at bounding box center [172, 208] width 82 height 7
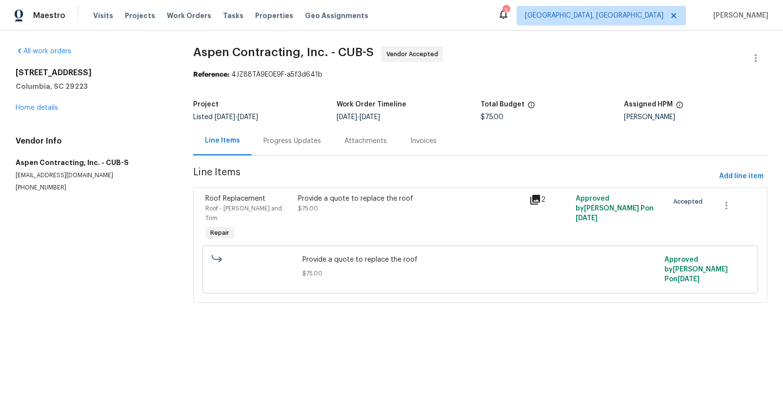
click at [279, 147] on div "Progress Updates" at bounding box center [292, 140] width 81 height 29
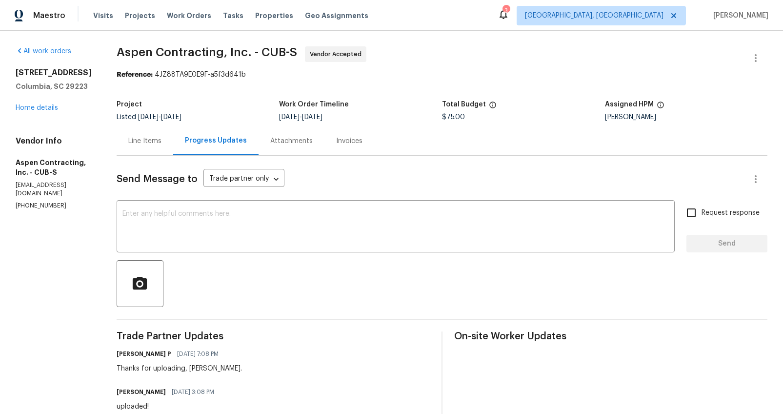
scroll to position [0, 0]
click at [42, 107] on link "Home details" at bounding box center [37, 107] width 42 height 7
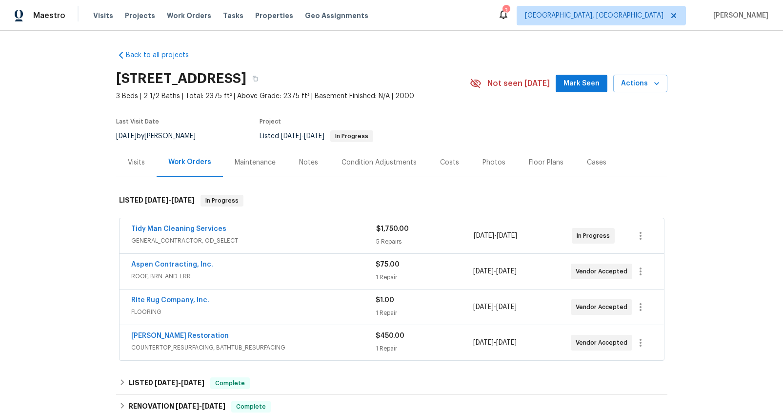
scroll to position [93, 0]
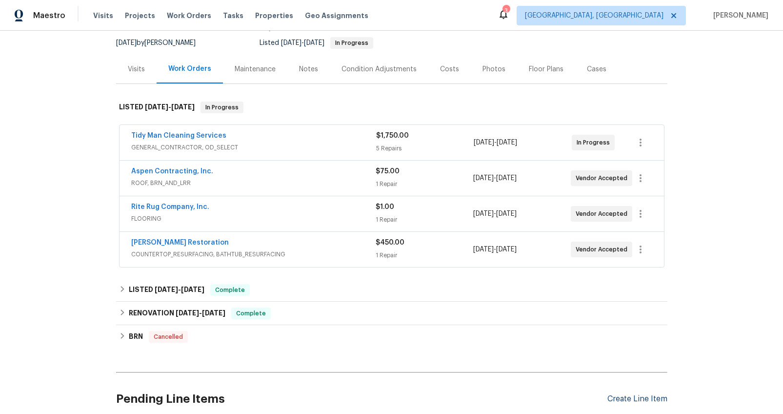
click at [619, 398] on div "Create Line Item" at bounding box center [638, 398] width 60 height 9
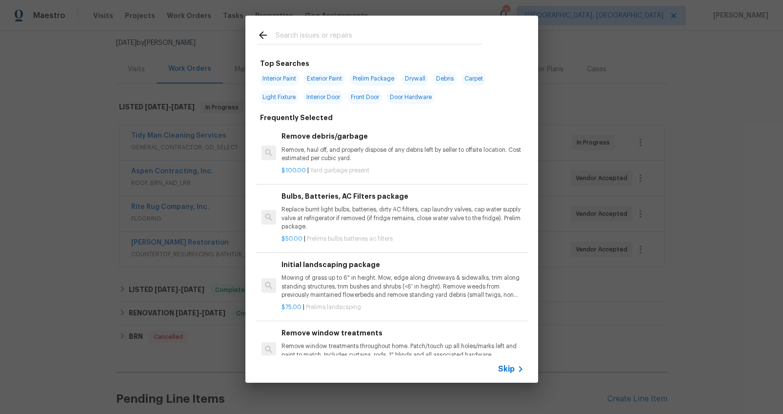
click at [305, 32] on input "text" at bounding box center [379, 36] width 207 height 15
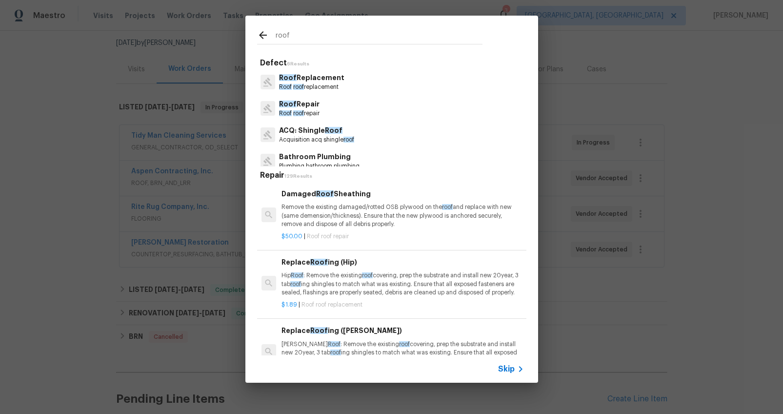
type input "roof"
click at [305, 80] on p "Roof Replacement" at bounding box center [311, 78] width 65 height 10
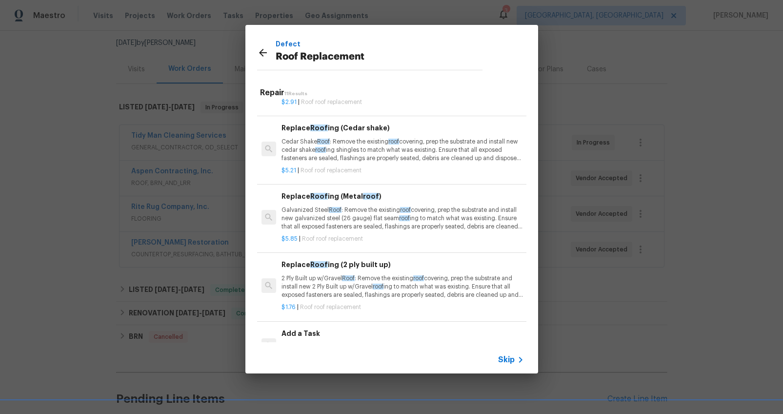
scroll to position [483, 0]
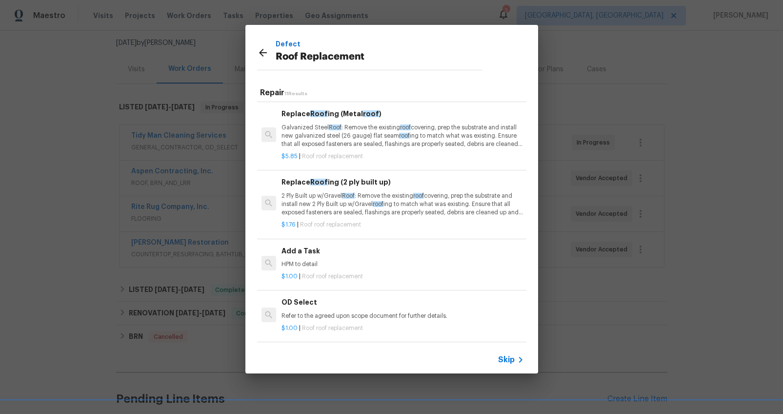
click at [312, 248] on h6 "Add a Task" at bounding box center [403, 250] width 242 height 11
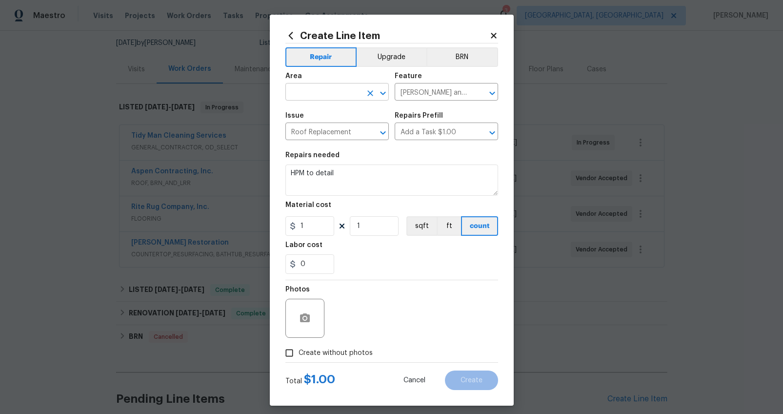
click at [317, 92] on input "text" at bounding box center [323, 92] width 76 height 15
click at [316, 118] on li "Roof" at bounding box center [333, 114] width 103 height 16
type input "Roof"
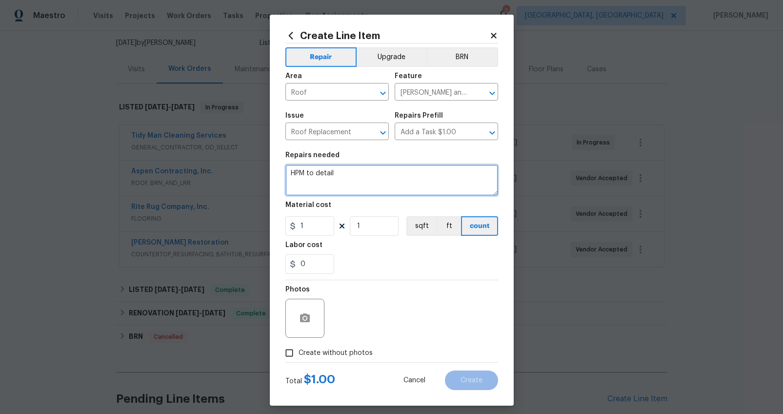
click at [320, 166] on textarea "HPM to detail" at bounding box center [391, 179] width 213 height 31
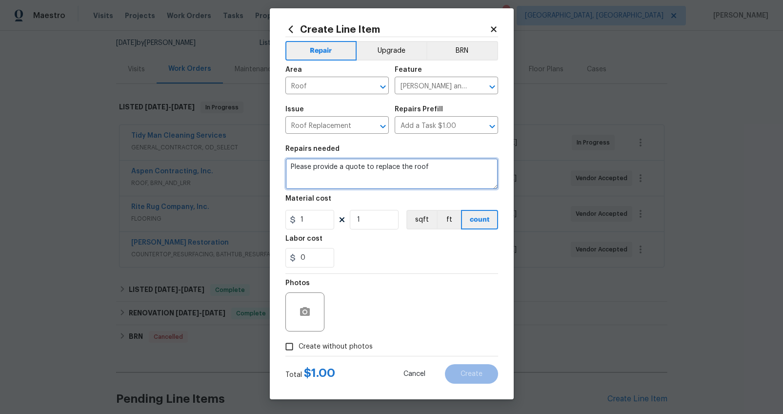
type textarea "Please provide a quote to replace the roof"
click at [326, 342] on span "Create without photos" at bounding box center [336, 347] width 74 height 10
click at [299, 342] on input "Create without photos" at bounding box center [289, 346] width 19 height 19
checkbox input "true"
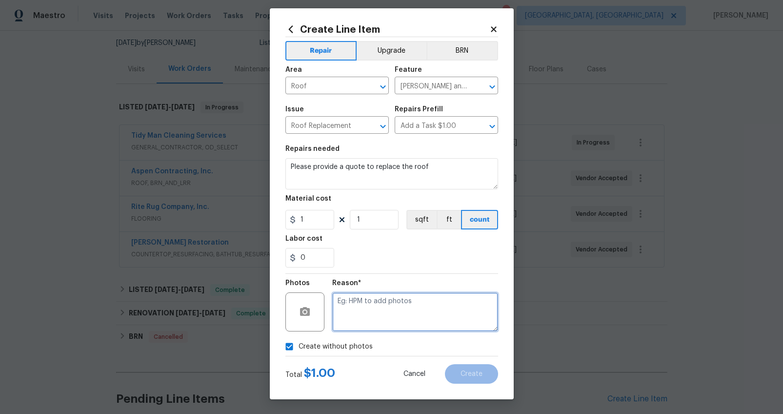
click at [340, 321] on textarea at bounding box center [415, 311] width 166 height 39
type textarea "wa"
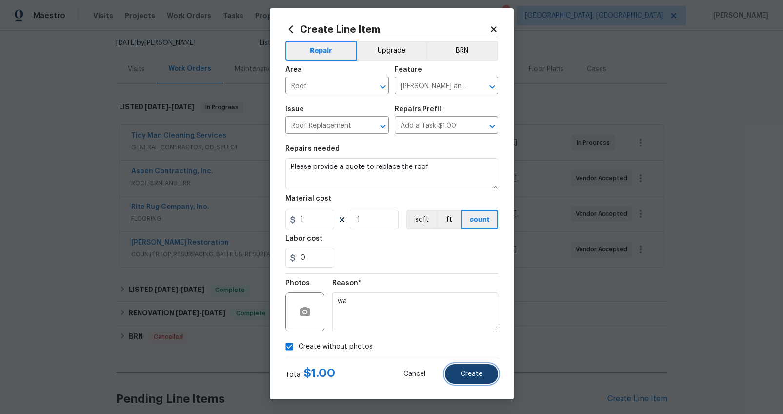
click at [445, 367] on button "Create" at bounding box center [471, 374] width 53 height 20
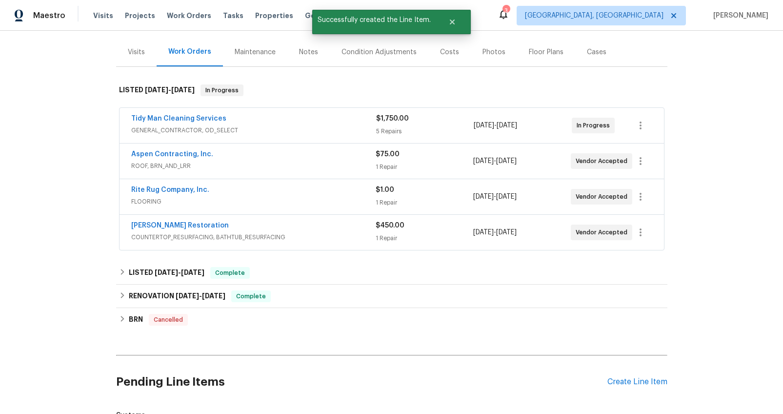
scroll to position [296, 0]
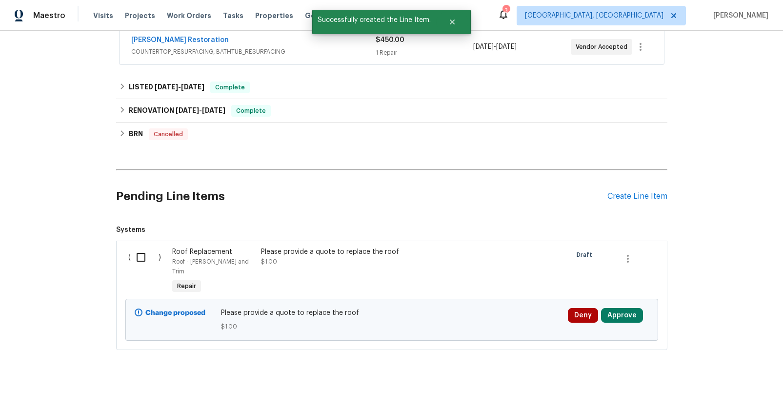
click at [140, 263] on input "checkbox" at bounding box center [145, 257] width 28 height 20
click at [725, 386] on span "Create Work Order" at bounding box center [727, 390] width 65 height 12
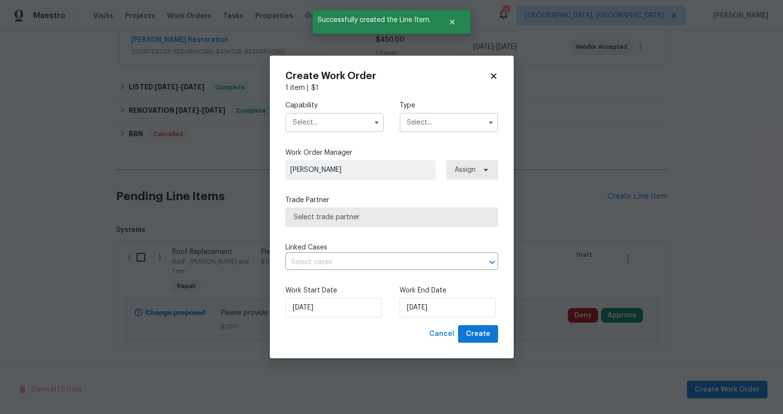
checkbox input "false"
click at [336, 119] on input "text" at bounding box center [334, 123] width 99 height 20
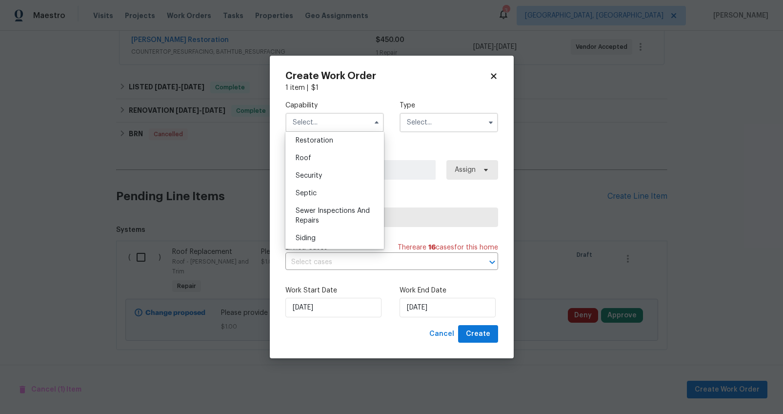
scroll to position [974, 0]
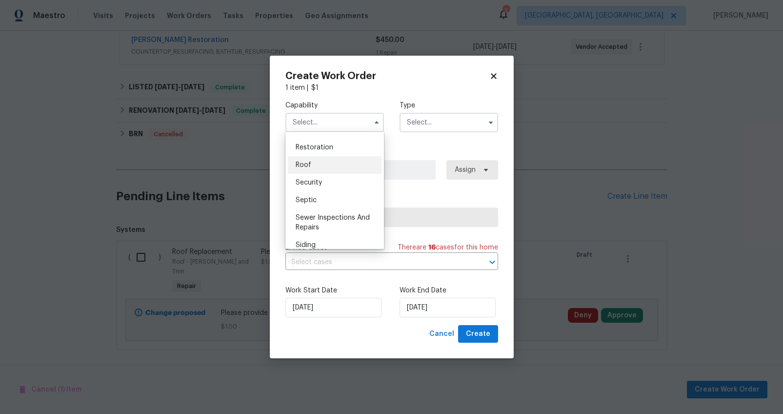
click at [333, 174] on div "Roof" at bounding box center [335, 165] width 94 height 18
type input "Roof"
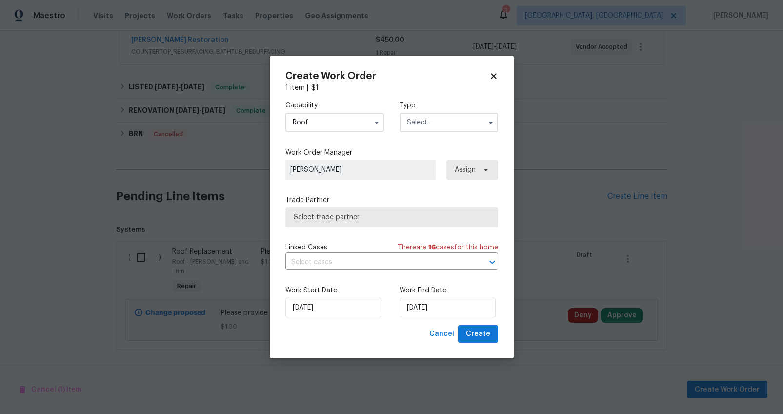
click at [431, 119] on input "text" at bounding box center [449, 123] width 99 height 20
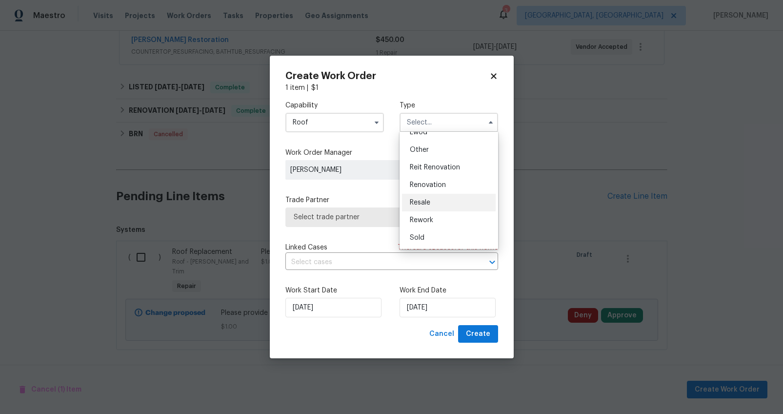
scroll to position [61, 0]
click at [432, 172] on div "Listed" at bounding box center [449, 171] width 94 height 18
type input "Listed"
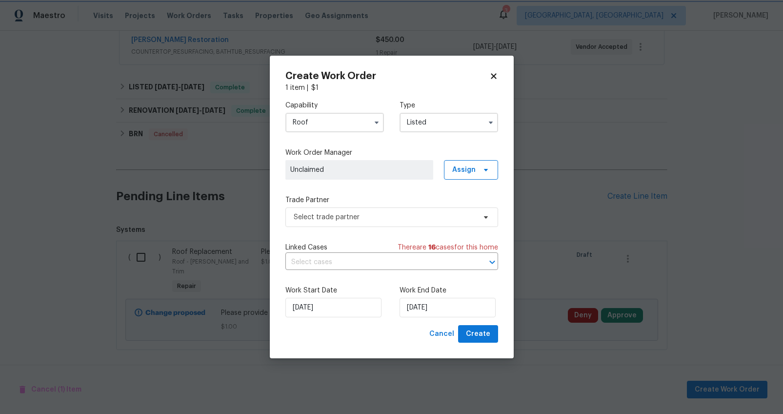
scroll to position [0, 0]
click at [451, 168] on span "Assign" at bounding box center [471, 170] width 54 height 20
click at [462, 208] on div "Assign to me" at bounding box center [472, 211] width 42 height 10
click at [377, 216] on span "Select trade partner" at bounding box center [385, 217] width 182 height 10
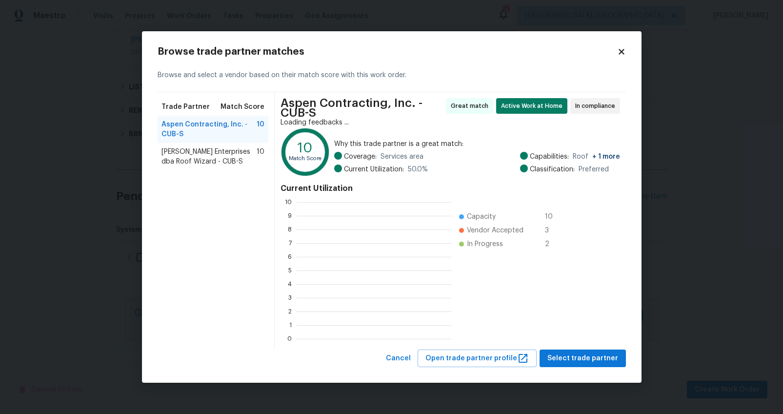
scroll to position [129, 147]
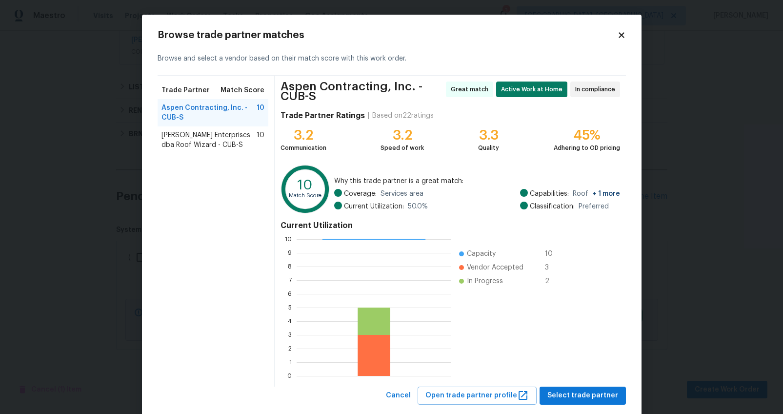
click at [234, 141] on span "Nordman Enterprises dba Roof Wizard - CUB-S" at bounding box center [210, 140] width 96 height 20
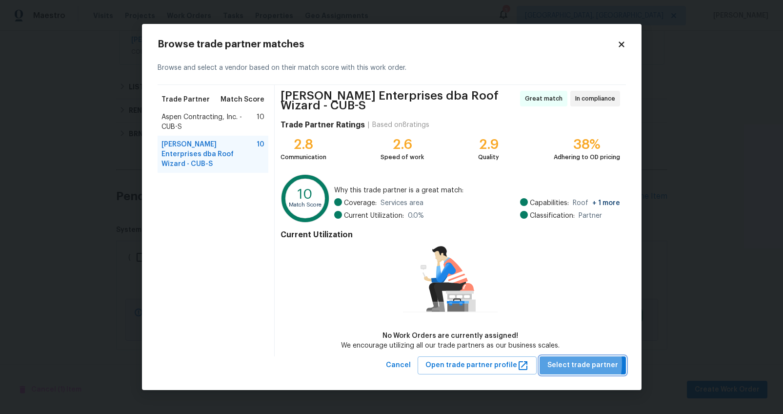
click at [562, 363] on span "Select trade partner" at bounding box center [583, 365] width 71 height 12
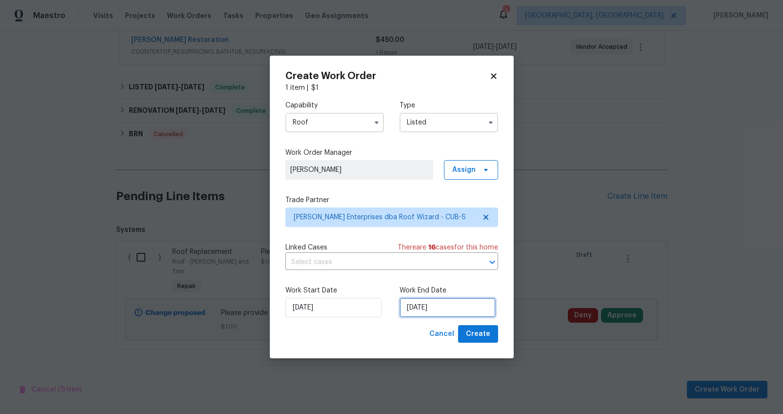
click at [416, 306] on input "[DATE]" at bounding box center [448, 308] width 96 height 20
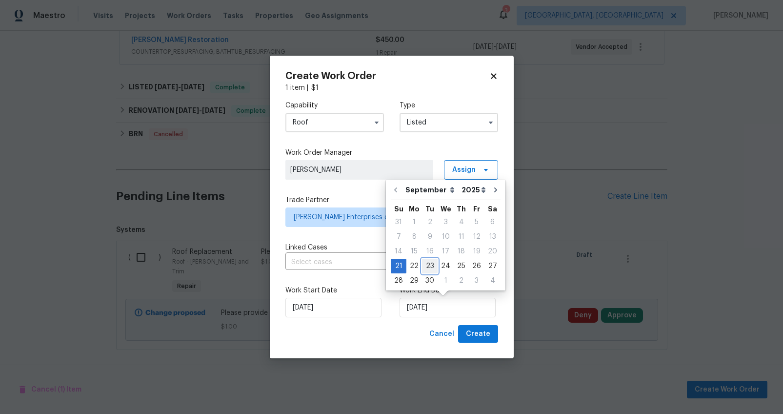
click at [433, 265] on div "23" at bounding box center [430, 266] width 16 height 14
type input "[DATE]"
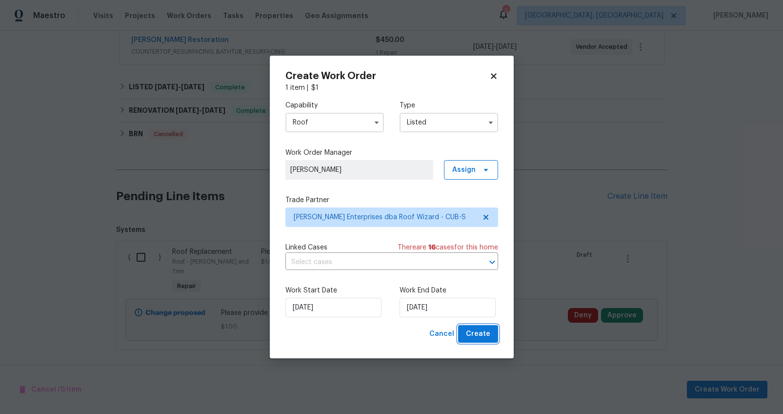
click at [480, 334] on span "Create" at bounding box center [478, 334] width 24 height 12
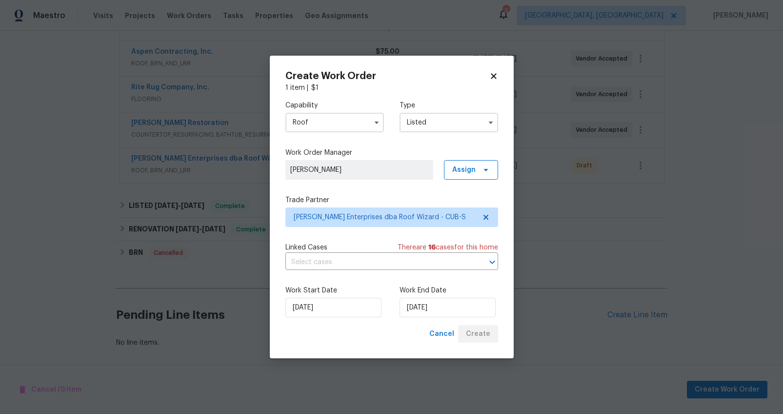
scroll to position [220, 0]
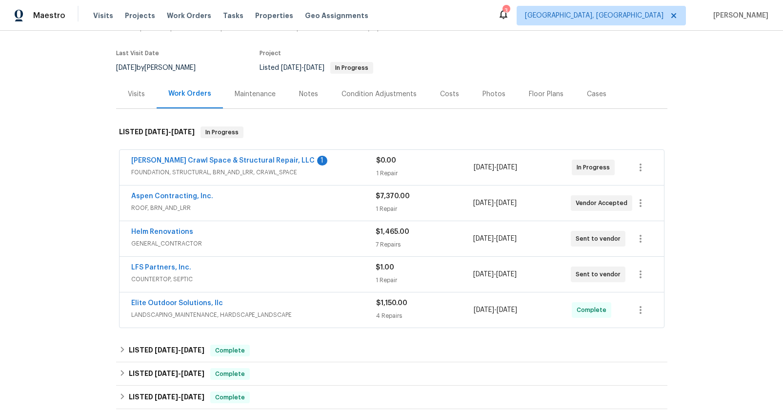
scroll to position [101, 0]
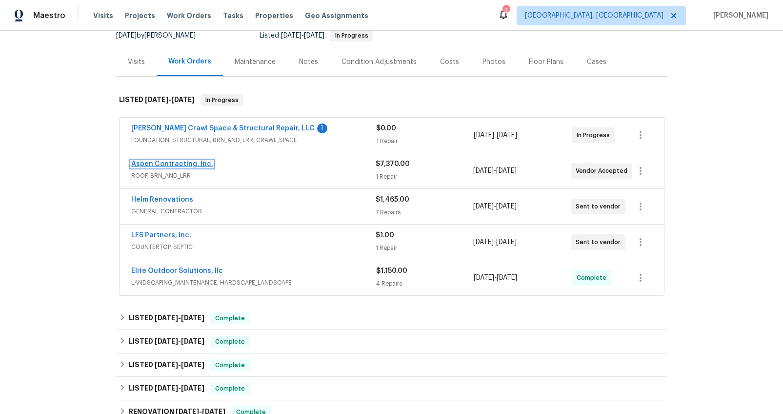
click at [180, 162] on link "Aspen Contracting, Inc." at bounding box center [172, 164] width 82 height 7
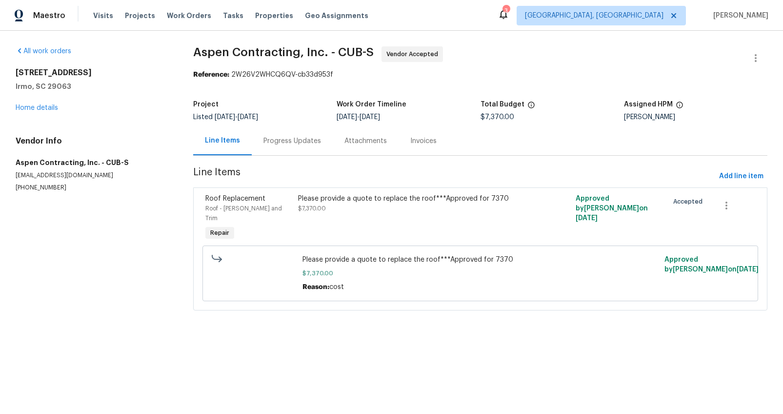
click at [277, 145] on div "Progress Updates" at bounding box center [293, 141] width 58 height 10
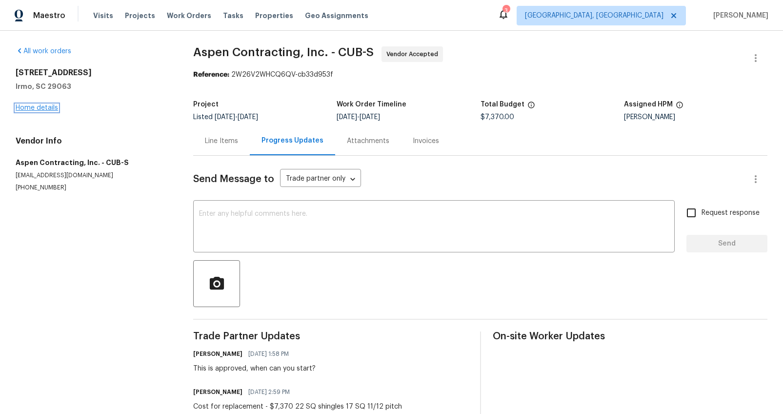
click at [41, 105] on link "Home details" at bounding box center [37, 107] width 42 height 7
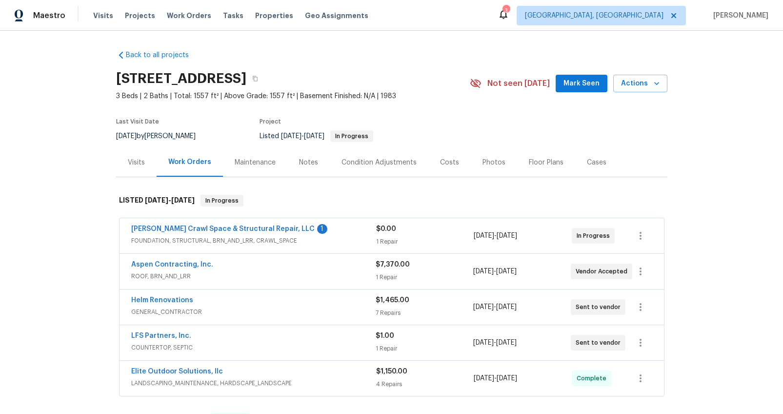
click at [263, 346] on span "COUNTERTOP, SEPTIC" at bounding box center [253, 348] width 244 height 10
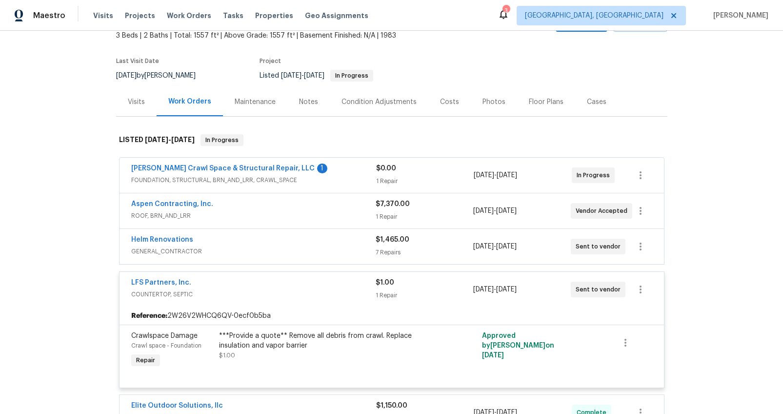
scroll to position [93, 0]
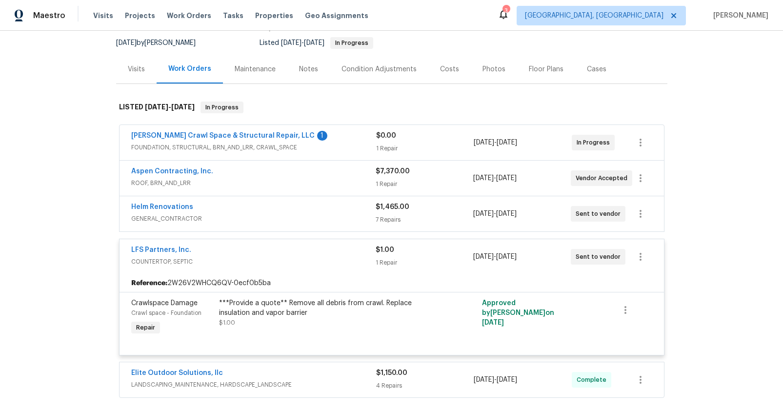
click at [278, 252] on div "LFS Partners, Inc." at bounding box center [253, 251] width 244 height 12
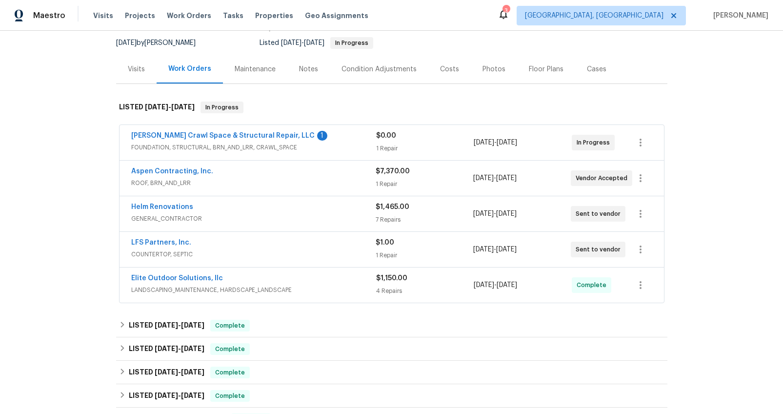
click at [290, 216] on span "GENERAL_CONTRACTOR" at bounding box center [253, 219] width 244 height 10
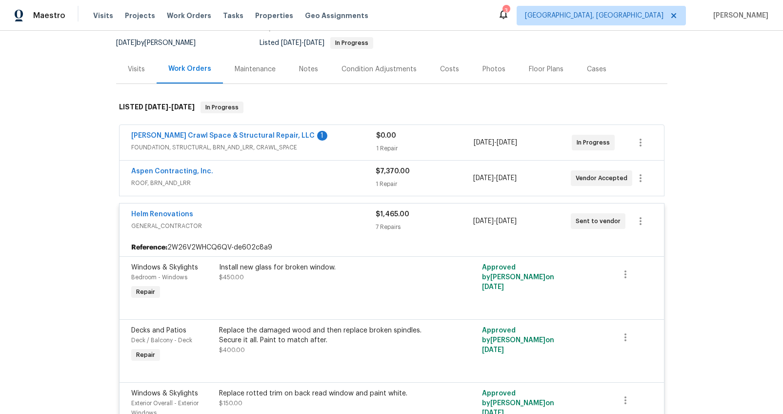
click at [290, 216] on div "Helm Renovations" at bounding box center [253, 215] width 244 height 12
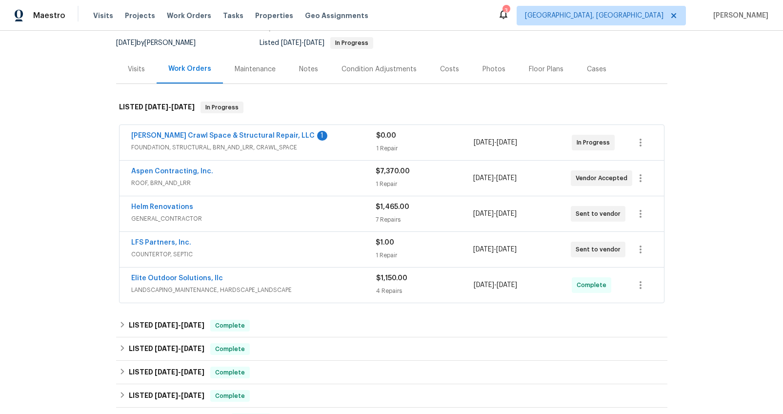
click at [320, 139] on div "[PERSON_NAME] Crawl Space & Structural Repair, LLC 1" at bounding box center [253, 137] width 245 height 12
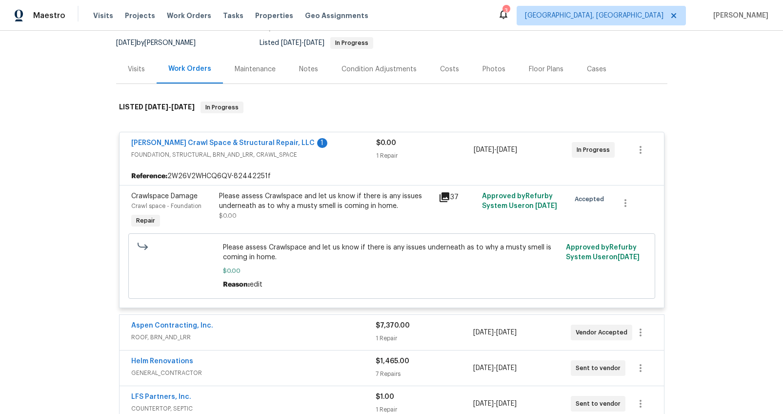
click at [320, 148] on div "[PERSON_NAME] Crawl Space & Structural Repair, LLC 1" at bounding box center [253, 144] width 245 height 12
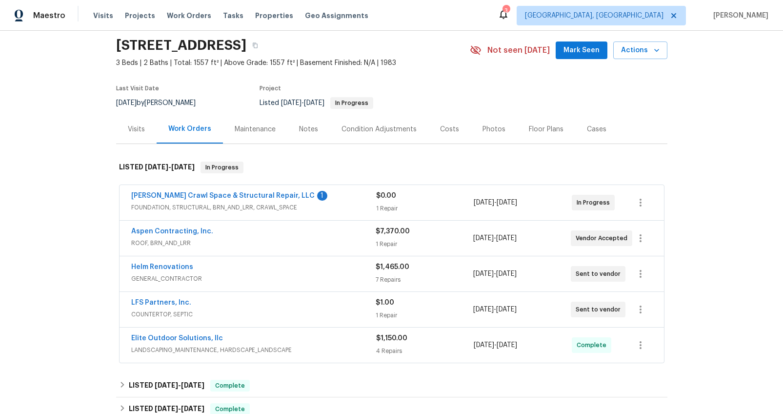
scroll to position [0, 0]
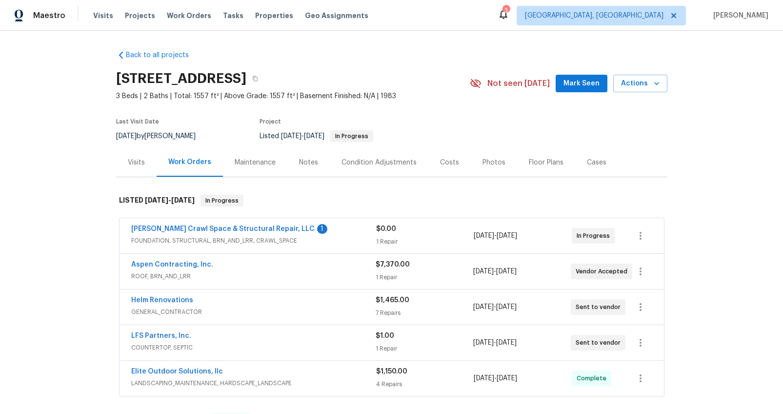
click at [247, 224] on span "[PERSON_NAME] Crawl Space & Structural Repair, LLC" at bounding box center [222, 229] width 183 height 10
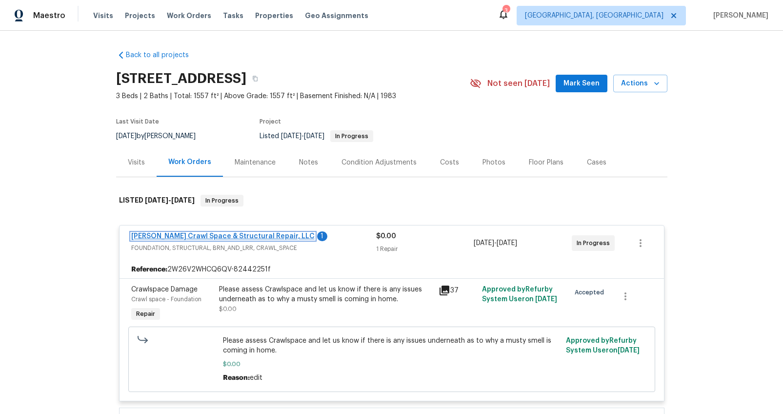
click at [247, 235] on link "[PERSON_NAME] Crawl Space & Structural Repair, LLC" at bounding box center [222, 236] width 183 height 7
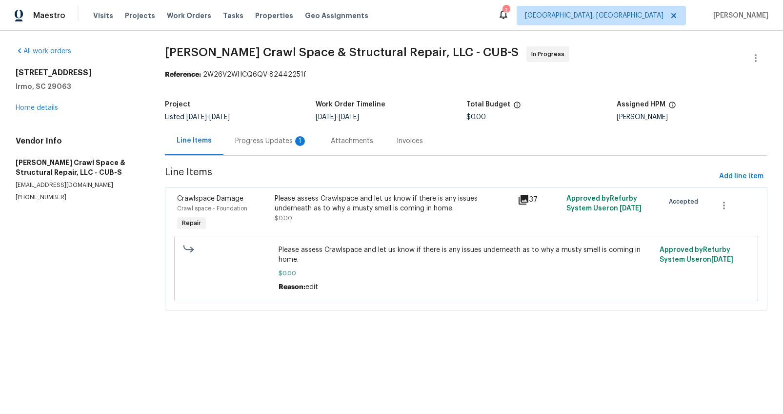
click at [264, 144] on div "Progress Updates 1" at bounding box center [271, 141] width 72 height 10
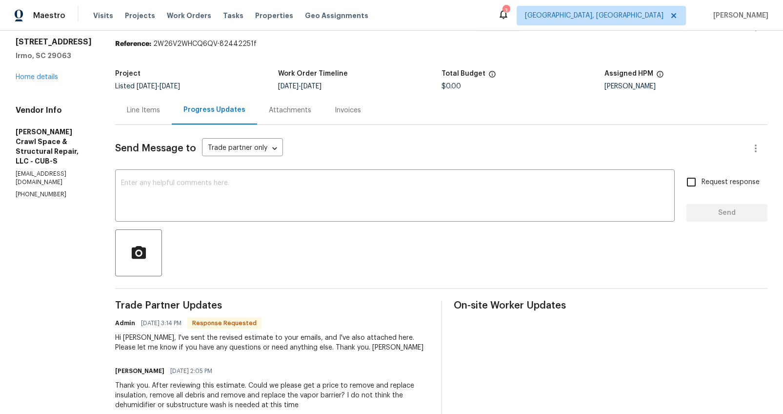
scroll to position [106, 0]
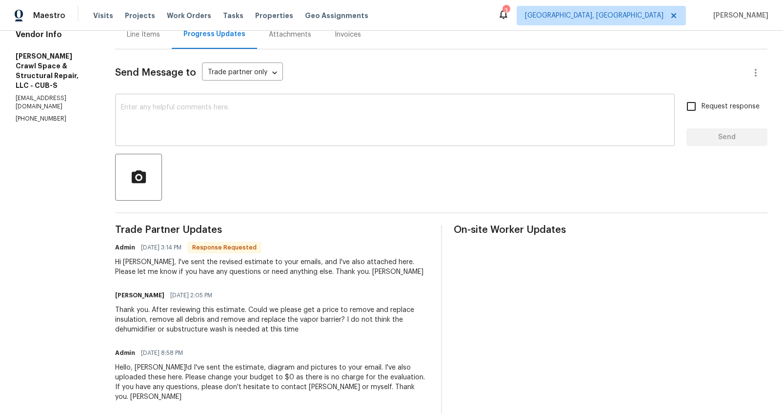
click at [244, 109] on textarea at bounding box center [395, 121] width 548 height 34
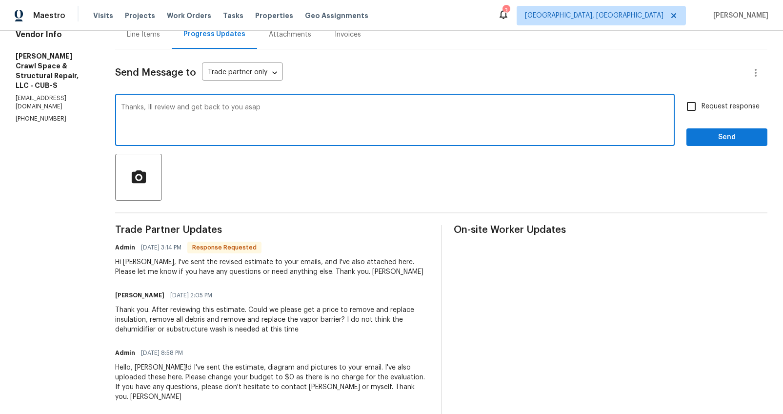
type textarea "Thanks, Ill review and get back to you asap"
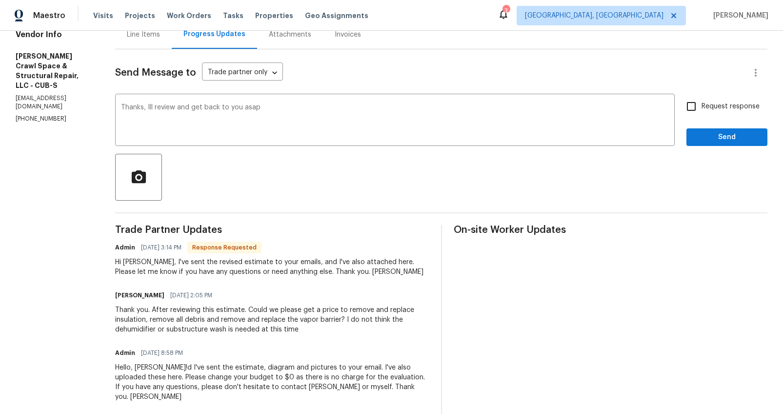
click at [728, 107] on span "Request response" at bounding box center [731, 107] width 58 height 10
click at [702, 107] on input "Request response" at bounding box center [691, 106] width 20 height 20
checkbox input "true"
click at [722, 144] on button "Send" at bounding box center [727, 137] width 81 height 18
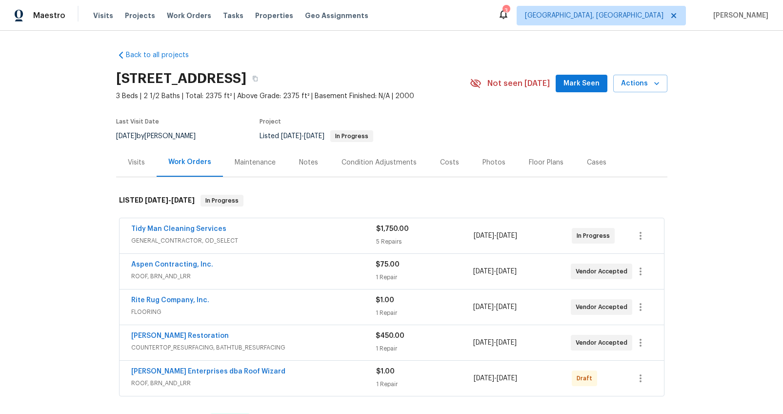
scroll to position [125, 0]
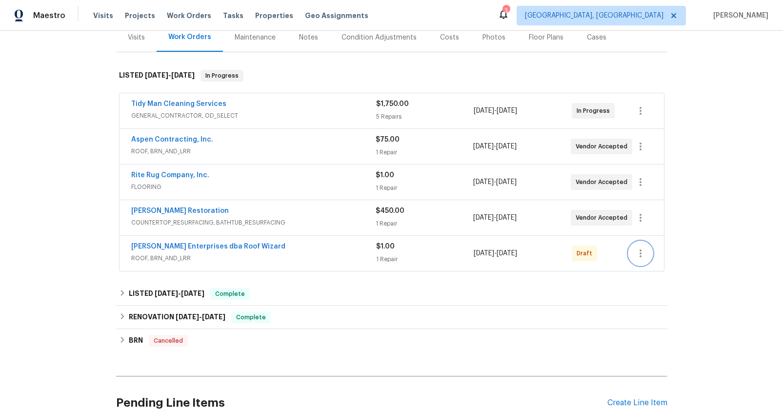
click at [636, 252] on icon "button" at bounding box center [641, 253] width 12 height 12
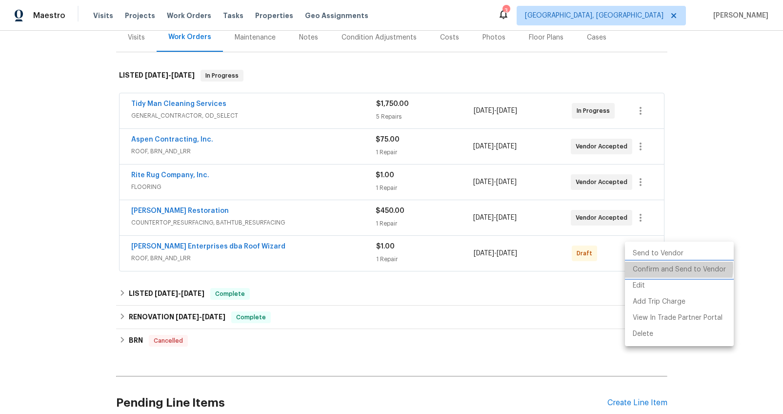
click at [666, 267] on li "Confirm and Send to Vendor" at bounding box center [679, 270] width 109 height 16
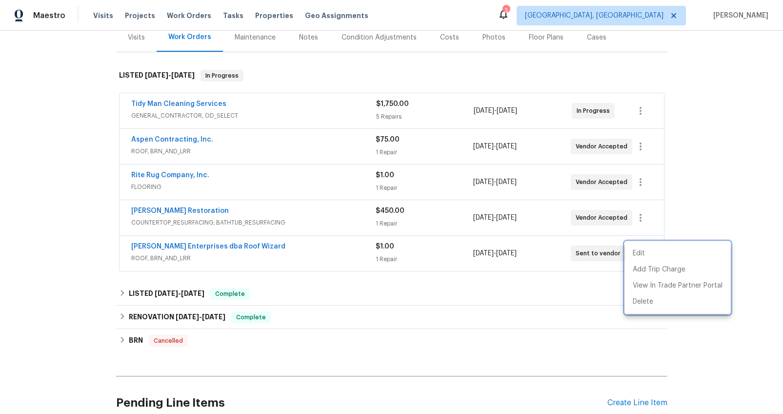
click at [473, 295] on div at bounding box center [391, 207] width 783 height 414
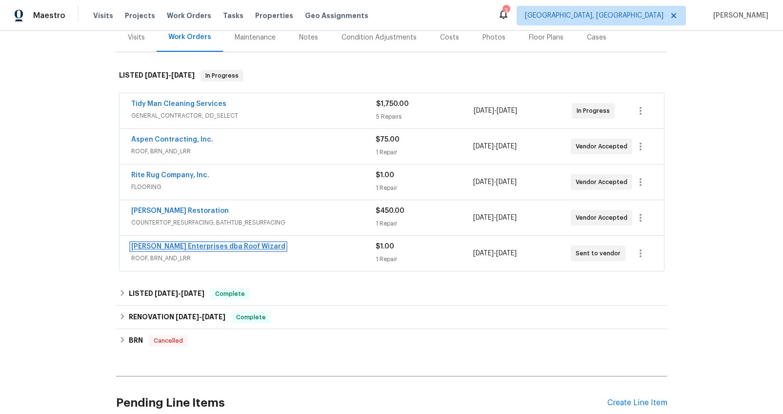
click at [176, 245] on link "[PERSON_NAME] Enterprises dba Roof Wizard" at bounding box center [208, 246] width 154 height 7
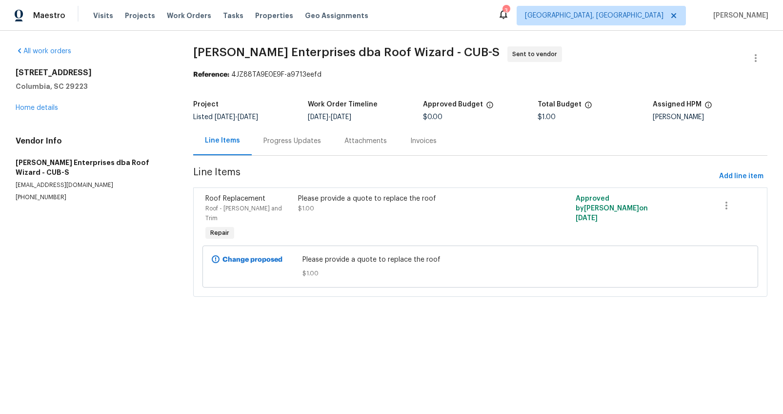
click at [295, 138] on div "Progress Updates" at bounding box center [293, 141] width 58 height 10
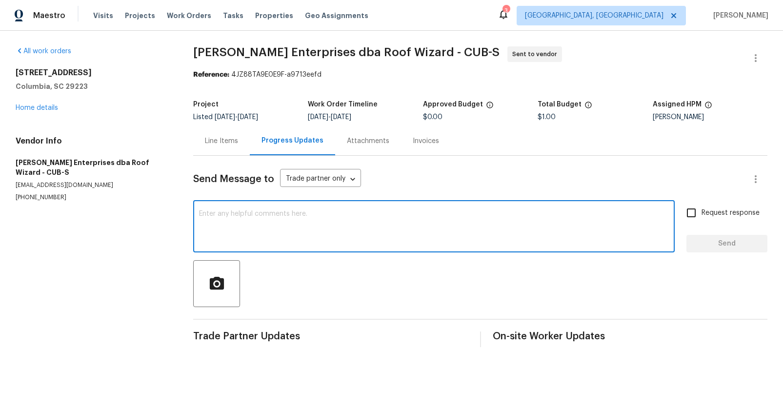
click at [289, 211] on textarea at bounding box center [434, 227] width 470 height 34
type textarea "Hello, can you please provide this quote asap?"
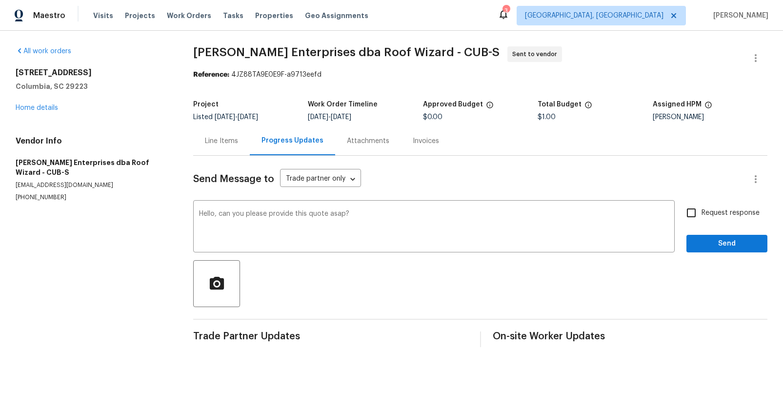
click at [704, 211] on span "Request response" at bounding box center [731, 213] width 58 height 10
click at [702, 211] on input "Request response" at bounding box center [691, 213] width 20 height 20
checkbox input "true"
click at [706, 239] on span "Send" at bounding box center [726, 244] width 65 height 12
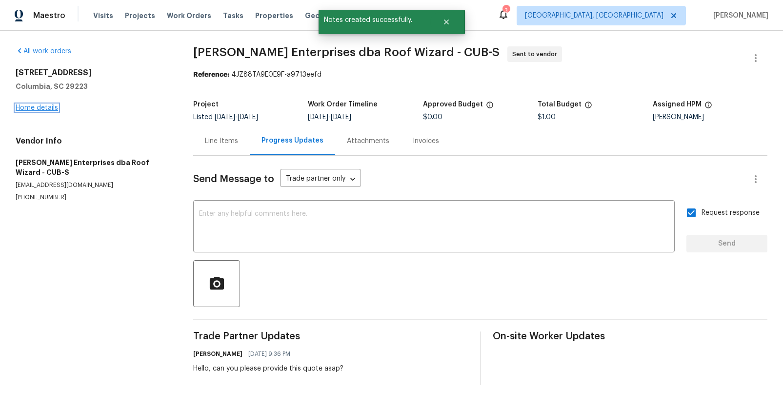
click at [51, 109] on link "Home details" at bounding box center [37, 107] width 42 height 7
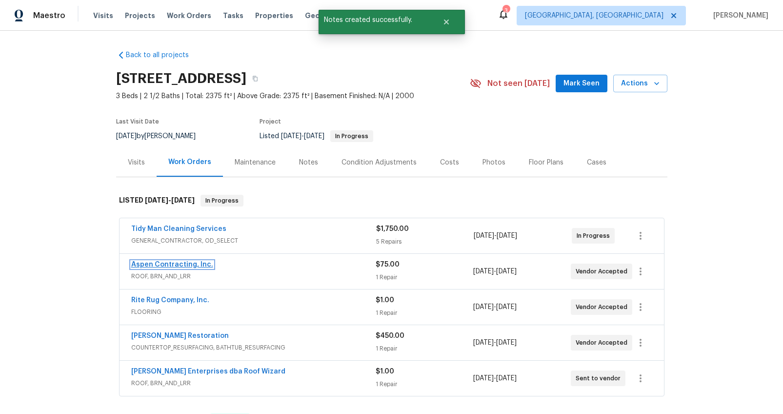
click at [174, 265] on link "Aspen Contracting, Inc." at bounding box center [172, 264] width 82 height 7
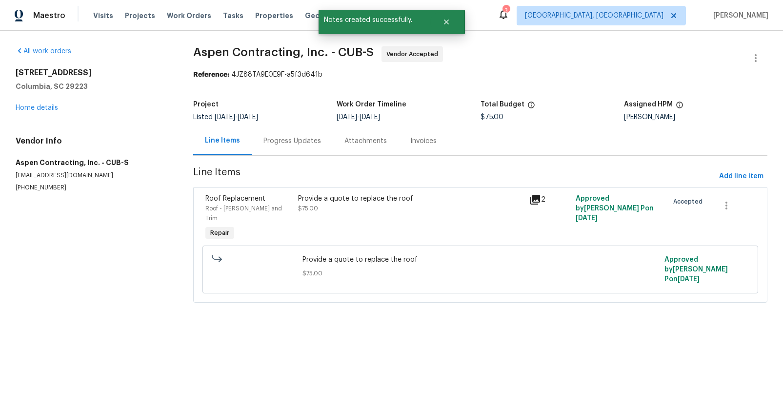
click at [268, 144] on div "Progress Updates" at bounding box center [293, 141] width 58 height 10
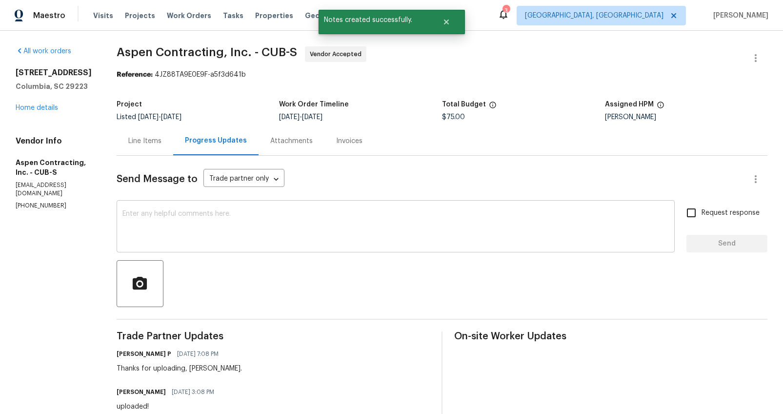
click at [293, 224] on textarea at bounding box center [395, 227] width 547 height 34
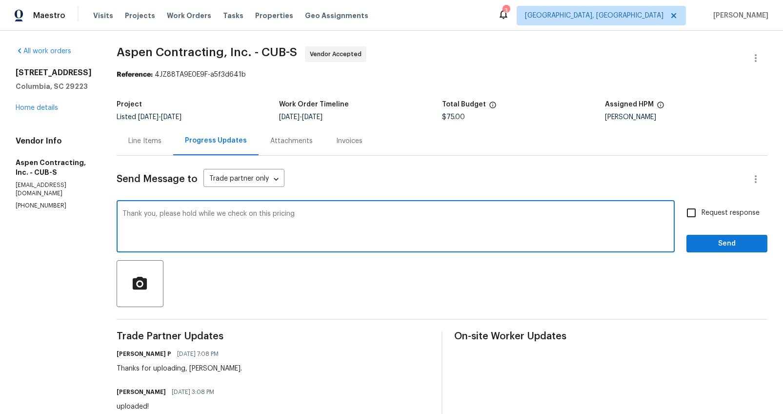
click at [157, 216] on textarea "Thank you, please hold while we check on this pricing" at bounding box center [395, 227] width 547 height 34
type textarea "Thank you [PERSON_NAME], please hold while we check on this pricing"
click at [723, 211] on span "Request response" at bounding box center [731, 213] width 58 height 10
click at [702, 211] on input "Request response" at bounding box center [691, 213] width 20 height 20
checkbox input "true"
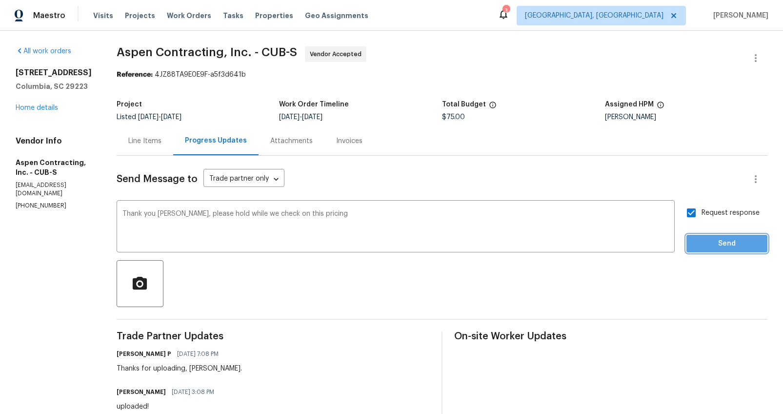
click at [716, 251] on button "Send" at bounding box center [727, 244] width 81 height 18
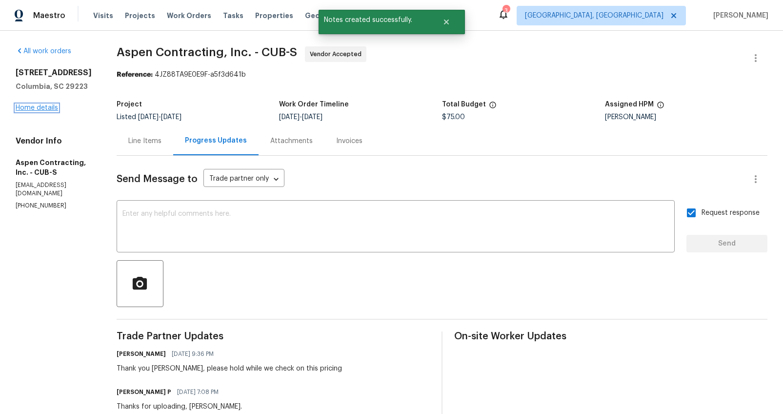
click at [24, 107] on link "Home details" at bounding box center [37, 107] width 42 height 7
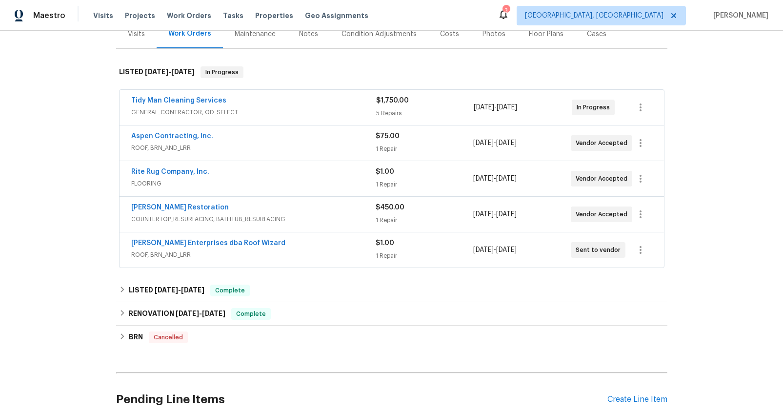
scroll to position [1, 0]
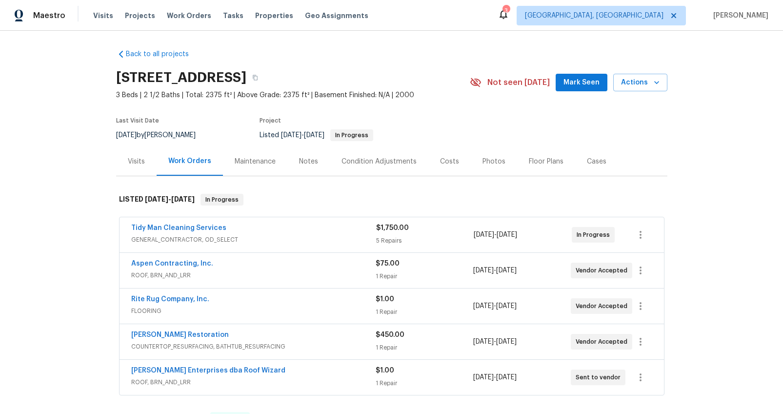
click at [301, 163] on div "Notes" at bounding box center [308, 162] width 19 height 10
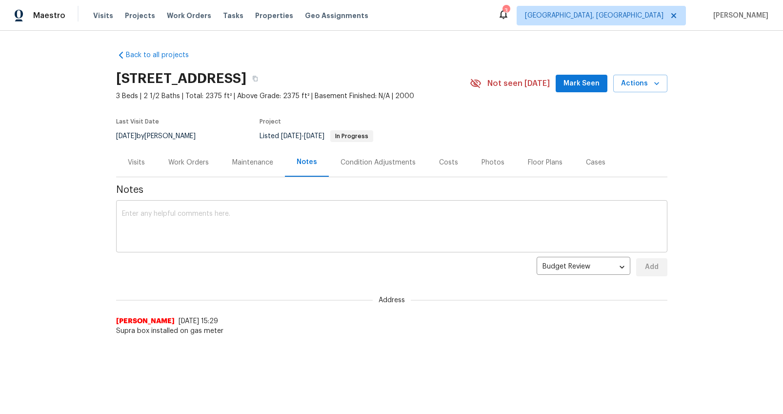
click at [259, 223] on textarea at bounding box center [392, 227] width 540 height 34
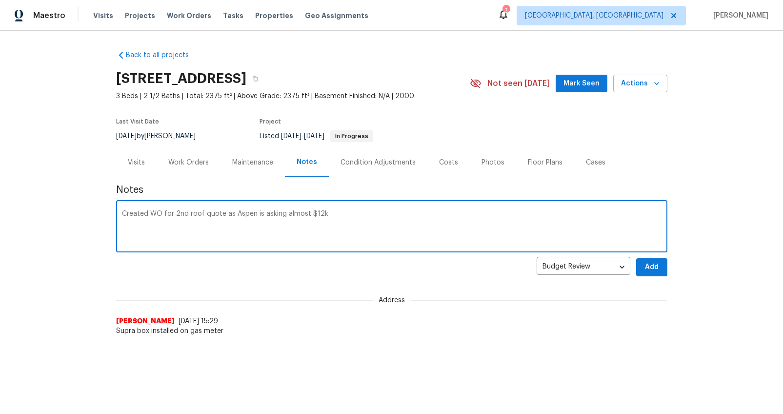
type textarea "Created WO for 2nd roof quote as Aspen is asking almost $12k"
click at [648, 267] on span "Add" at bounding box center [652, 267] width 16 height 12
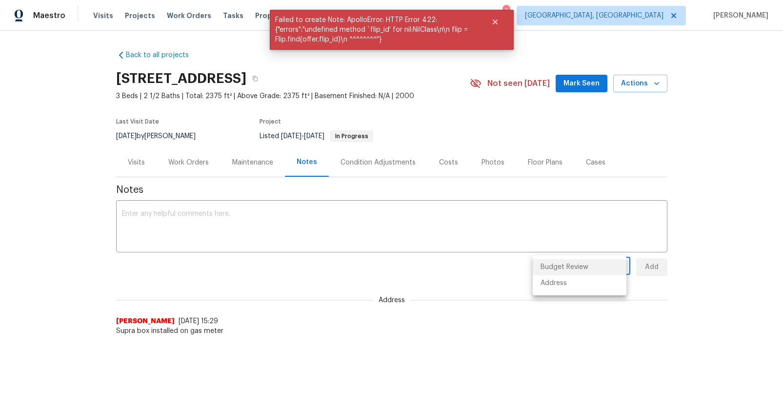
click at [565, 260] on body "Maestro Visits Projects Work Orders Tasks Properties Geo Assignments 3 [GEOGRAP…" at bounding box center [391, 197] width 783 height 394
click at [555, 286] on li "Address" at bounding box center [580, 283] width 94 height 16
type input "address"
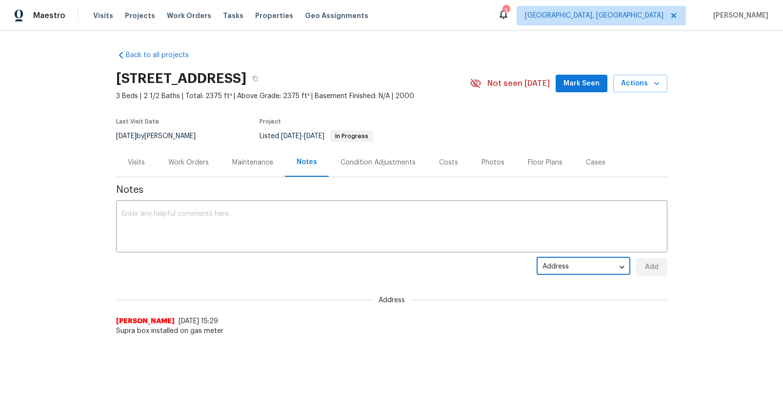
click at [173, 169] on div "Work Orders" at bounding box center [189, 162] width 64 height 29
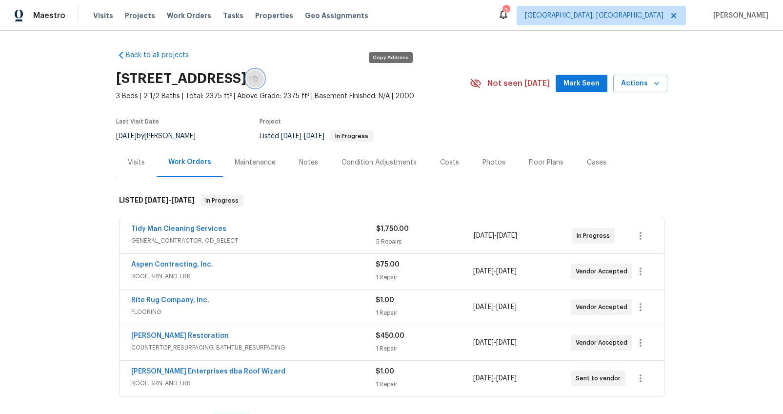
click at [258, 77] on icon "button" at bounding box center [255, 78] width 5 height 5
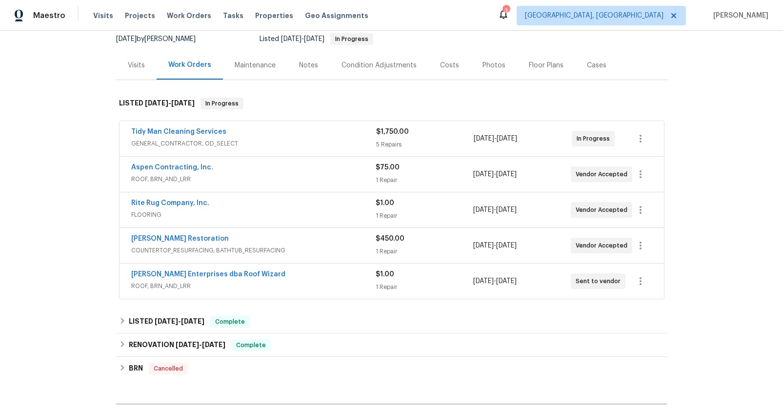
scroll to position [50, 0]
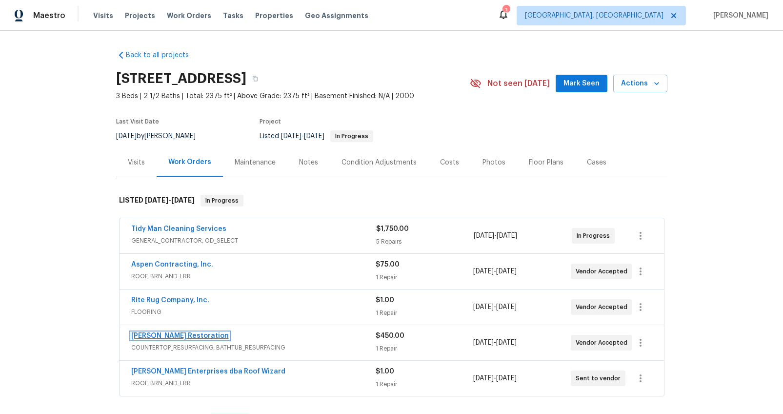
click at [166, 335] on link "[PERSON_NAME] Restoration" at bounding box center [180, 335] width 98 height 7
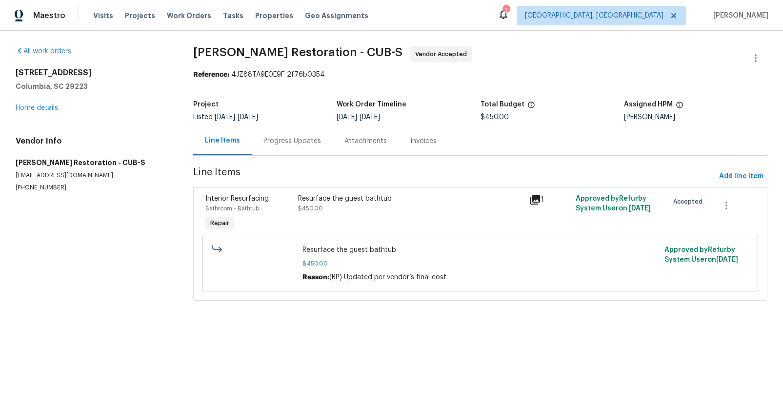
click at [296, 144] on div "Progress Updates" at bounding box center [293, 141] width 58 height 10
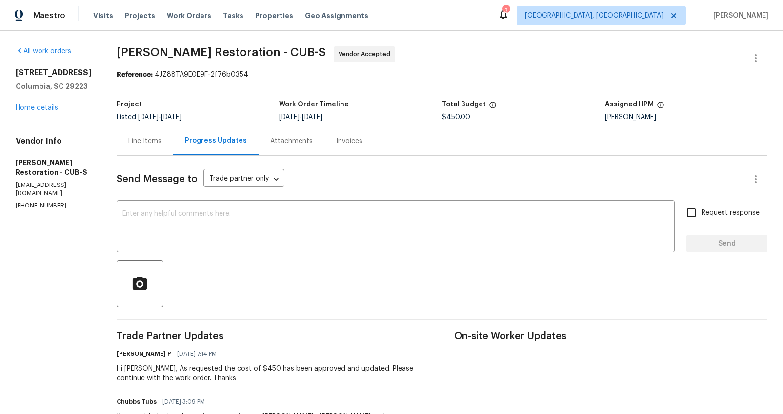
click at [150, 147] on div "Line Items" at bounding box center [145, 140] width 57 height 29
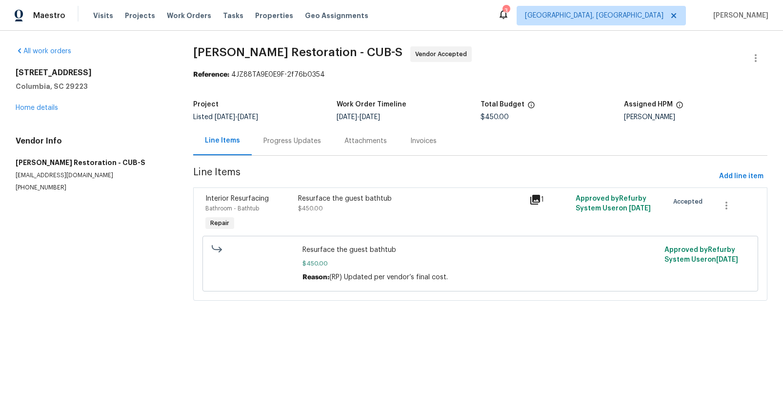
click at [356, 213] on div "Resurface the guest bathtub $450.00" at bounding box center [411, 204] width 226 height 20
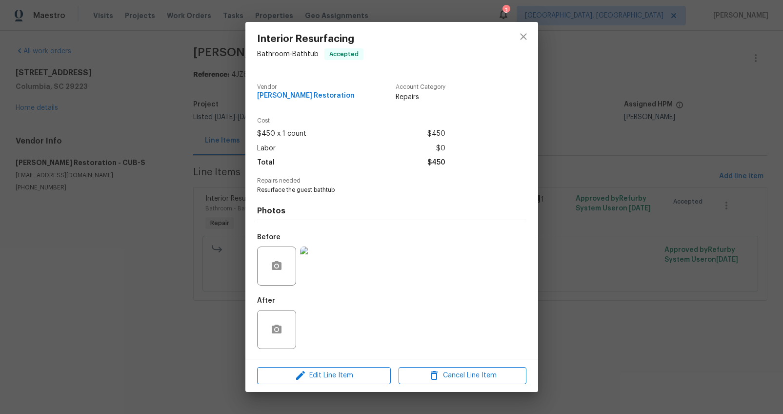
click at [318, 275] on img at bounding box center [319, 265] width 39 height 39
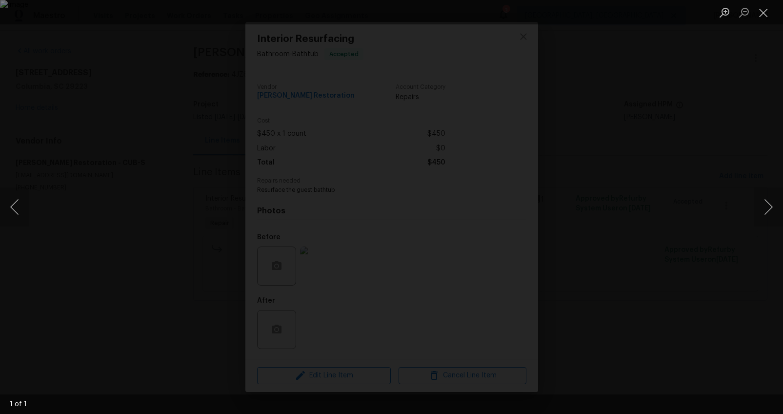
click at [701, 312] on div "Lightbox" at bounding box center [391, 207] width 783 height 414
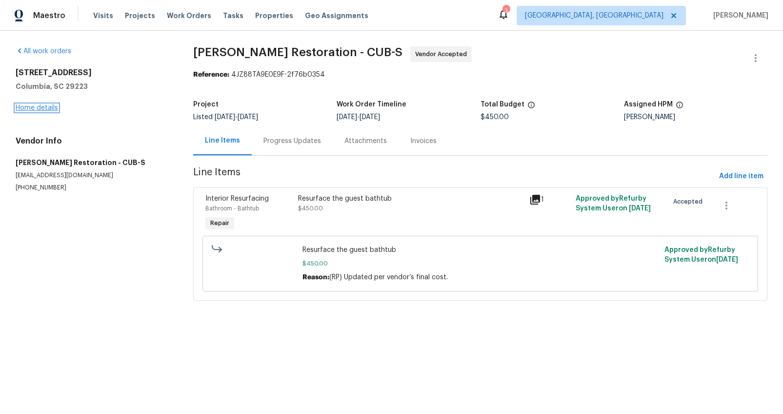
click at [24, 106] on link "Home details" at bounding box center [37, 107] width 42 height 7
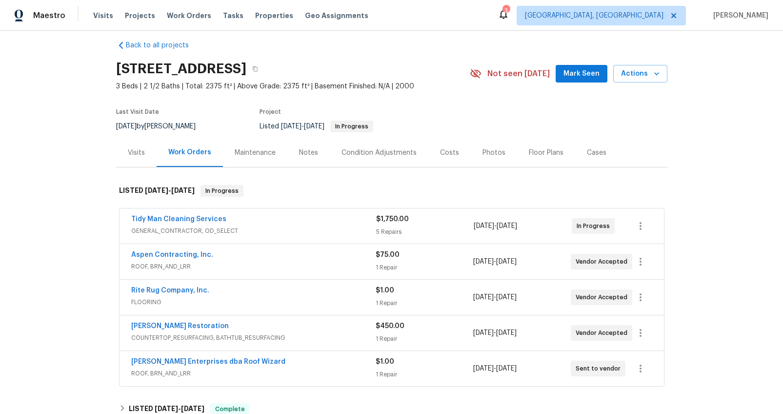
scroll to position [56, 0]
